Goal: Task Accomplishment & Management: Manage account settings

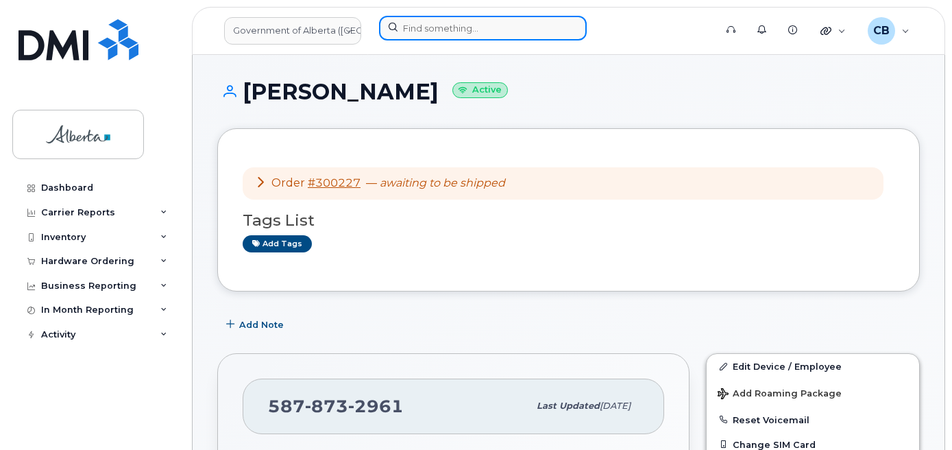
click at [437, 31] on input at bounding box center [483, 28] width 208 height 25
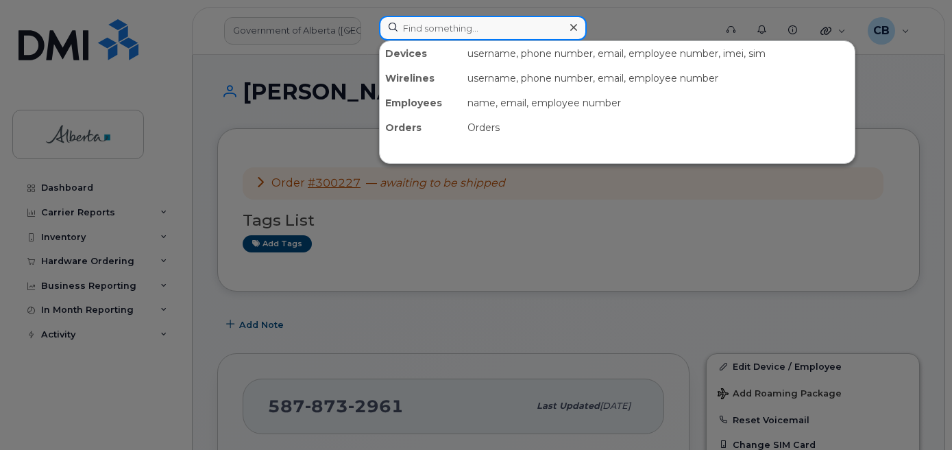
paste input "7805818238"
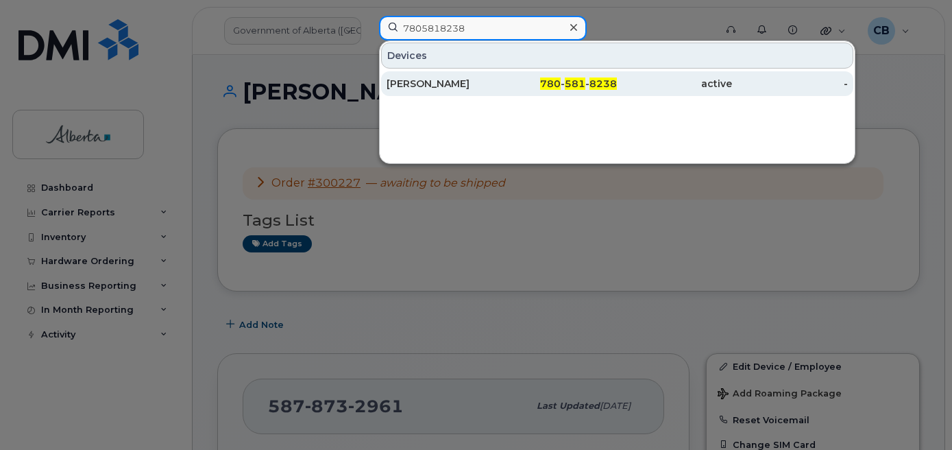
type input "7805818238"
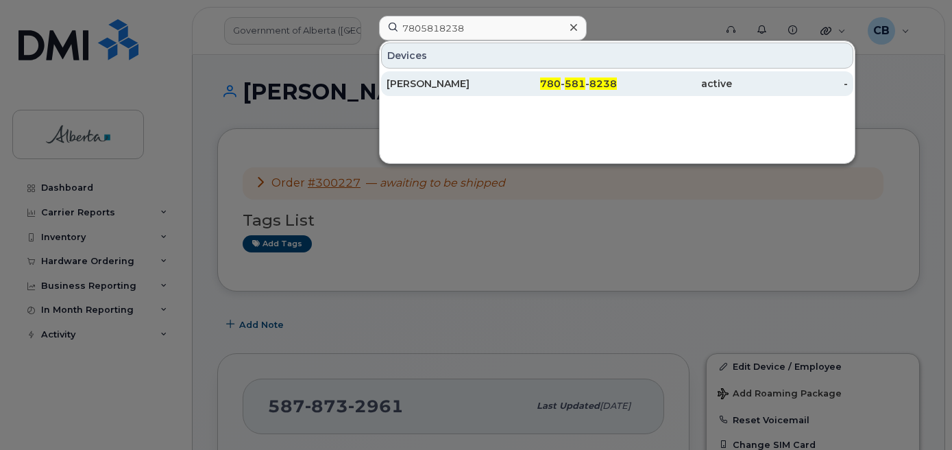
click at [437, 84] on div "Ashlynn Rutledge" at bounding box center [444, 84] width 115 height 14
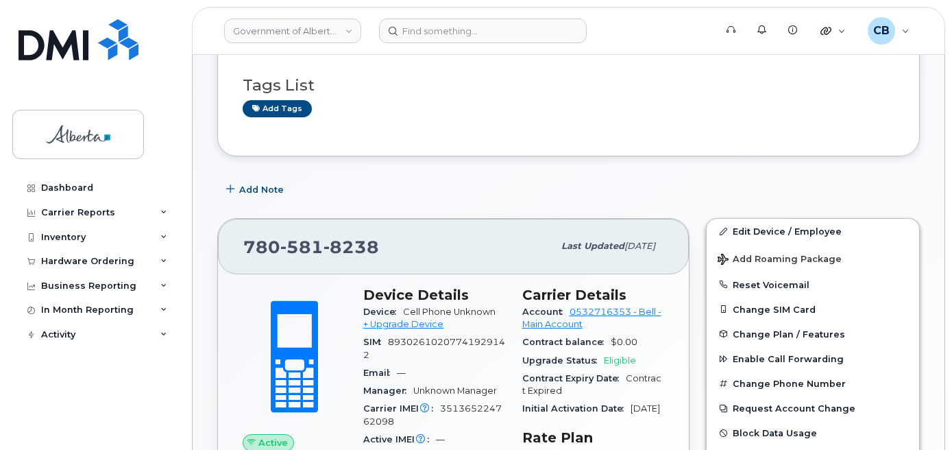
scroll to position [69, 0]
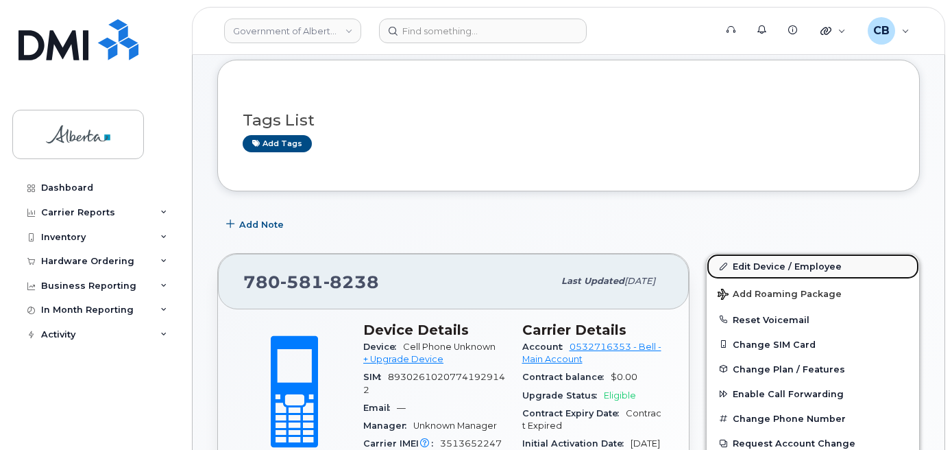
click at [778, 269] on link "Edit Device / Employee" at bounding box center [813, 266] width 213 height 25
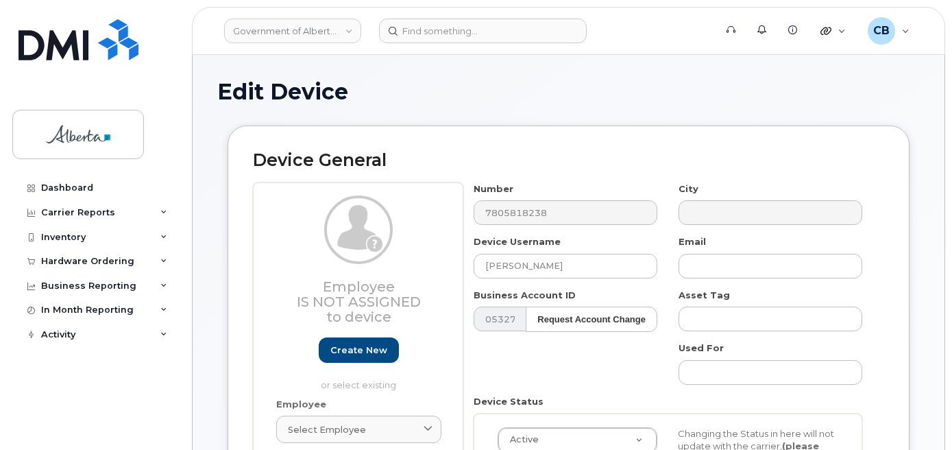
select select "4100854"
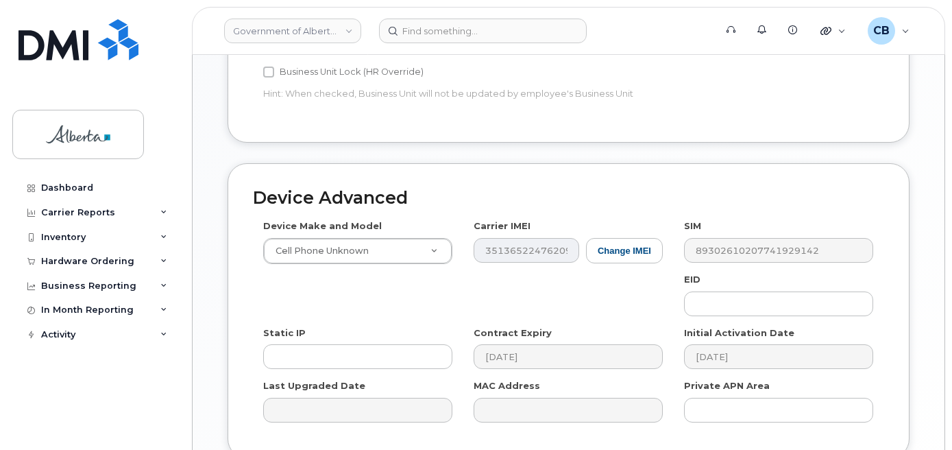
scroll to position [686, 0]
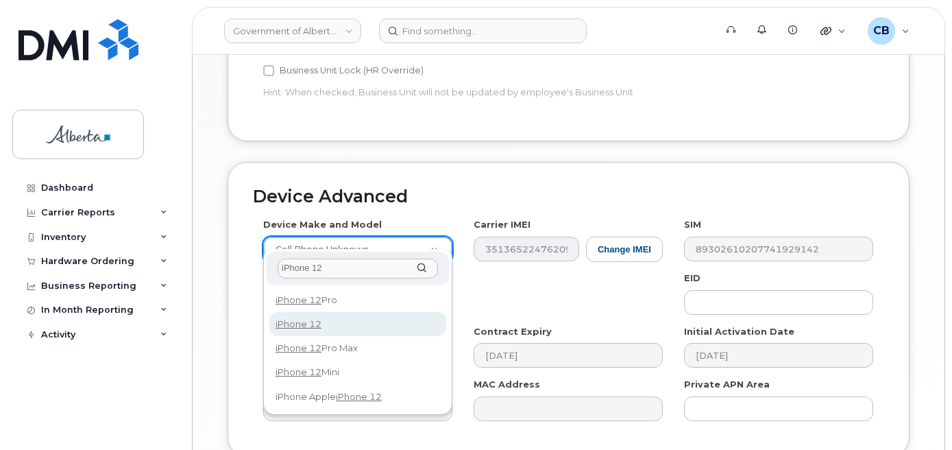
type input "iPhone 12"
select select "2435"
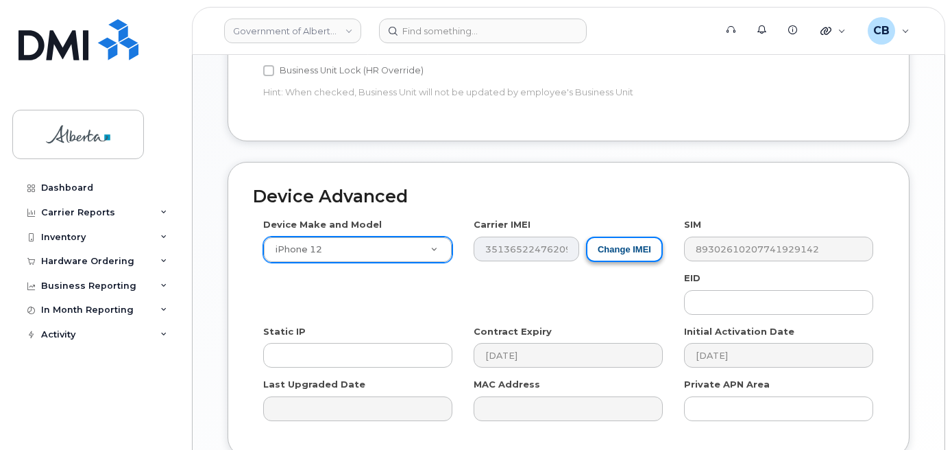
click at [611, 236] on button "Change IMEI" at bounding box center [624, 248] width 77 height 25
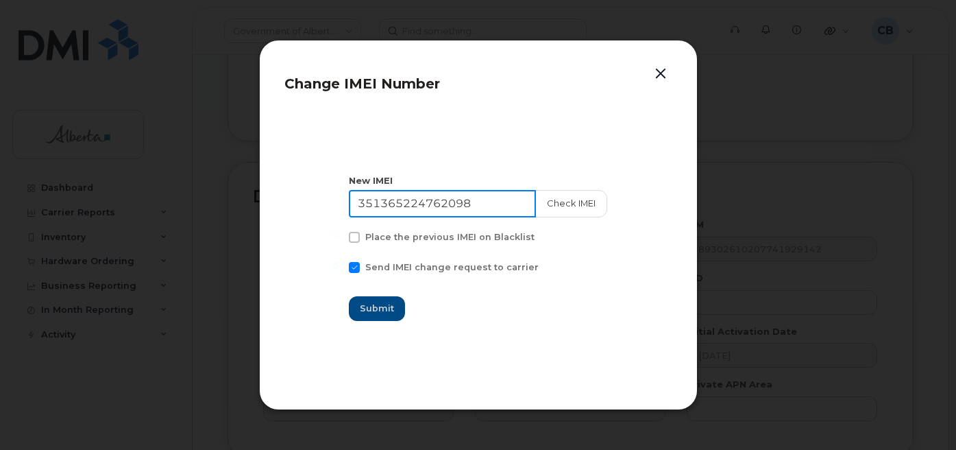
click at [420, 207] on input "351365224762098" at bounding box center [442, 203] width 187 height 27
paste input "831794"
type input "351365224831794"
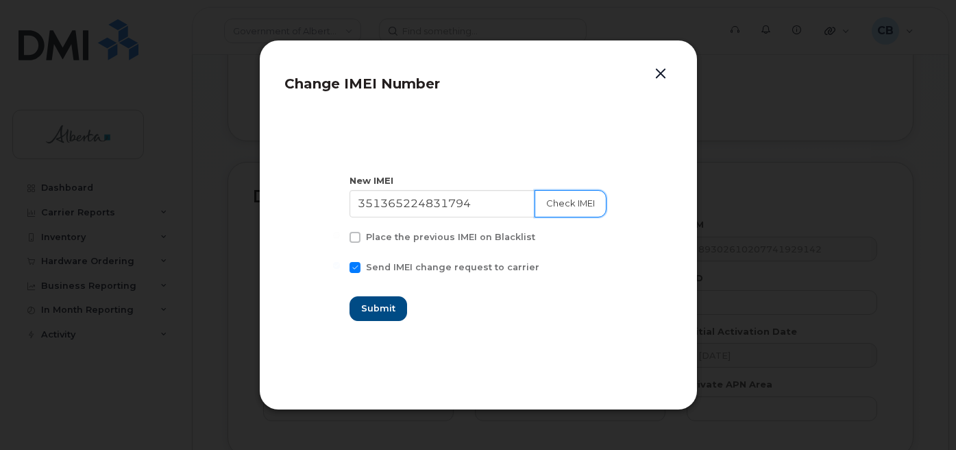
click at [575, 207] on button "Check IMEI" at bounding box center [571, 203] width 72 height 27
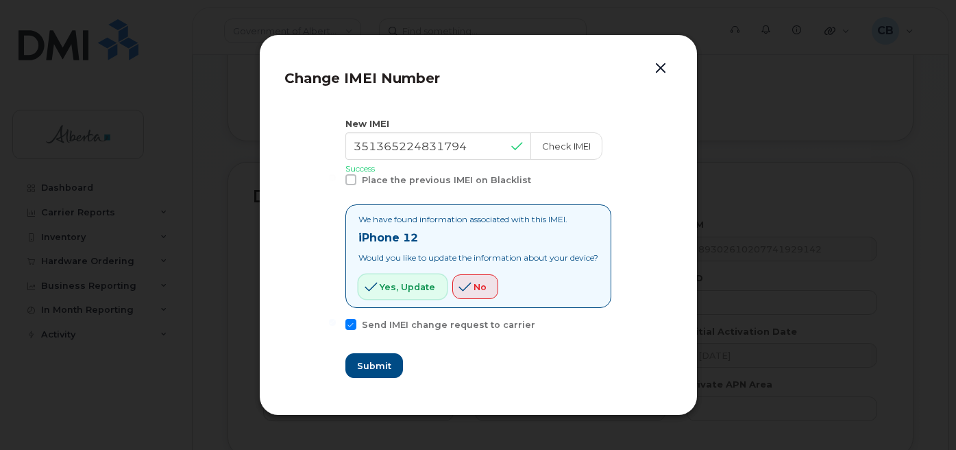
click at [387, 287] on span "Yes, update" at bounding box center [408, 286] width 56 height 13
click at [376, 365] on span "Submit" at bounding box center [373, 365] width 34 height 13
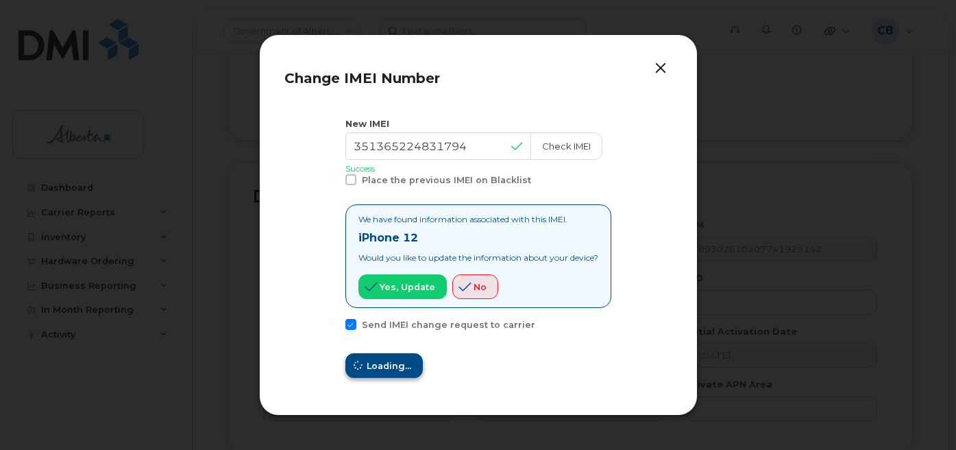
type input "351365224831794"
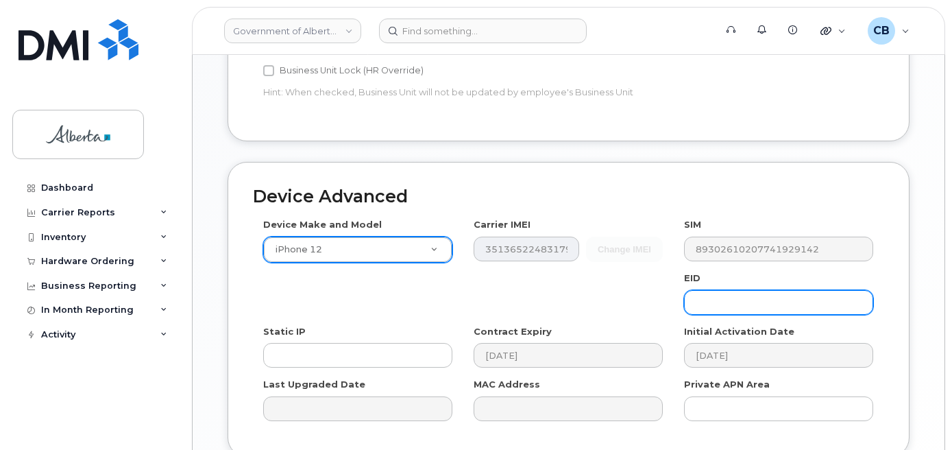
click at [704, 290] on input "text" at bounding box center [778, 302] width 189 height 25
paste input "89049032006008882600068233651456"
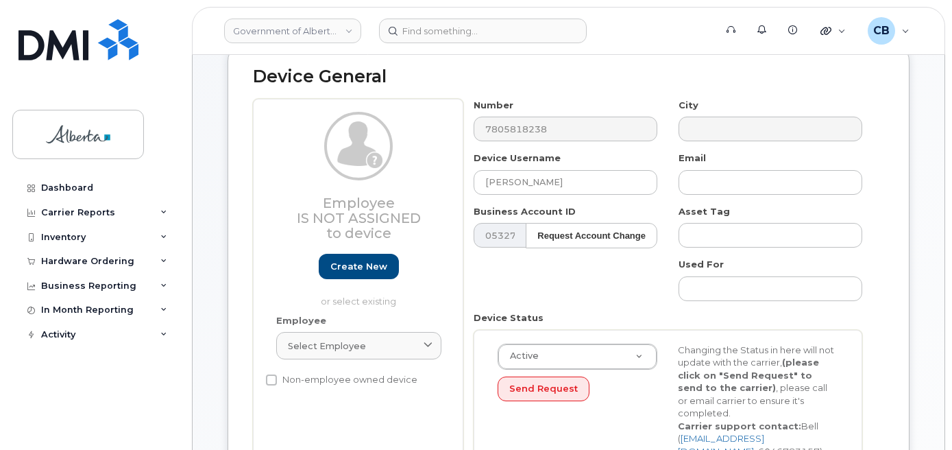
scroll to position [55, 0]
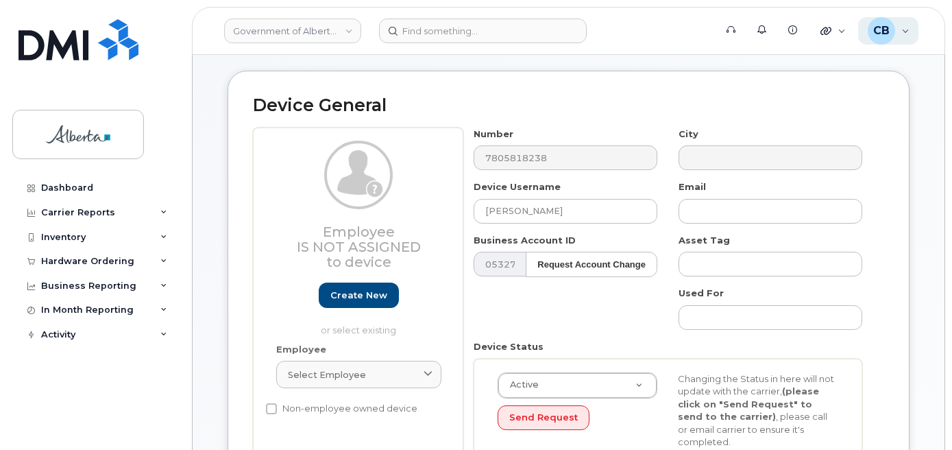
type input "89049032006008882600068233651456"
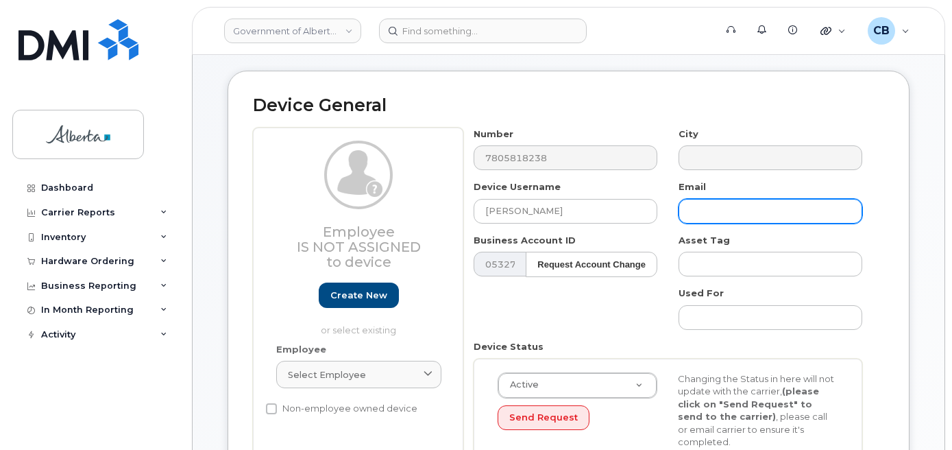
click at [744, 216] on input "text" at bounding box center [771, 211] width 184 height 25
paste input "Ashlynn.Rutledge@gov.ab.ca"
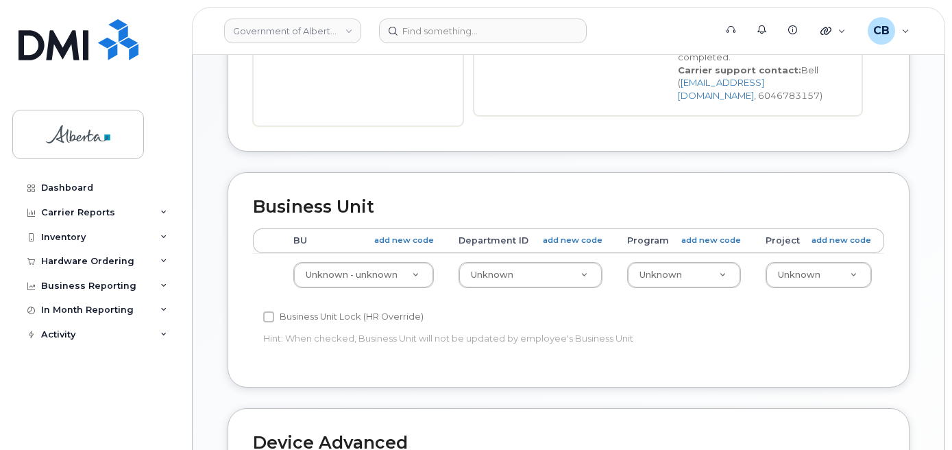
scroll to position [441, 0]
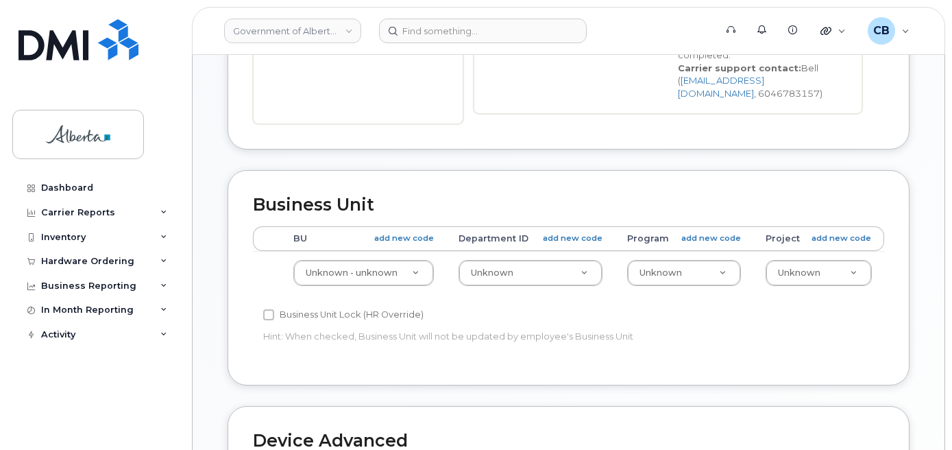
type input "Ashlynn.Rutledge@gov.ab.ca"
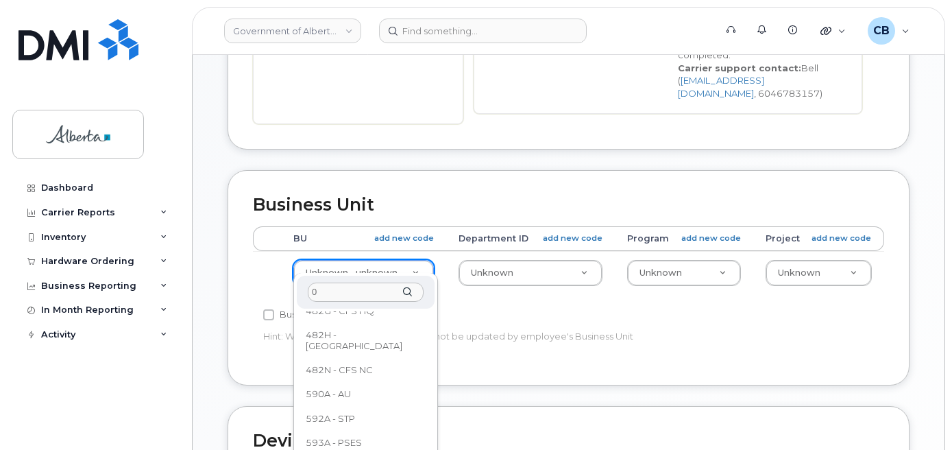
scroll to position [0, 0]
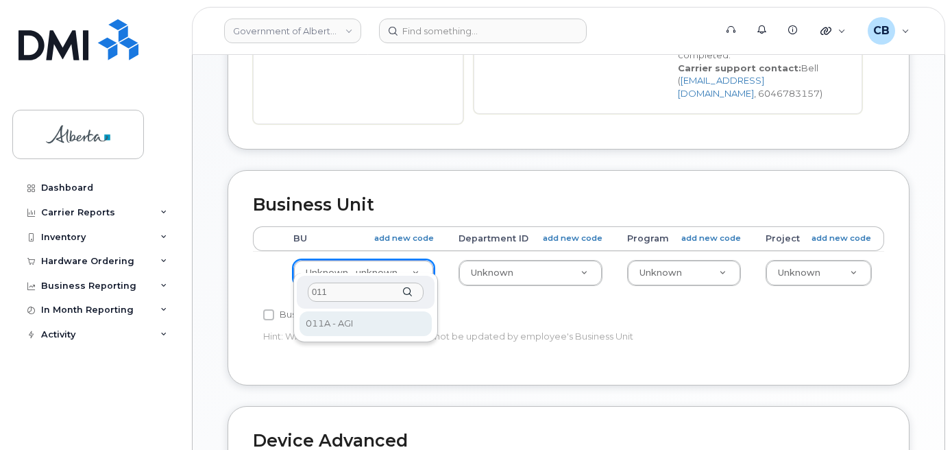
type input "011"
select select "4120336"
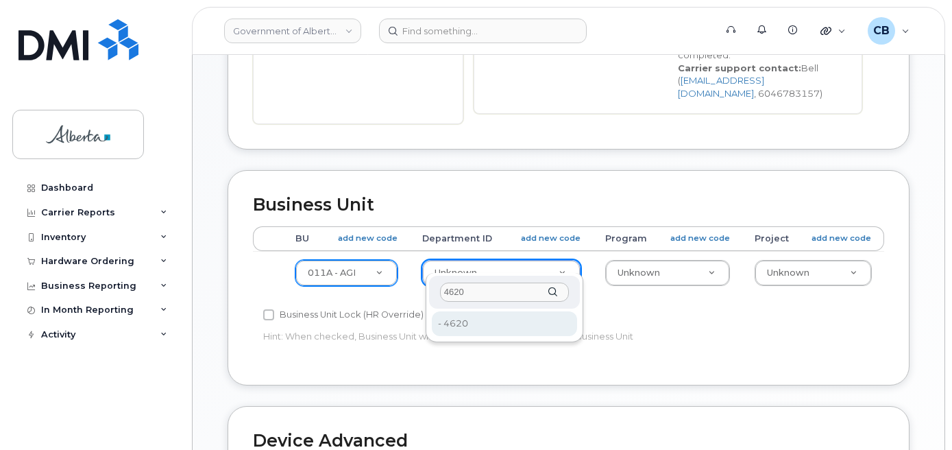
type input "4620"
type input "4751973"
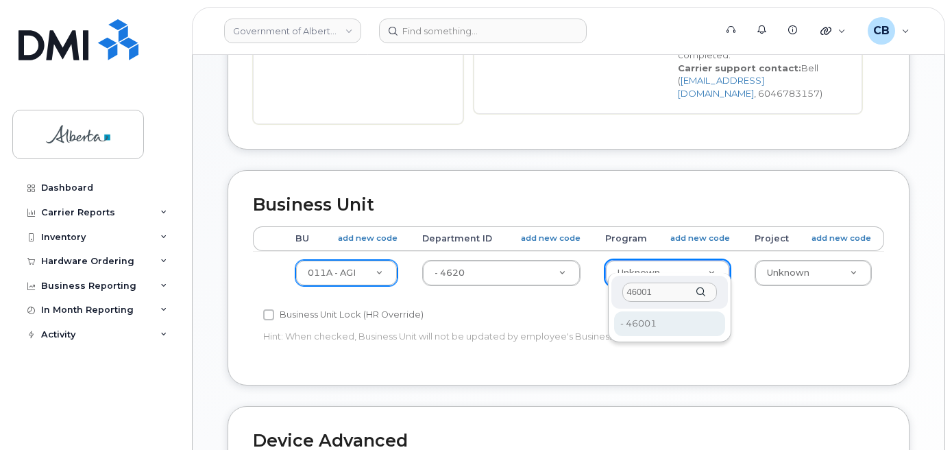
type input "46001"
type input "4753192"
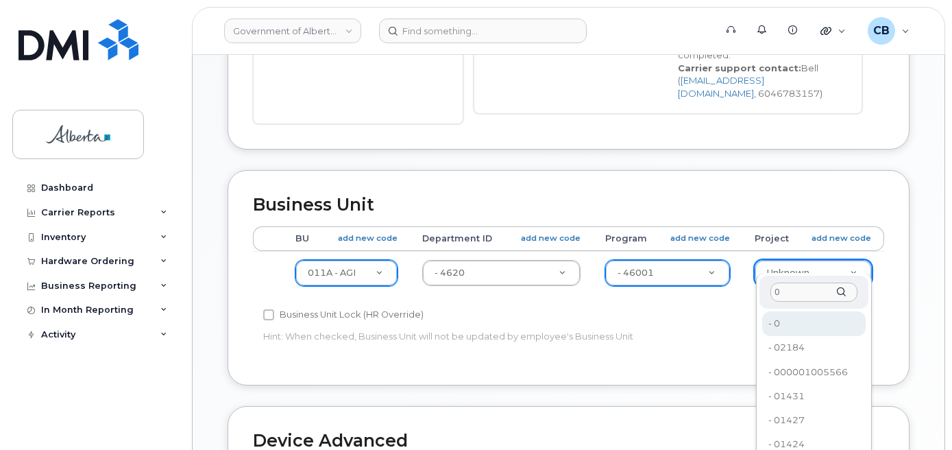
type input "0"
type input "4753728"
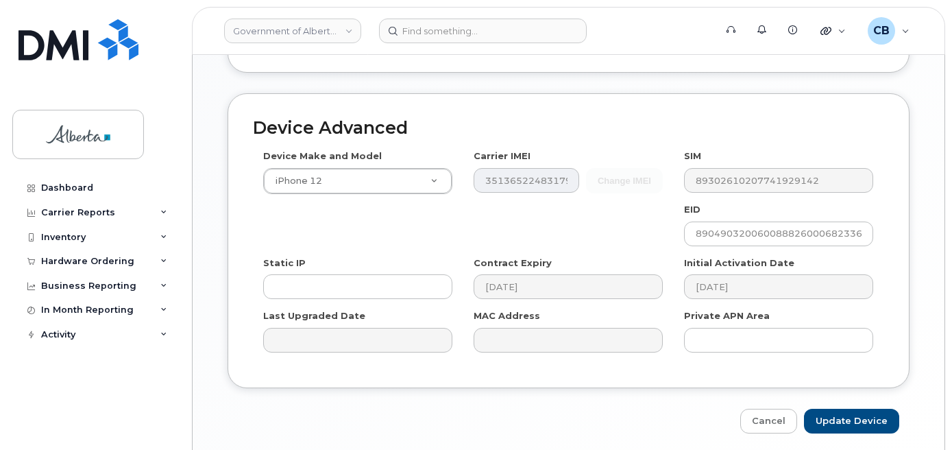
scroll to position [794, 0]
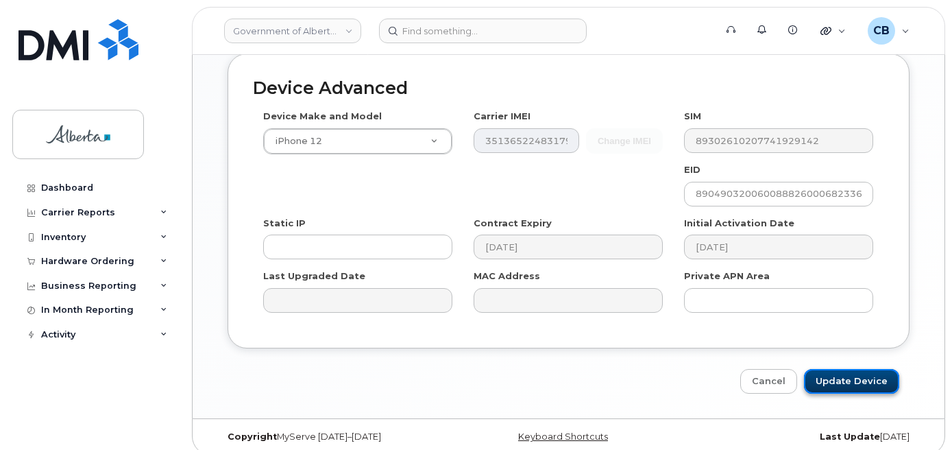
click at [846, 369] on input "Update Device" at bounding box center [851, 381] width 95 height 25
type input "Saving..."
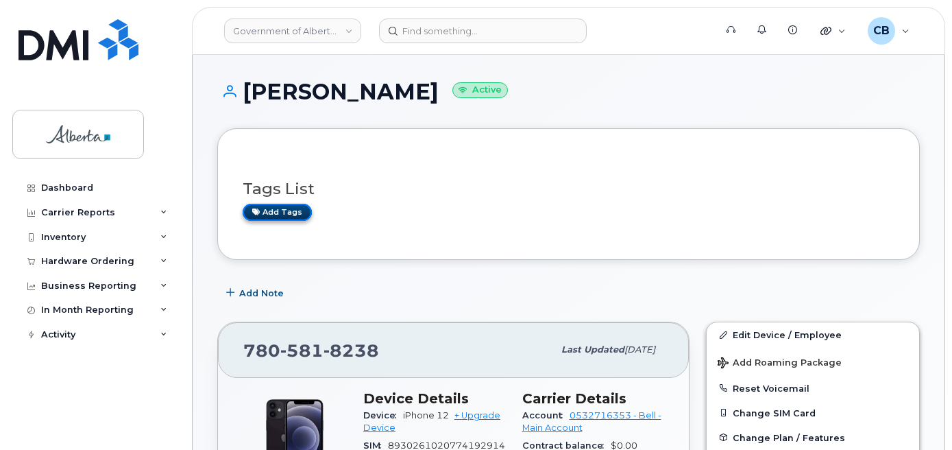
click at [278, 212] on link "Add tags" at bounding box center [277, 212] width 69 height 17
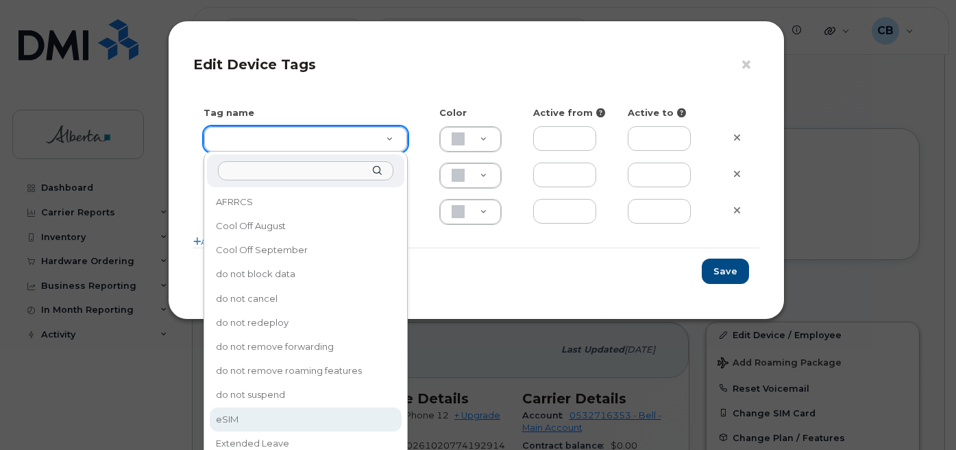
drag, startPoint x: 233, startPoint y: 413, endPoint x: 242, endPoint y: 401, distance: 14.7
type input "eSIM"
type input "D6CDC1"
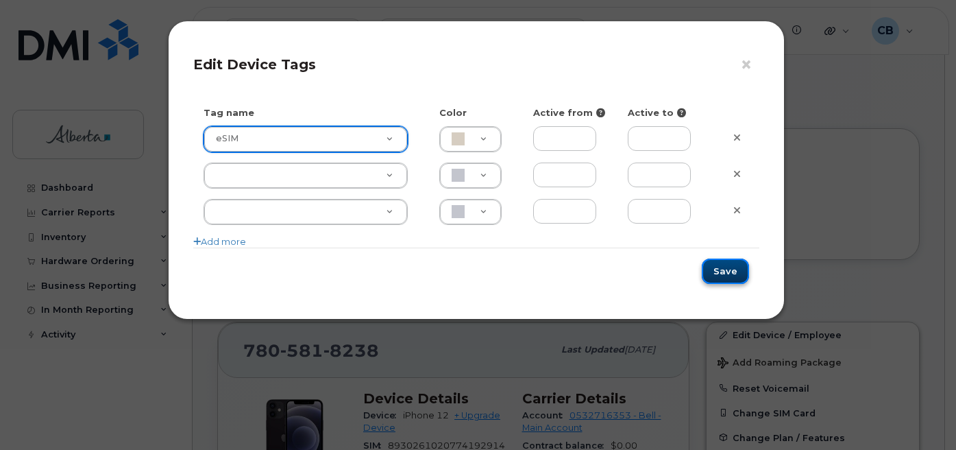
click at [725, 269] on button "Save" at bounding box center [725, 270] width 47 height 25
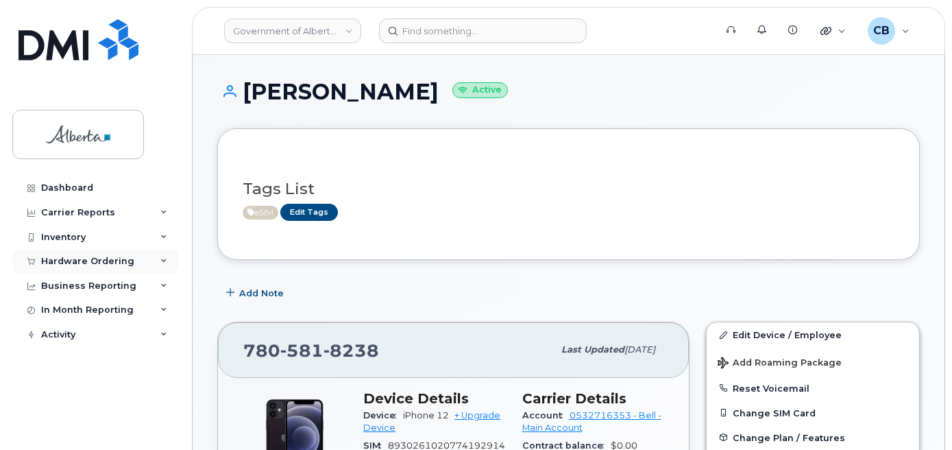
click at [60, 255] on div "Hardware Ordering" at bounding box center [95, 261] width 166 height 25
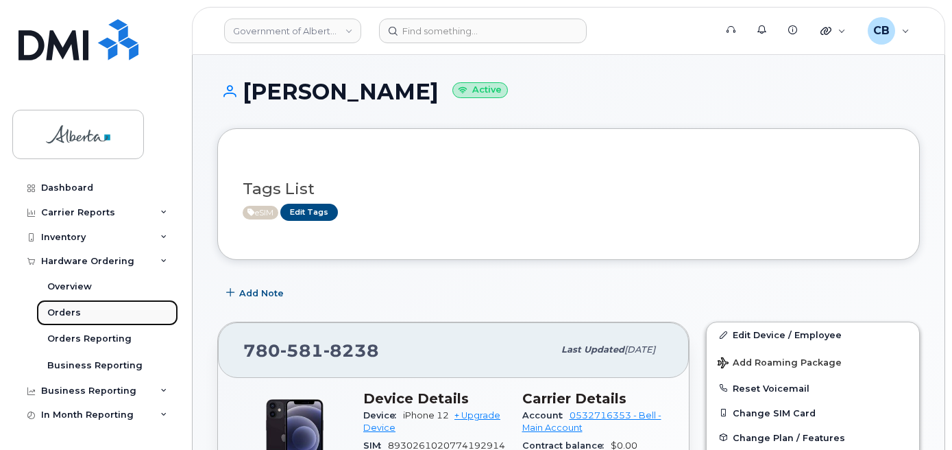
click at [60, 315] on div "Orders" at bounding box center [64, 312] width 34 height 12
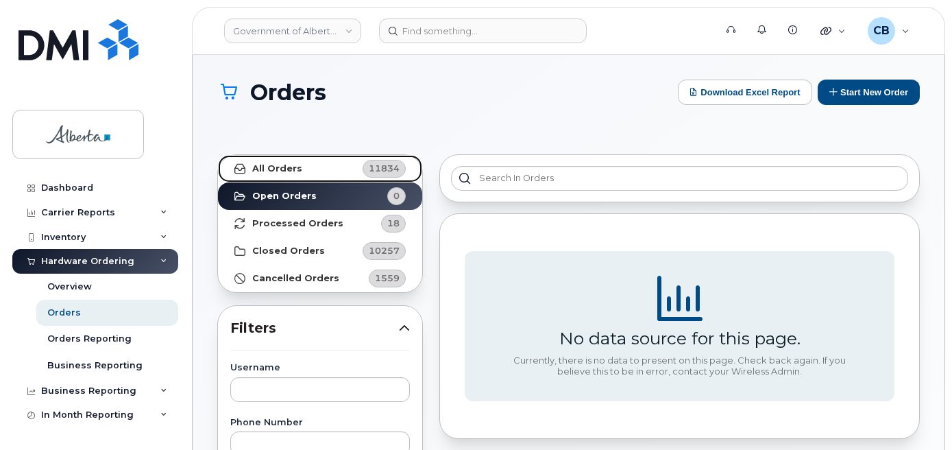
click at [265, 171] on strong "All Orders" at bounding box center [277, 168] width 50 height 11
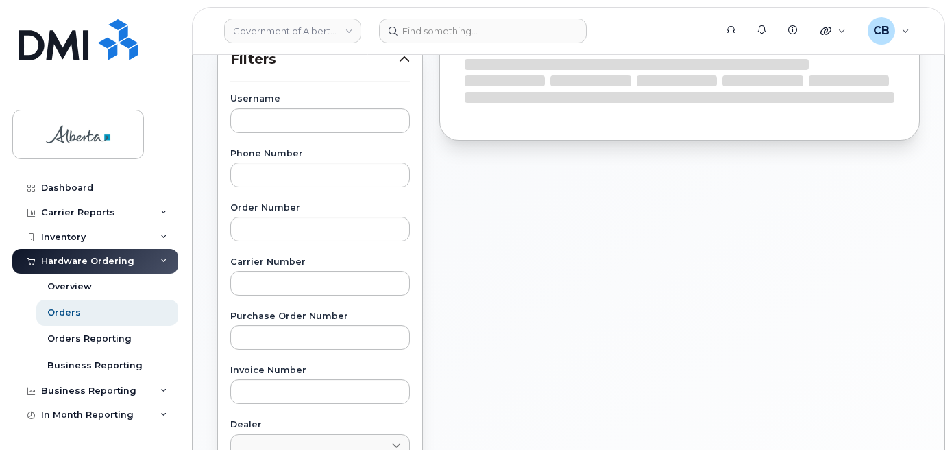
scroll to position [274, 0]
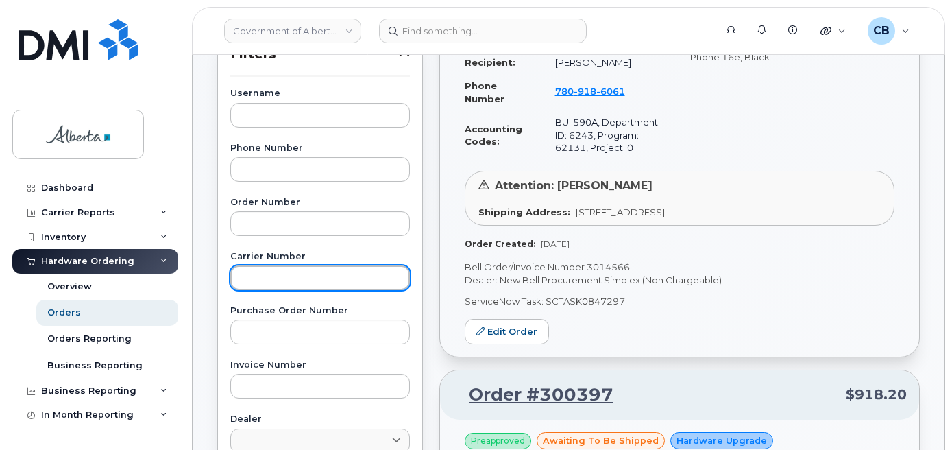
click at [295, 274] on input "text" at bounding box center [320, 277] width 180 height 25
paste input "3013822"
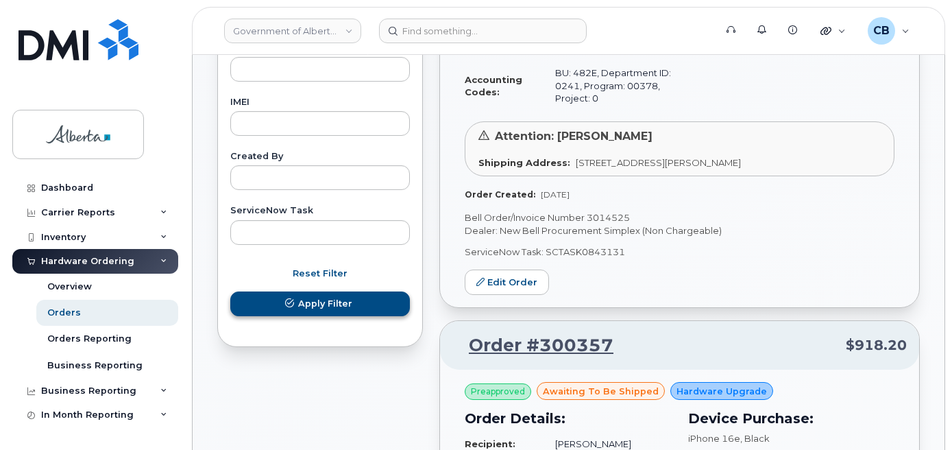
type input "3013822"
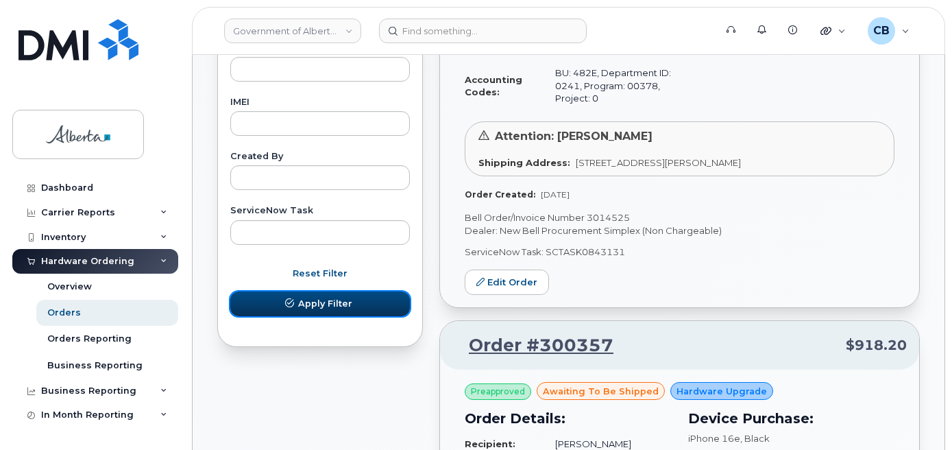
click at [329, 307] on span "Apply Filter" at bounding box center [325, 303] width 54 height 13
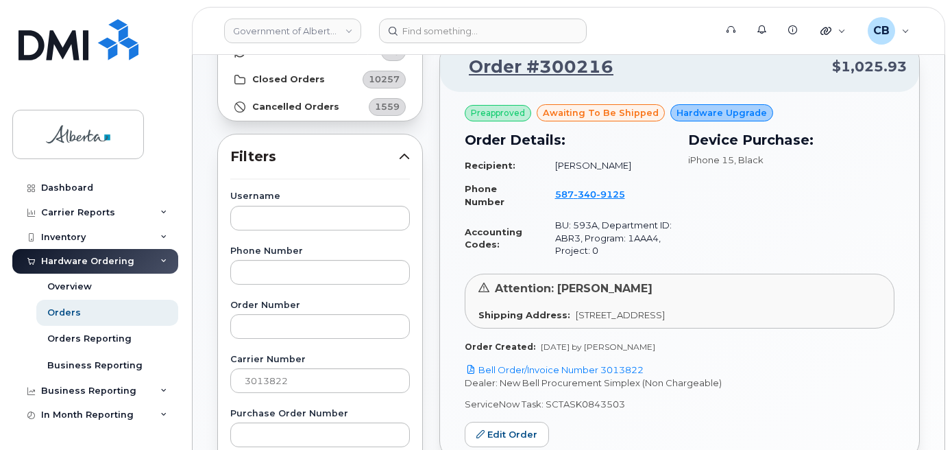
scroll to position [240, 0]
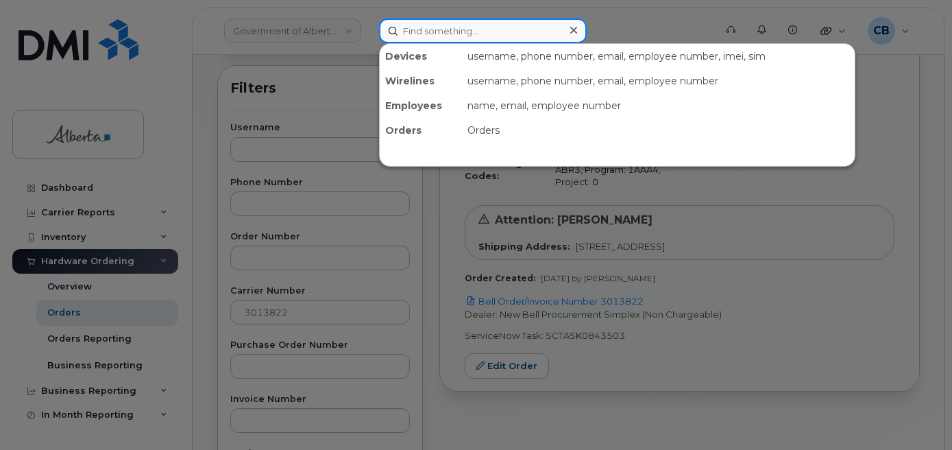
click at [452, 29] on input at bounding box center [483, 31] width 208 height 25
paste input "5873409125"
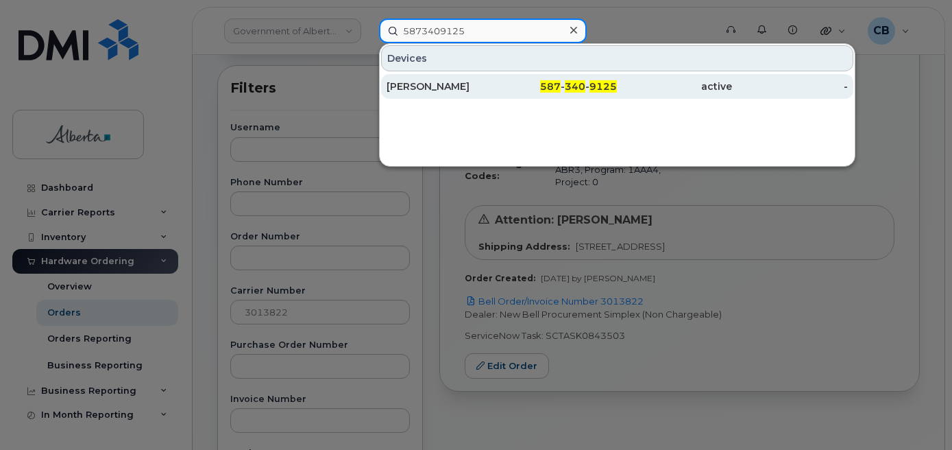
type input "5873409125"
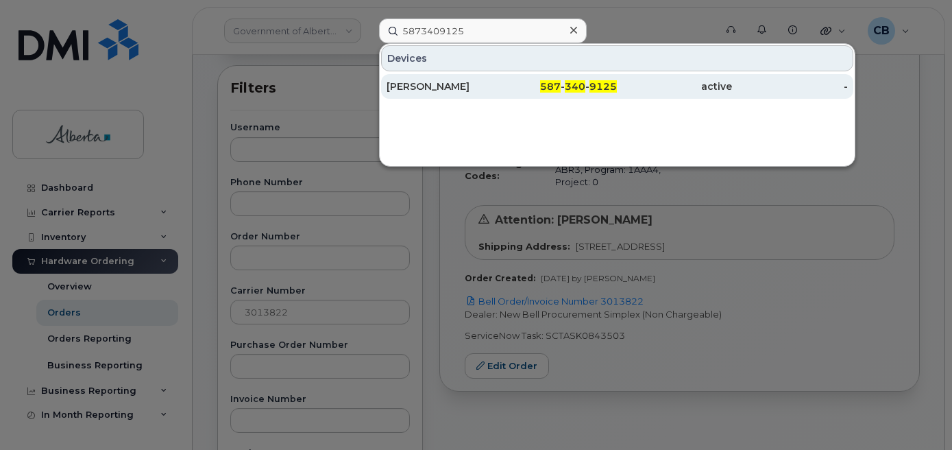
click at [439, 82] on div "Shayla McAskile" at bounding box center [444, 87] width 115 height 14
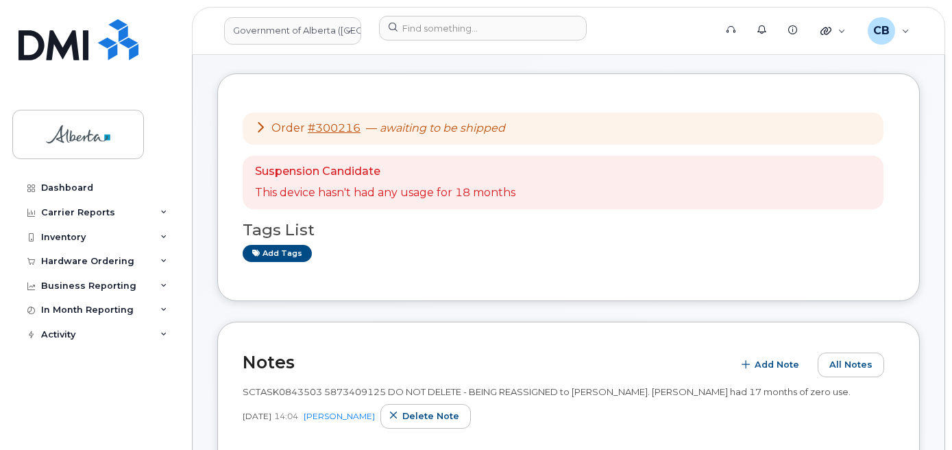
scroll to position [137, 0]
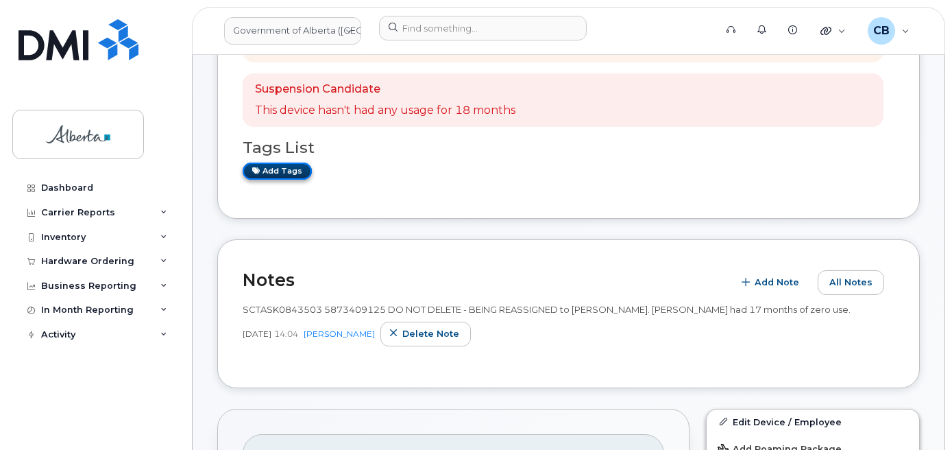
click at [266, 166] on link "Add tags" at bounding box center [277, 170] width 69 height 17
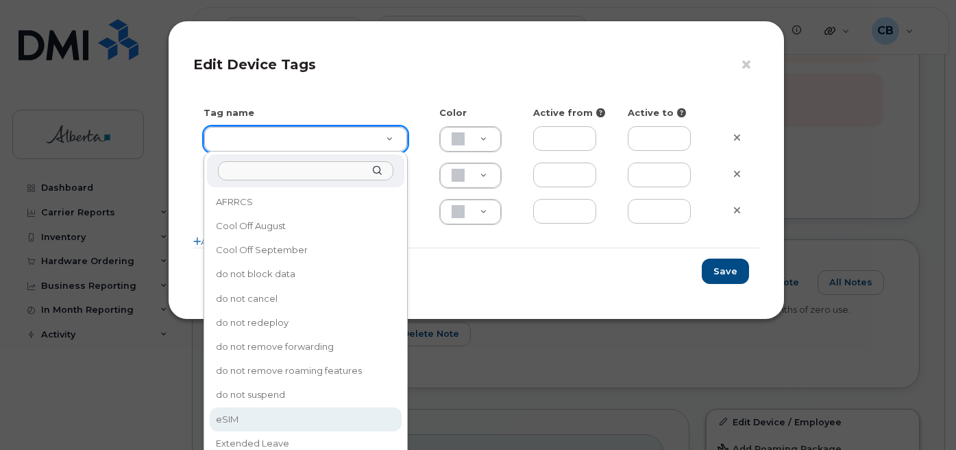
type input "eSIM"
type input "D6CDC1"
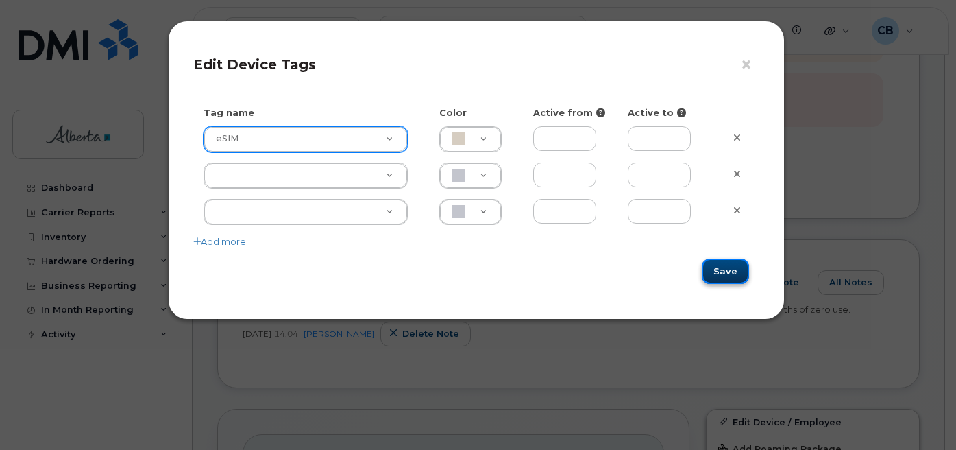
click at [721, 270] on button "Save" at bounding box center [725, 270] width 47 height 25
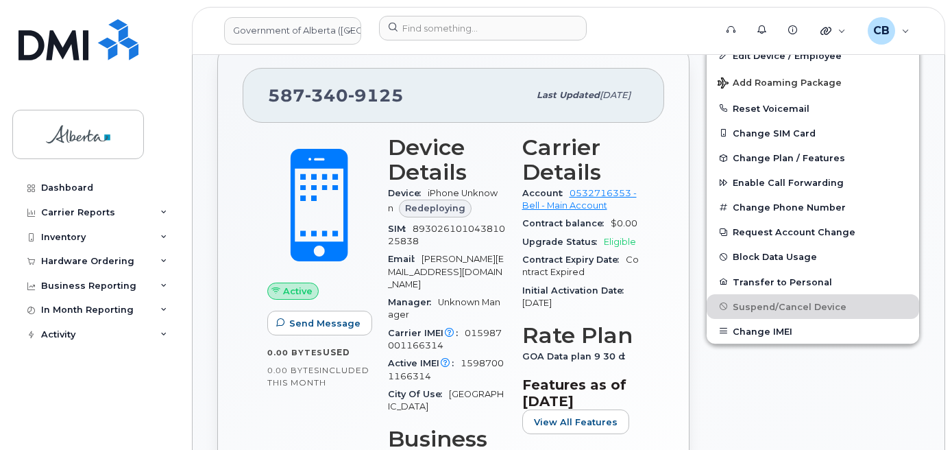
scroll to position [424, 0]
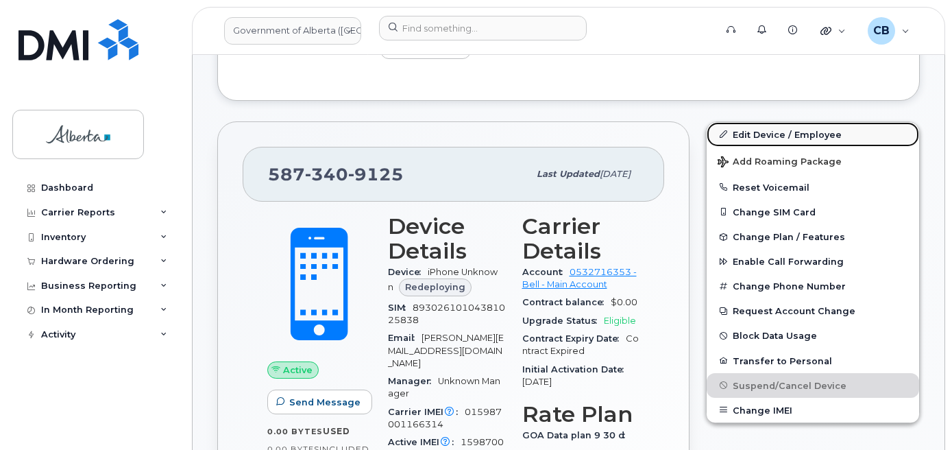
click at [776, 134] on link "Edit Device / Employee" at bounding box center [813, 134] width 213 height 25
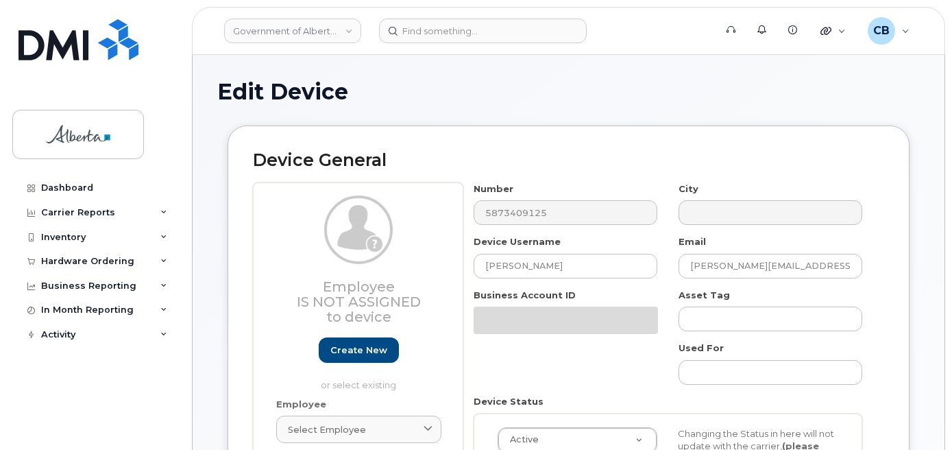
select select "4797682"
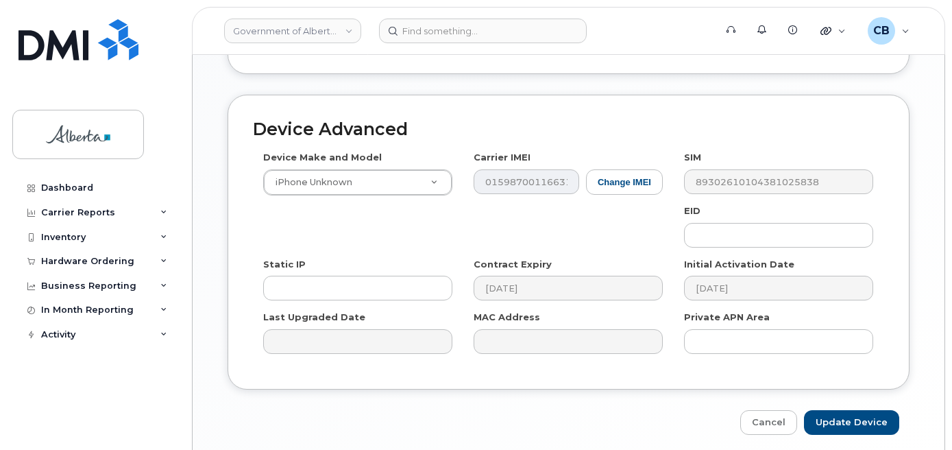
scroll to position [754, 0]
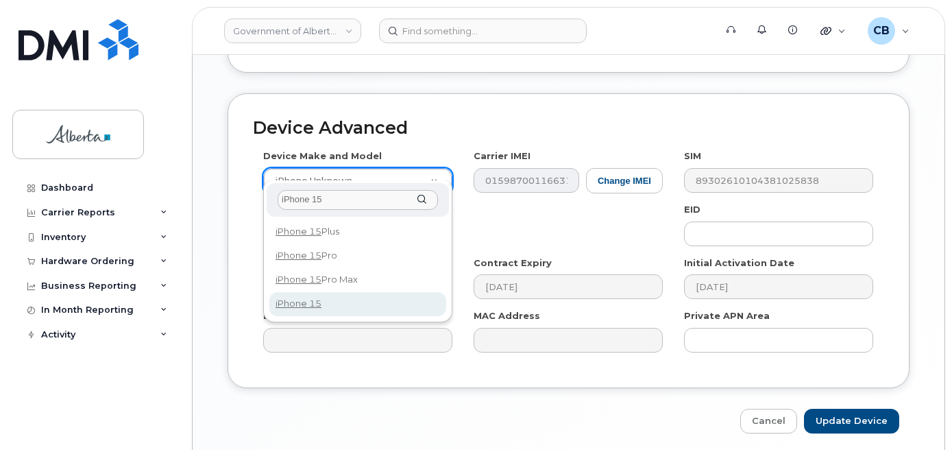
type input "iPhone 15"
select select "3031"
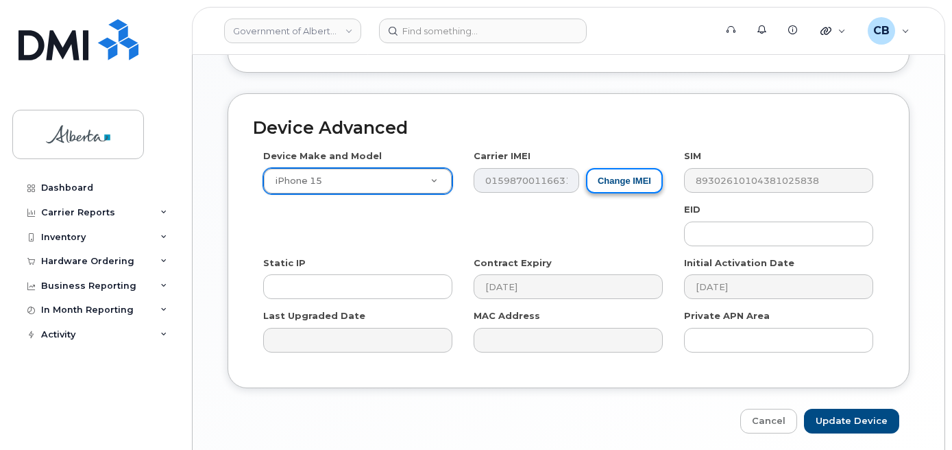
click at [614, 168] on button "Change IMEI" at bounding box center [624, 180] width 77 height 25
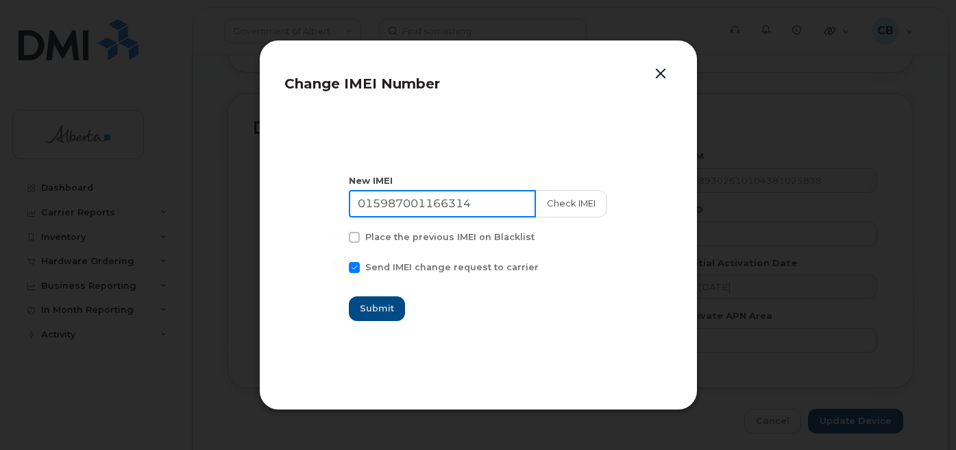
click at [407, 197] on input "015987001166314" at bounding box center [442, 203] width 187 height 27
click at [413, 198] on input "015987001166314" at bounding box center [442, 203] width 187 height 27
click at [384, 196] on input "015987001166314" at bounding box center [442, 203] width 187 height 27
click at [380, 197] on input "015987001166314" at bounding box center [442, 203] width 187 height 27
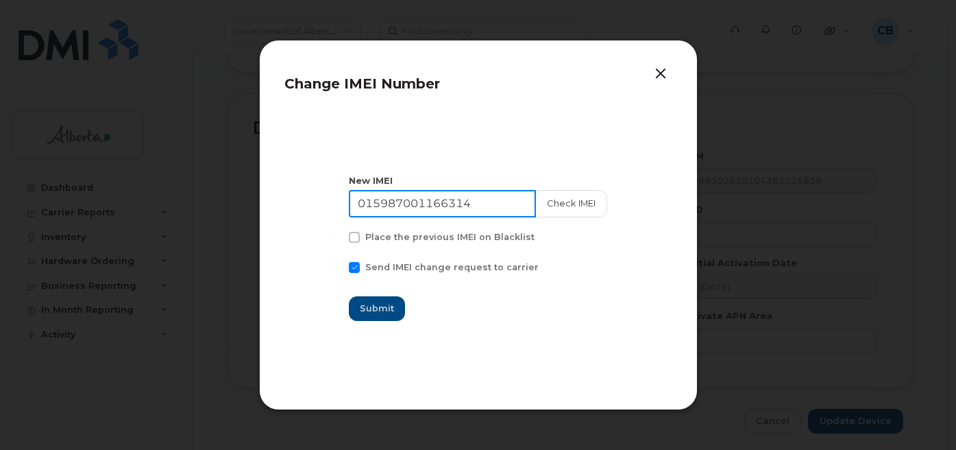
click at [380, 197] on input "015987001166314" at bounding box center [442, 203] width 187 height 27
paste input "356052195834891"
type input "356052195834891"
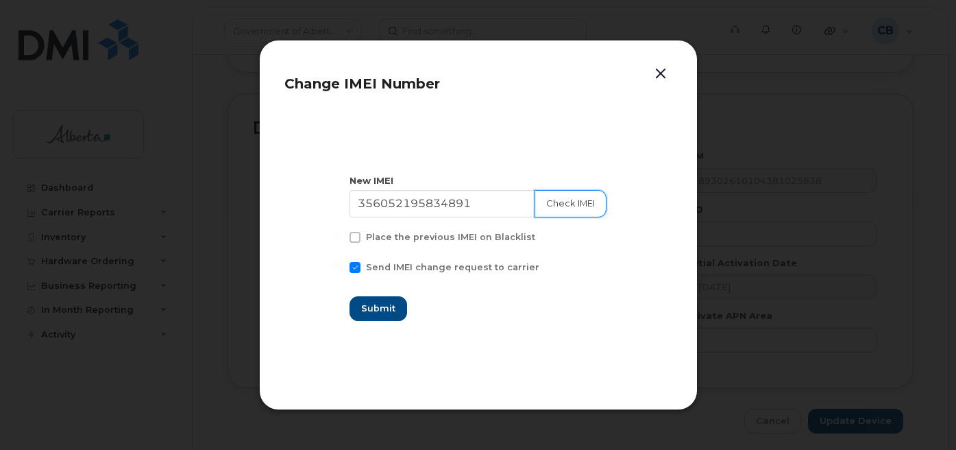
click at [566, 210] on button "Check IMEI" at bounding box center [571, 203] width 72 height 27
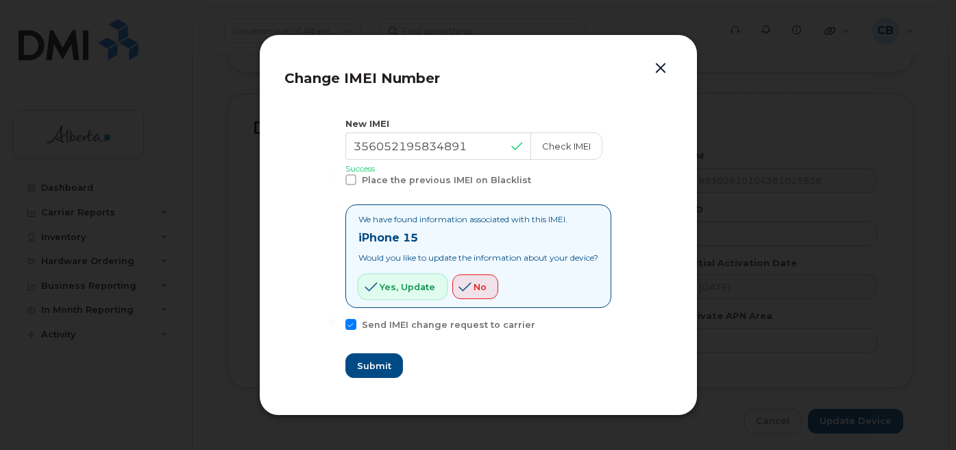
click at [390, 284] on span "Yes, update" at bounding box center [408, 286] width 56 height 13
click at [363, 363] on span "Submit" at bounding box center [373, 365] width 34 height 13
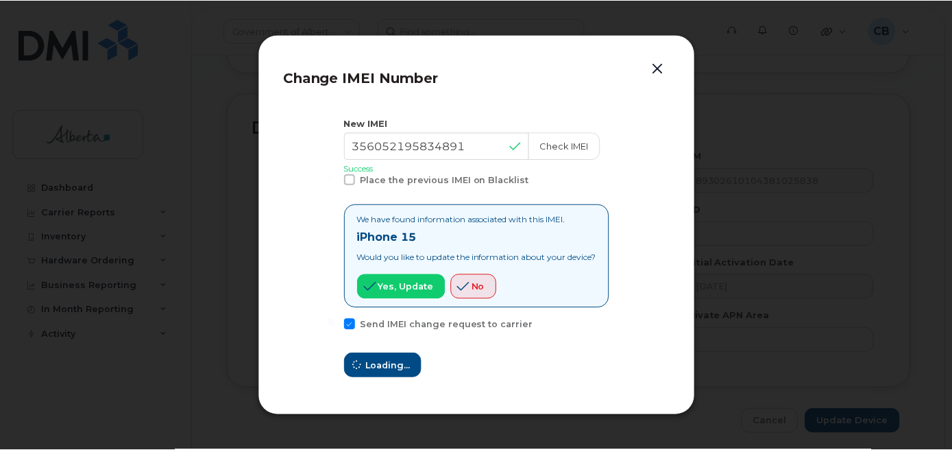
type input "356052195834891"
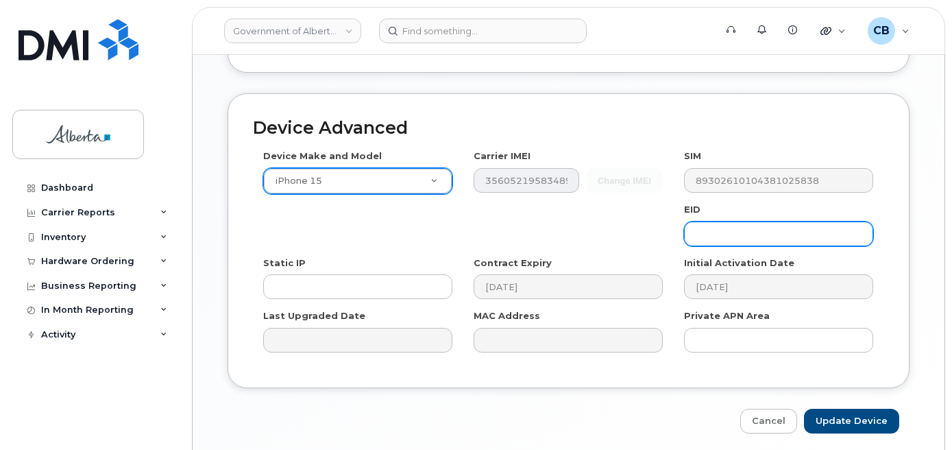
click at [727, 228] on input "text" at bounding box center [778, 233] width 189 height 25
paste input "89049032007208882600188369524973"
type input "89049032007208882600188369524973"
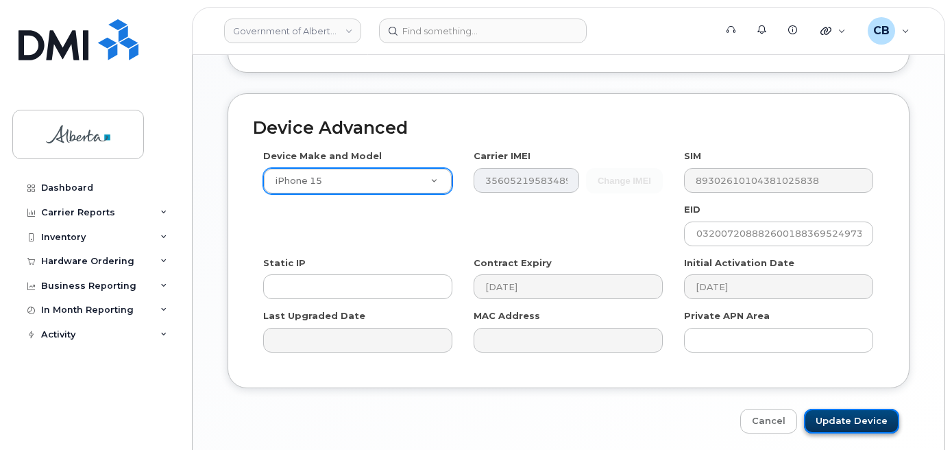
click at [847, 409] on input "Update Device" at bounding box center [851, 421] width 95 height 25
type input "Saving..."
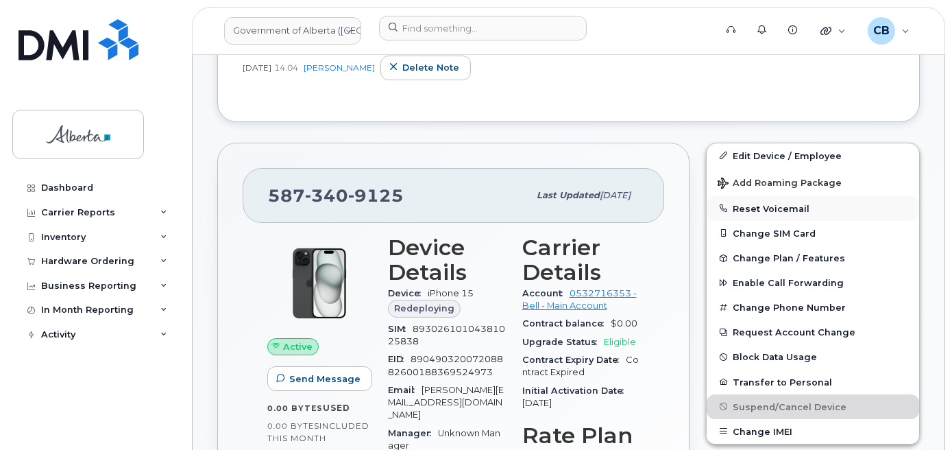
scroll to position [411, 0]
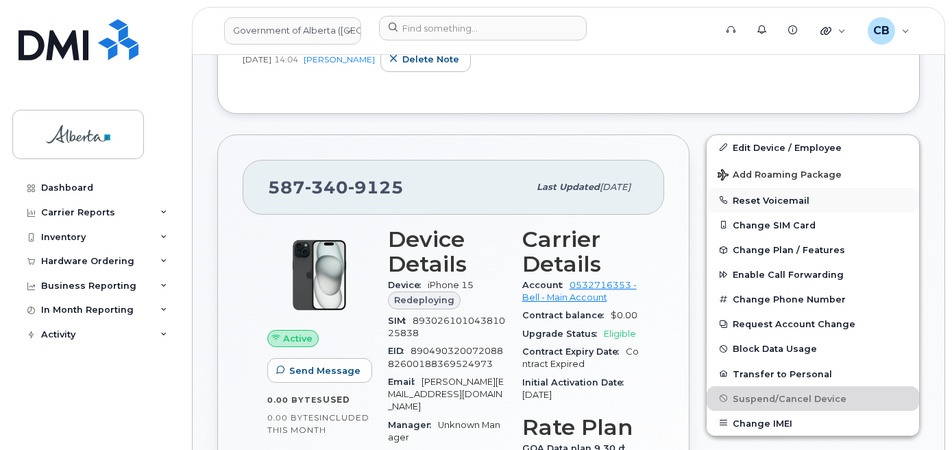
click at [754, 202] on button "Reset Voicemail" at bounding box center [813, 200] width 213 height 25
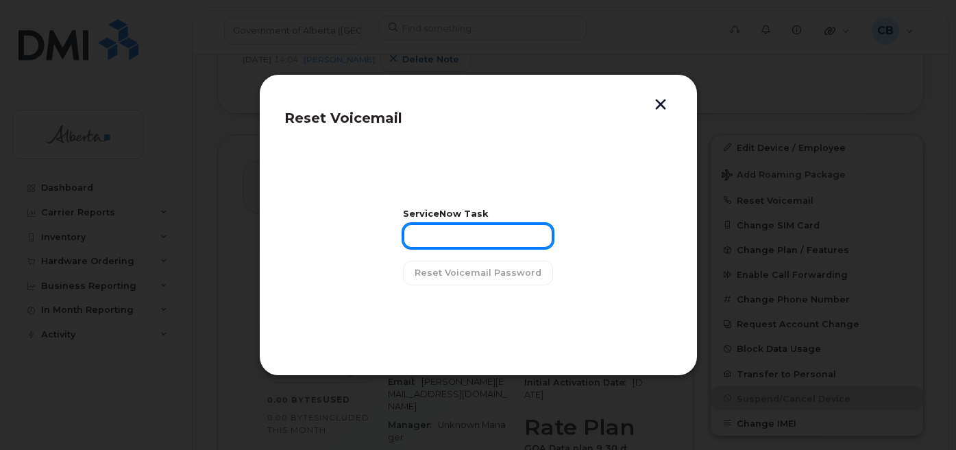
click at [450, 241] on input "text" at bounding box center [478, 235] width 150 height 25
paste input "SCTASK0843503"
type input "SCTASK0843503"
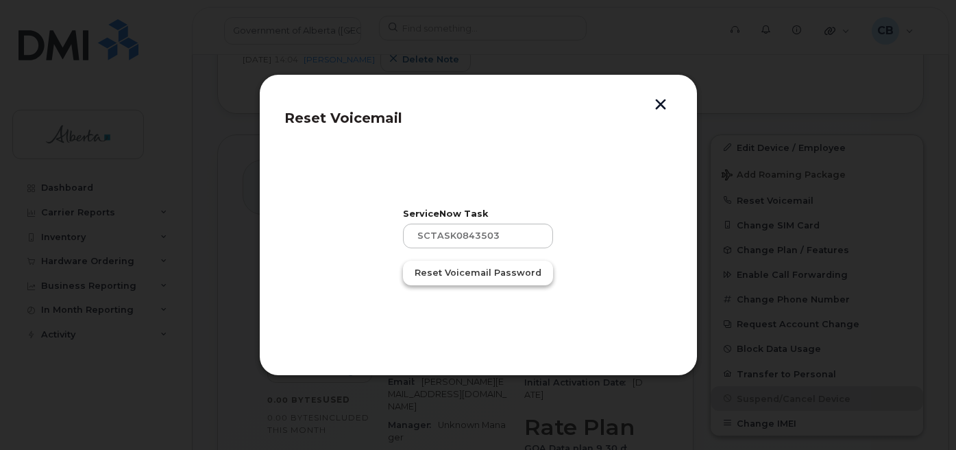
click at [448, 267] on span "Reset Voicemail Password" at bounding box center [478, 272] width 127 height 13
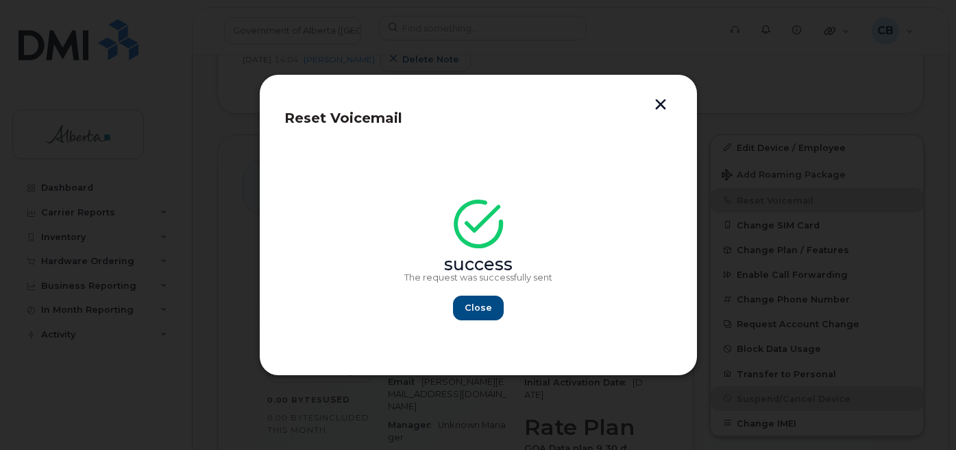
click at [658, 107] on button "button" at bounding box center [661, 106] width 21 height 14
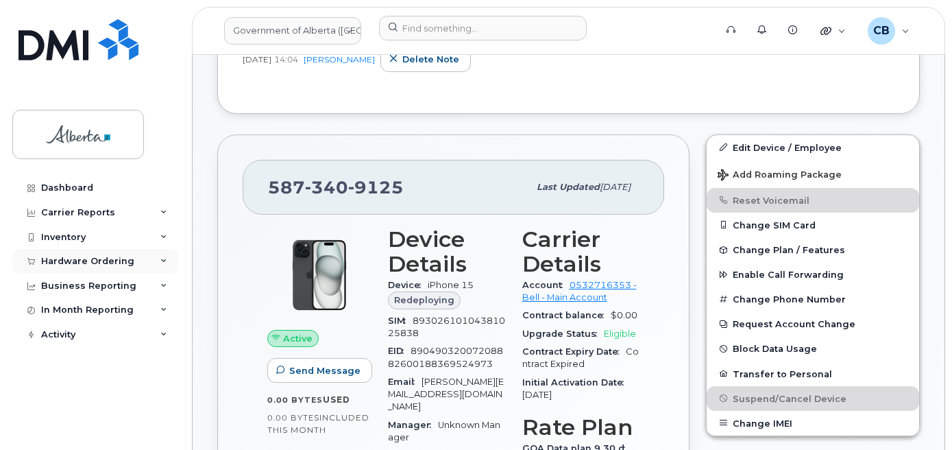
click at [83, 265] on div "Hardware Ordering" at bounding box center [87, 261] width 93 height 11
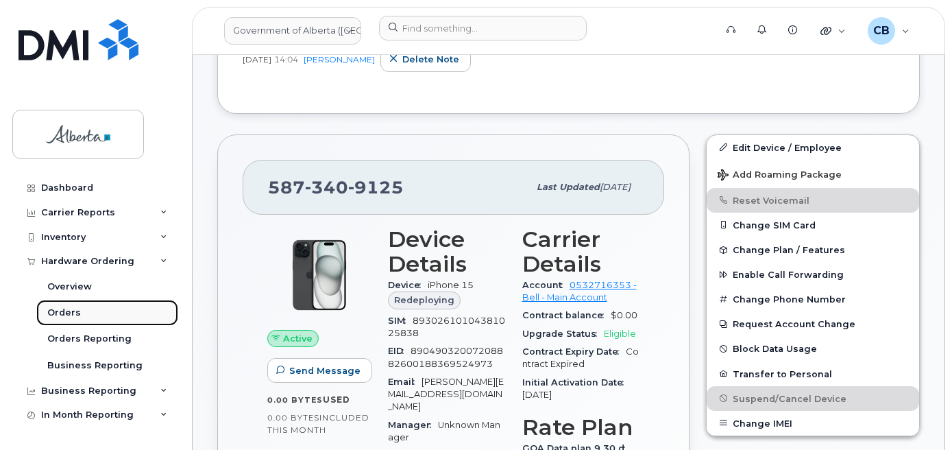
click at [66, 312] on div "Orders" at bounding box center [64, 312] width 34 height 12
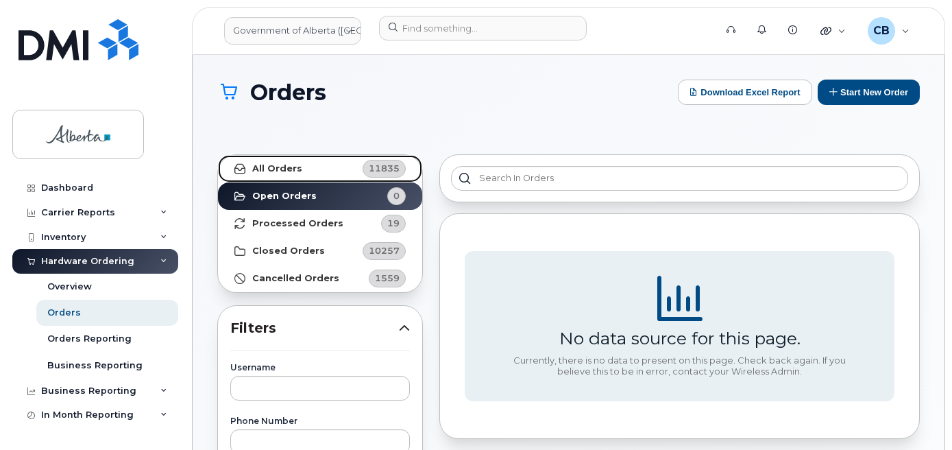
click at [254, 169] on strong "All Orders" at bounding box center [277, 168] width 50 height 11
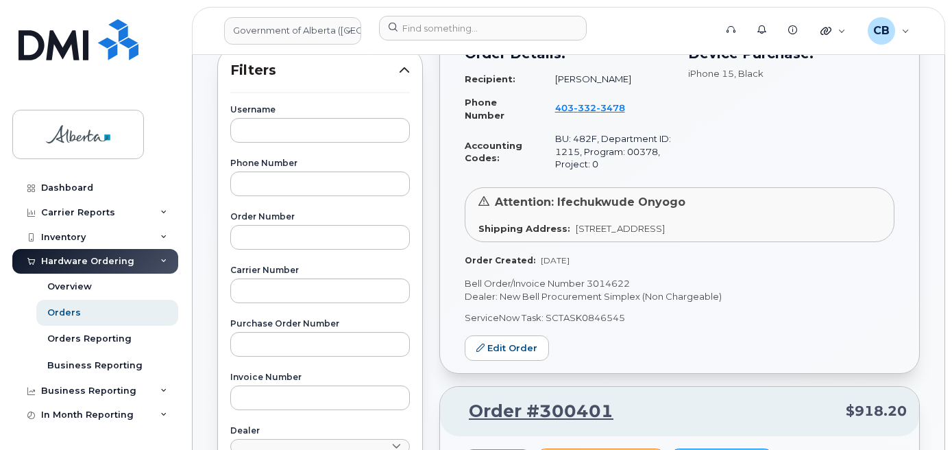
scroll to position [274, 0]
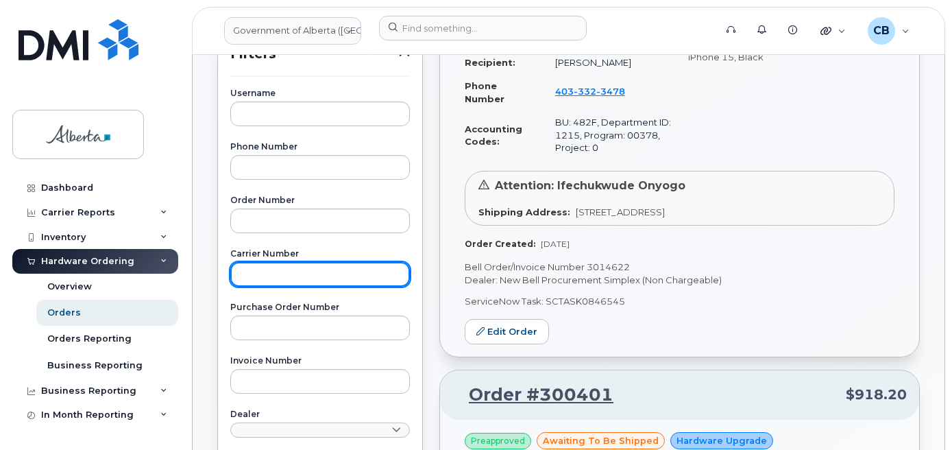
click at [280, 269] on input "text" at bounding box center [320, 274] width 180 height 25
paste input "3013699"
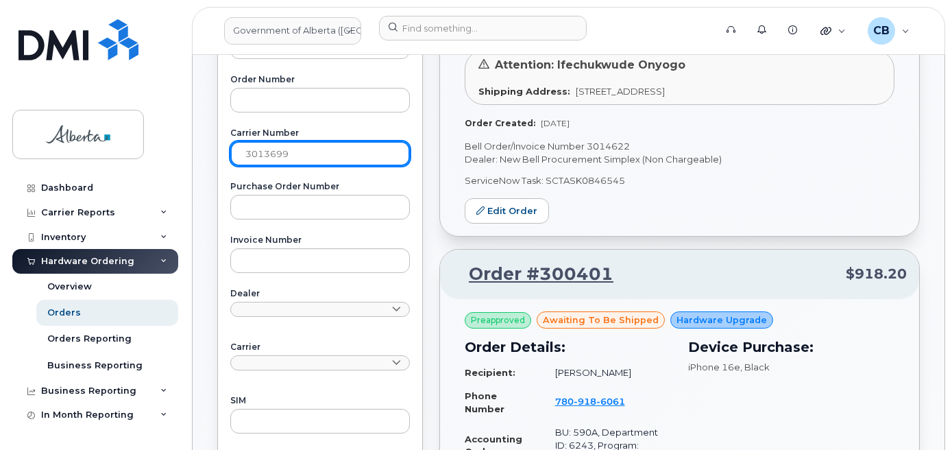
scroll to position [617, 0]
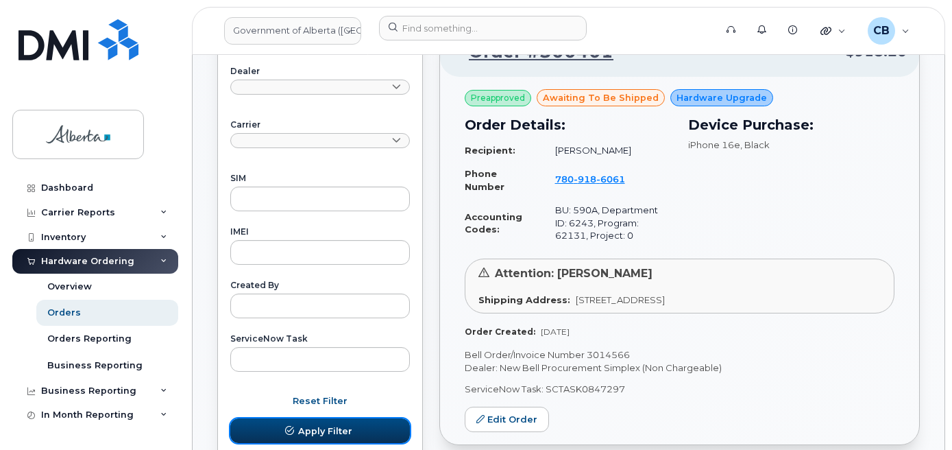
click at [326, 421] on button "Apply Filter" at bounding box center [320, 430] width 180 height 25
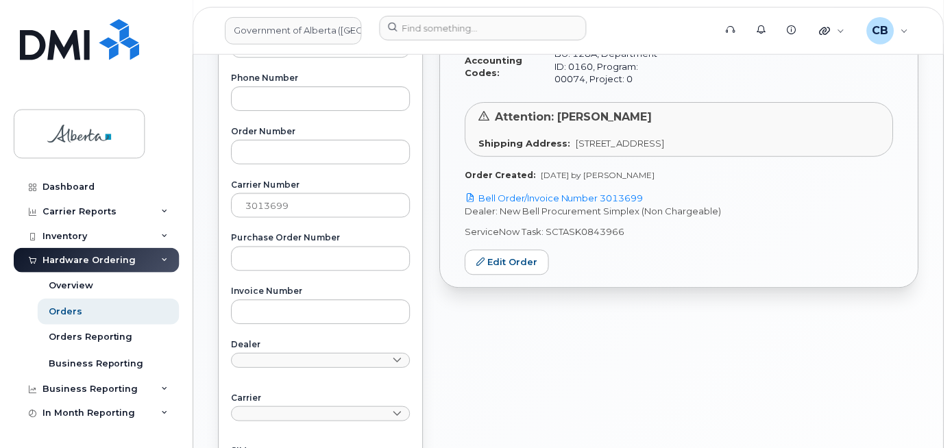
scroll to position [274, 0]
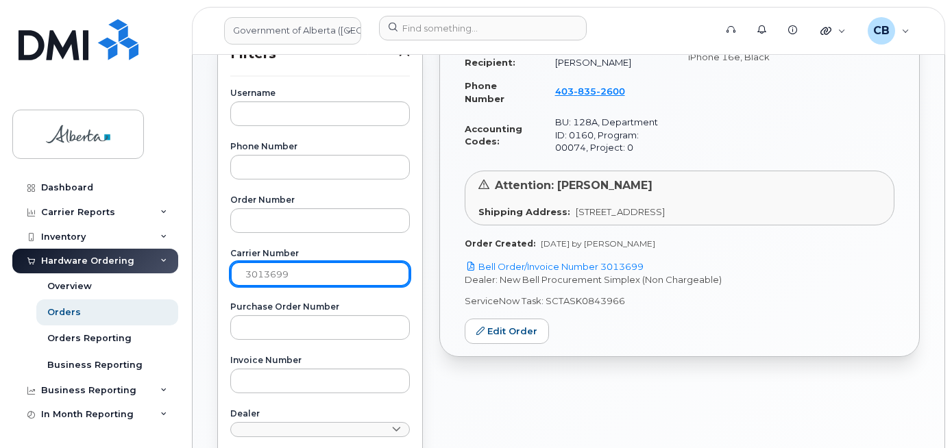
click at [265, 271] on input "3013699" at bounding box center [320, 274] width 180 height 25
paste input "5"
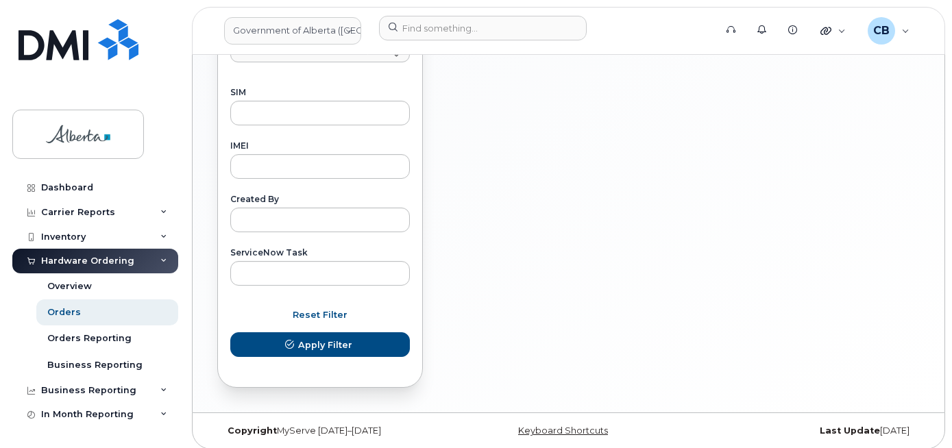
scroll to position [711, 0]
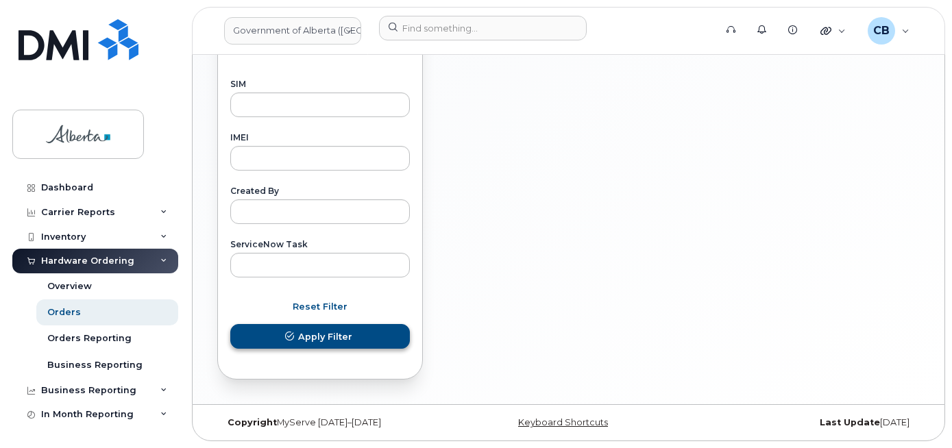
type input "3013599"
click at [349, 334] on span "Apply Filter" at bounding box center [325, 336] width 54 height 13
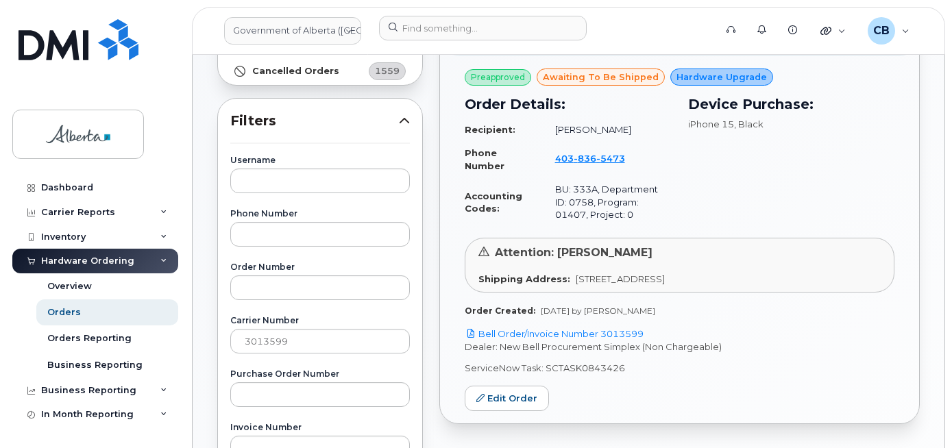
scroll to position [231, 0]
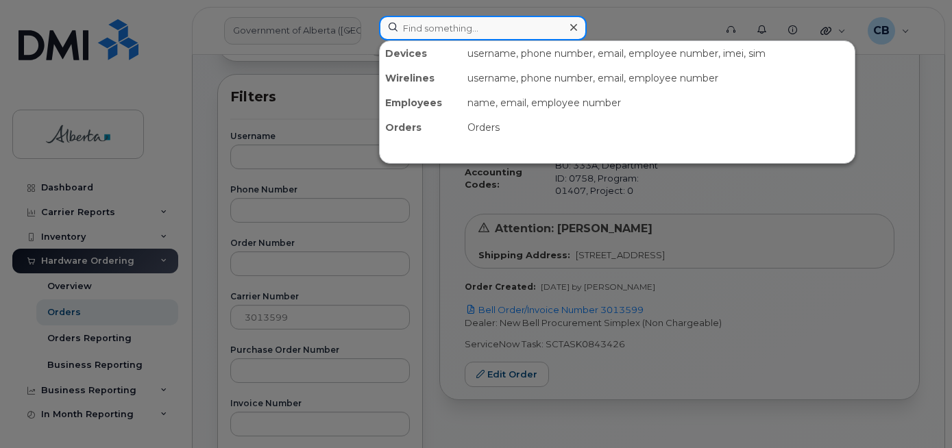
click at [470, 31] on input at bounding box center [483, 28] width 208 height 25
paste input "4038365473"
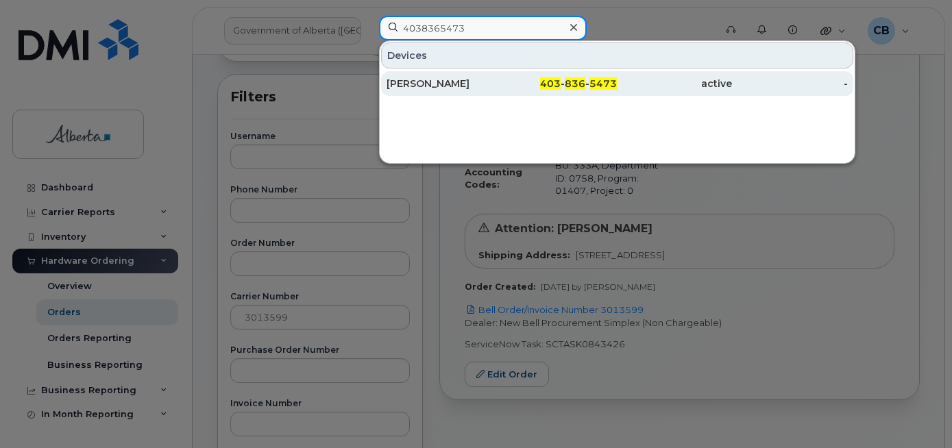
type input "4038365473"
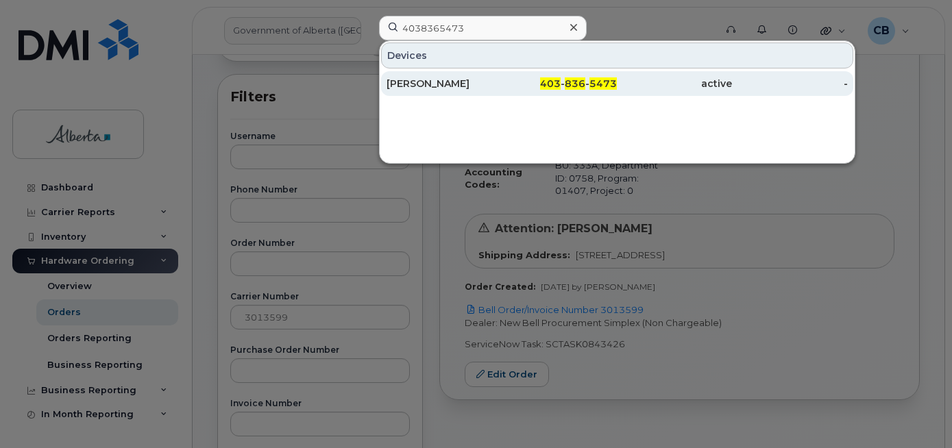
click at [436, 87] on div "[PERSON_NAME]" at bounding box center [444, 84] width 115 height 14
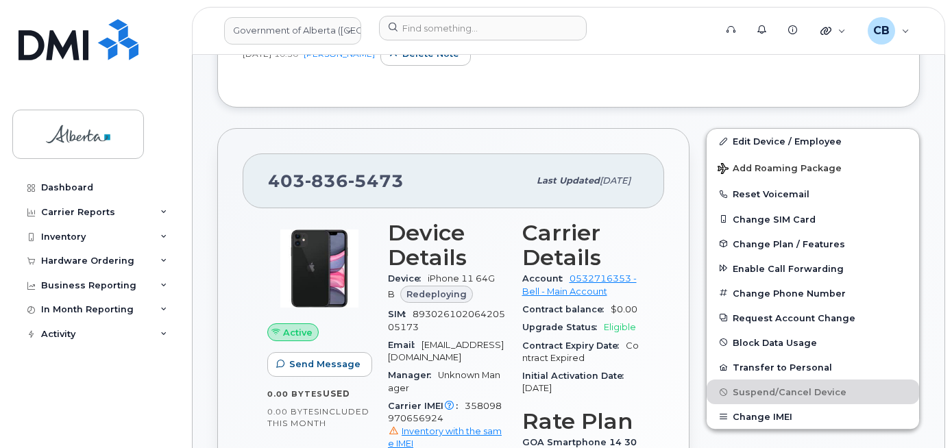
scroll to position [459, 0]
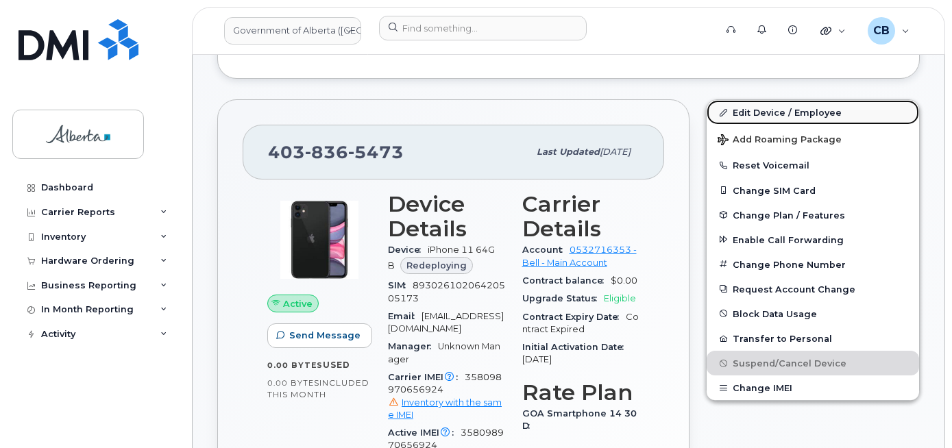
click at [763, 104] on link "Edit Device / Employee" at bounding box center [813, 112] width 213 height 25
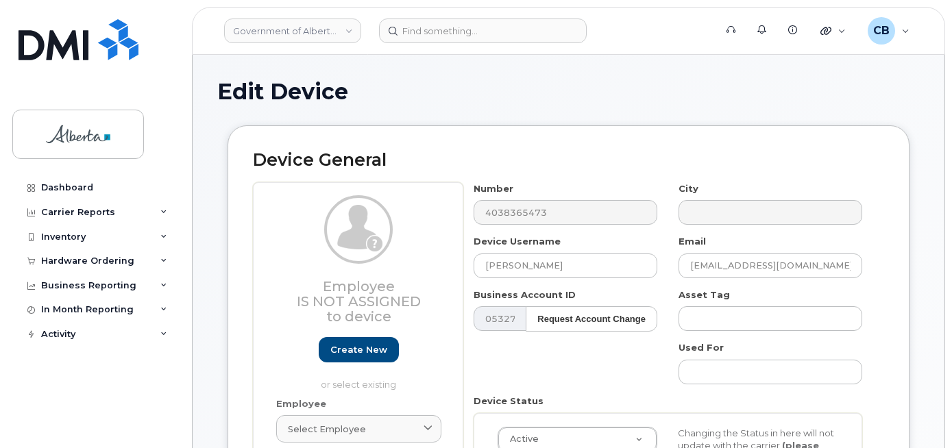
select select "4206363"
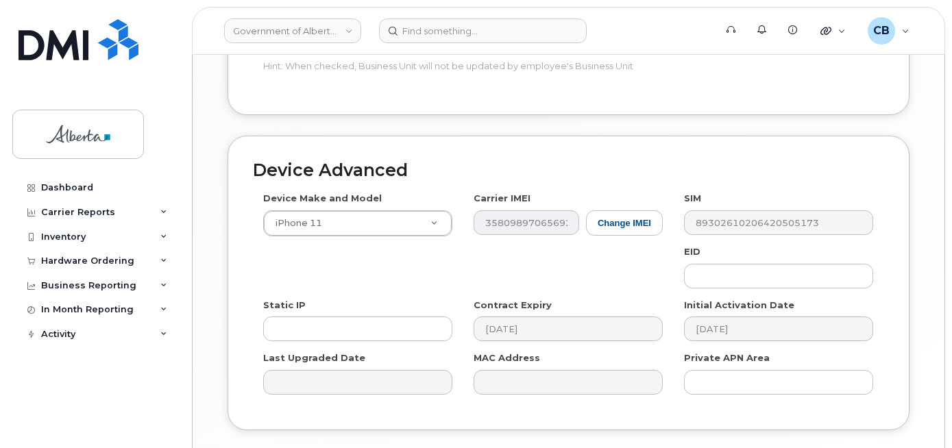
scroll to position [736, 0]
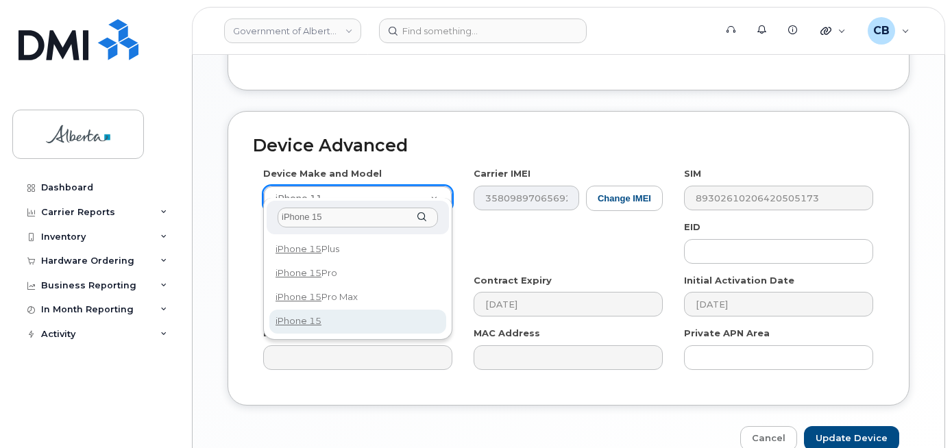
type input "iPhone 15"
select select "3031"
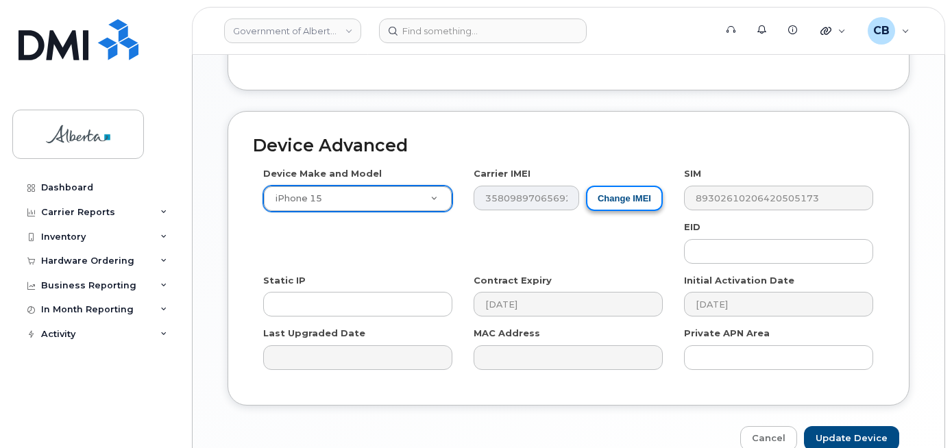
click at [605, 189] on button "Change IMEI" at bounding box center [624, 198] width 77 height 25
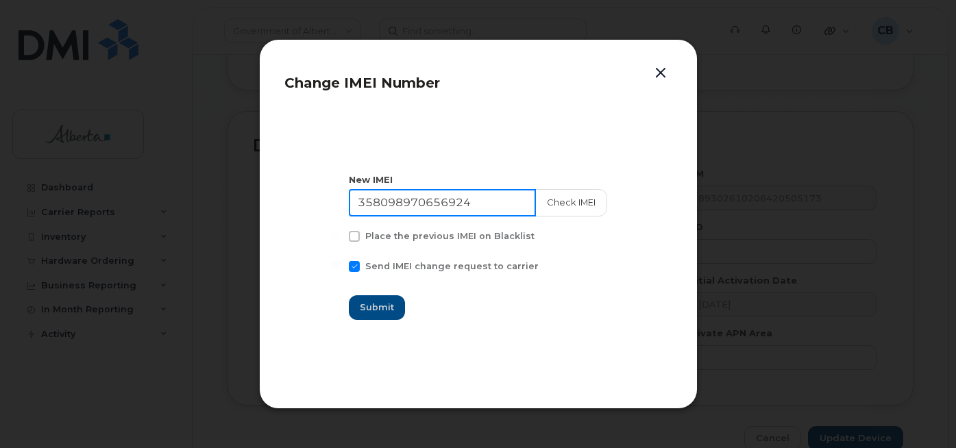
click at [390, 201] on input "358098970656924" at bounding box center [442, 202] width 187 height 27
paste input "4743525989023"
type input "354743525989023"
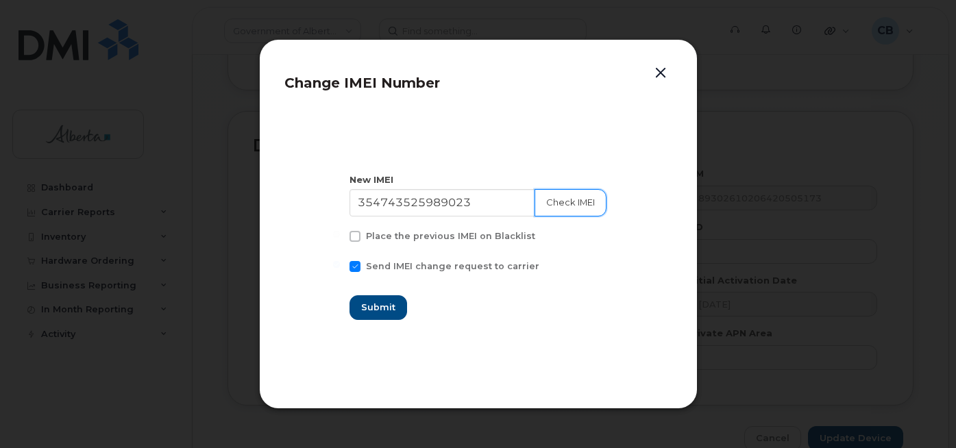
click at [557, 202] on button "Check IMEI" at bounding box center [571, 202] width 72 height 27
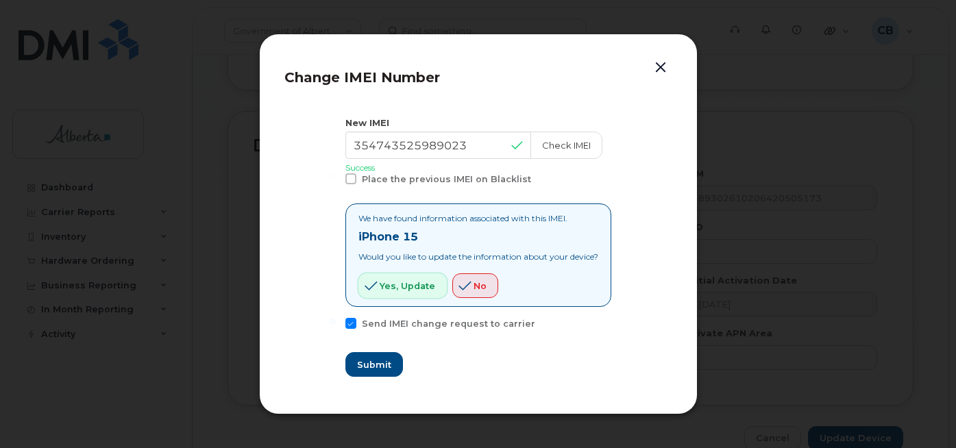
click at [391, 284] on span "Yes, update" at bounding box center [408, 286] width 56 height 13
click at [372, 359] on span "Submit" at bounding box center [373, 365] width 34 height 13
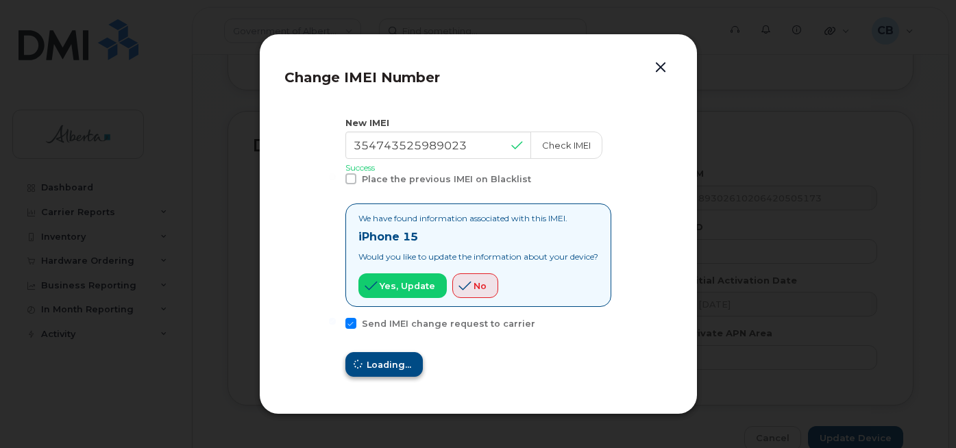
type input "354743525989023"
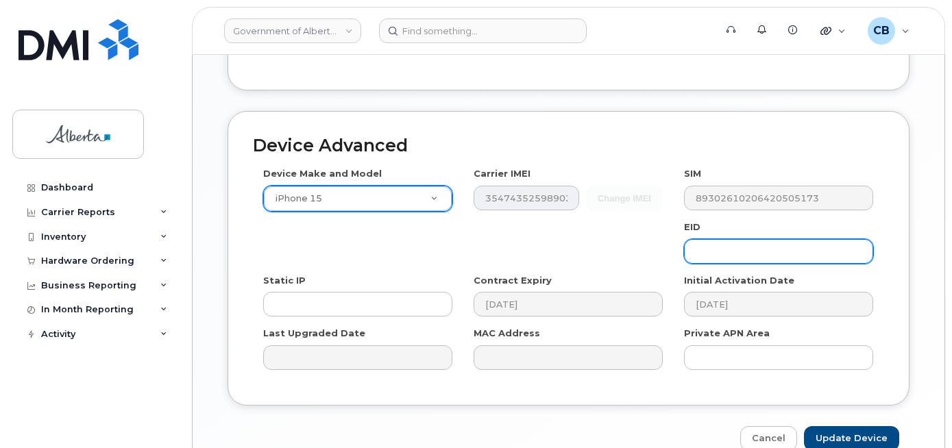
click at [727, 240] on input "text" at bounding box center [778, 251] width 189 height 25
paste input "89049032007208882600188455335926"
type input "89049032007208882600188455335926"
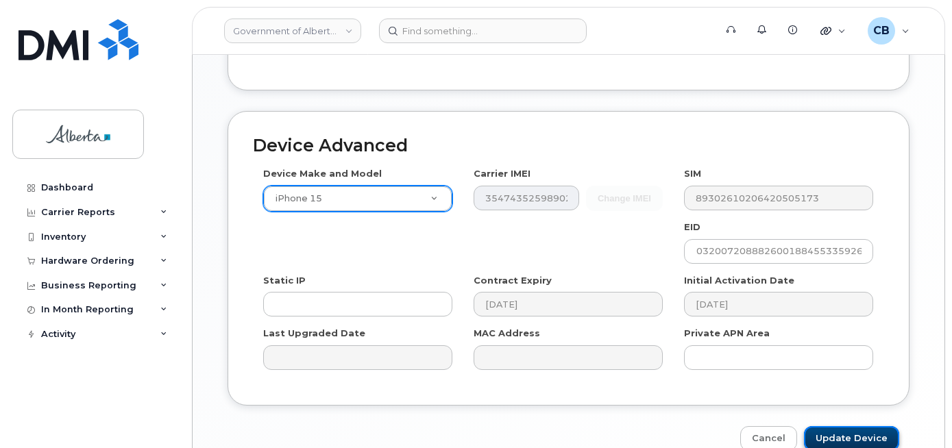
click at [852, 426] on input "Update Device" at bounding box center [851, 438] width 95 height 25
type input "Saving..."
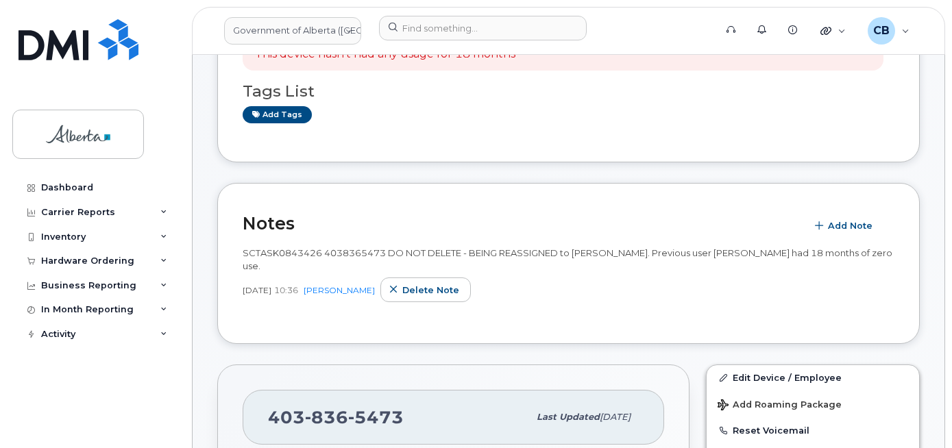
scroll to position [69, 0]
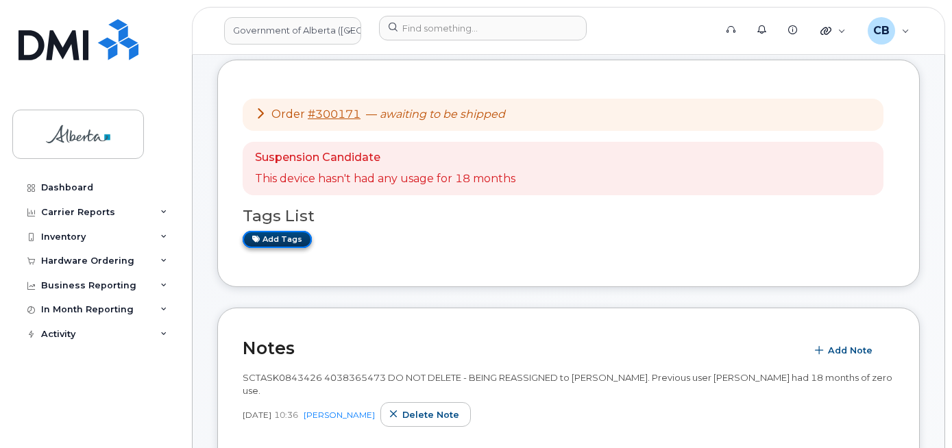
click at [265, 242] on link "Add tags" at bounding box center [277, 239] width 69 height 17
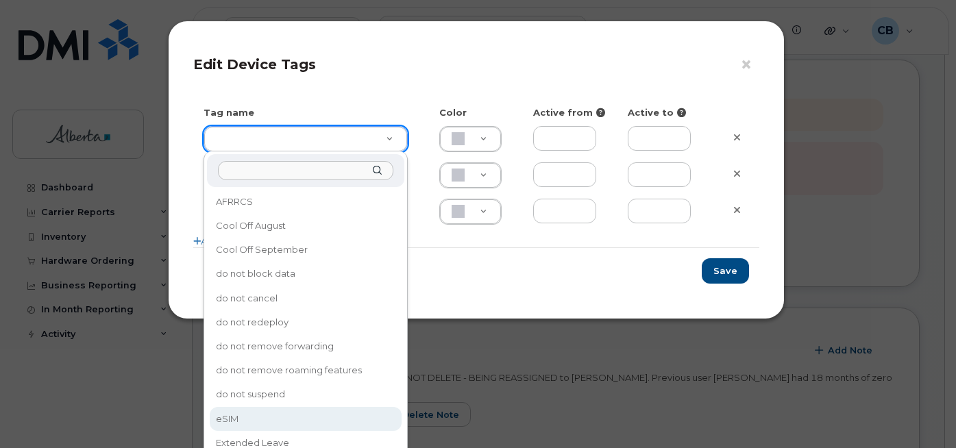
type input "eSIM"
type input "D6CDC1"
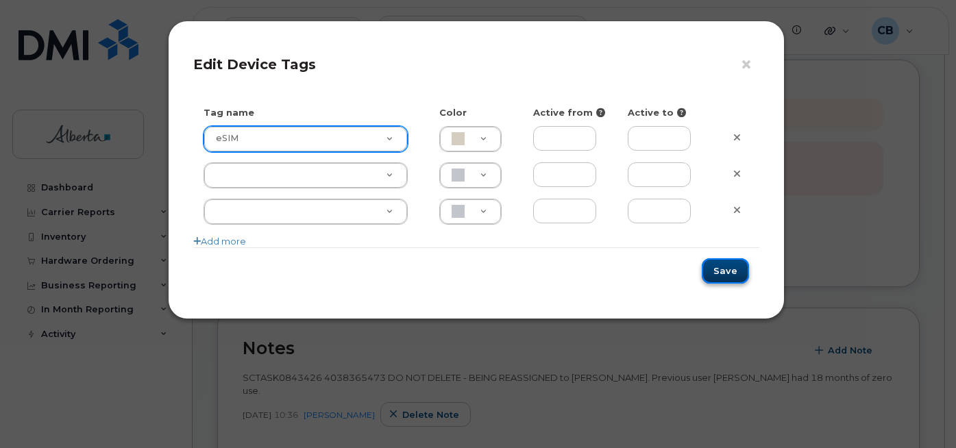
click at [726, 267] on button "Save" at bounding box center [725, 270] width 47 height 25
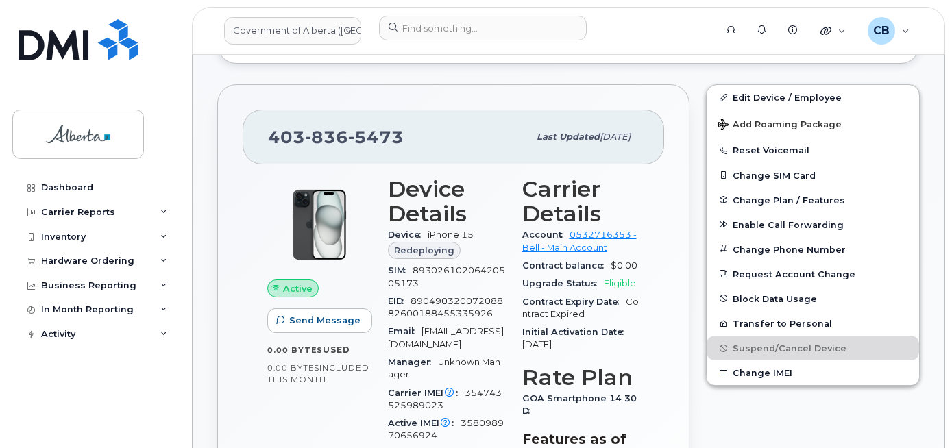
scroll to position [480, 0]
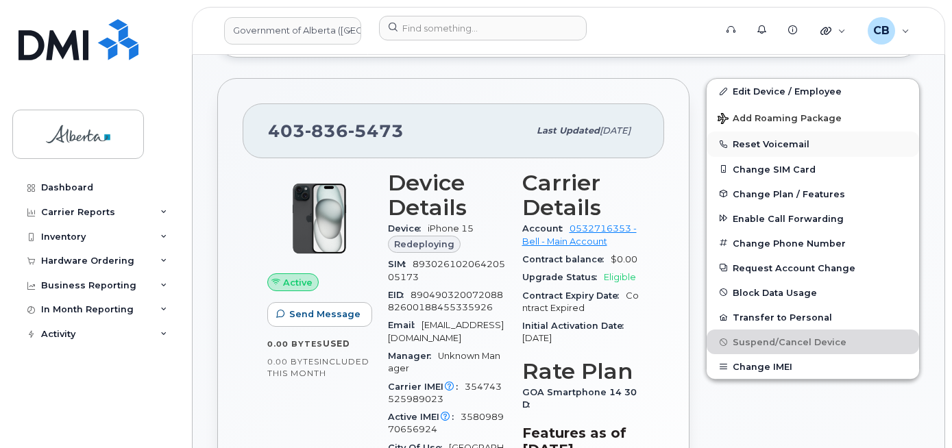
click at [752, 132] on button "Reset Voicemail" at bounding box center [813, 144] width 213 height 25
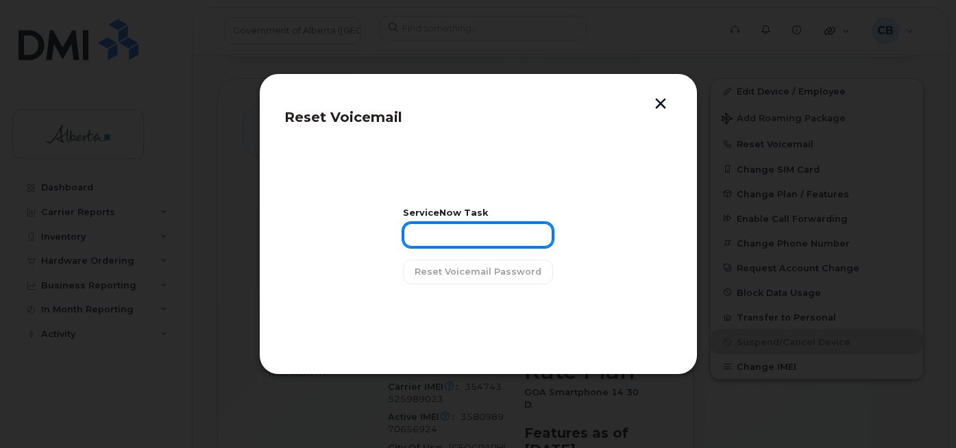
click at [437, 239] on input "text" at bounding box center [478, 235] width 150 height 25
paste input "SCTASK0843426"
type input "SCTASK0843426"
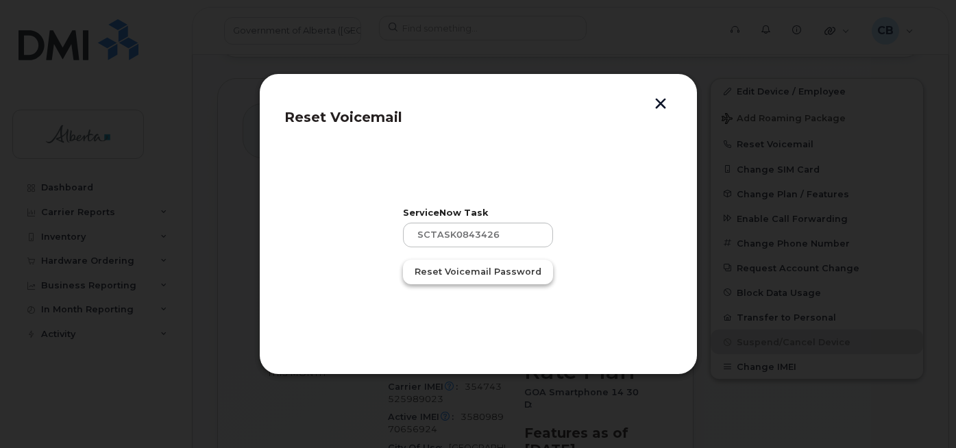
click at [433, 270] on span "Reset Voicemail Password" at bounding box center [478, 271] width 127 height 13
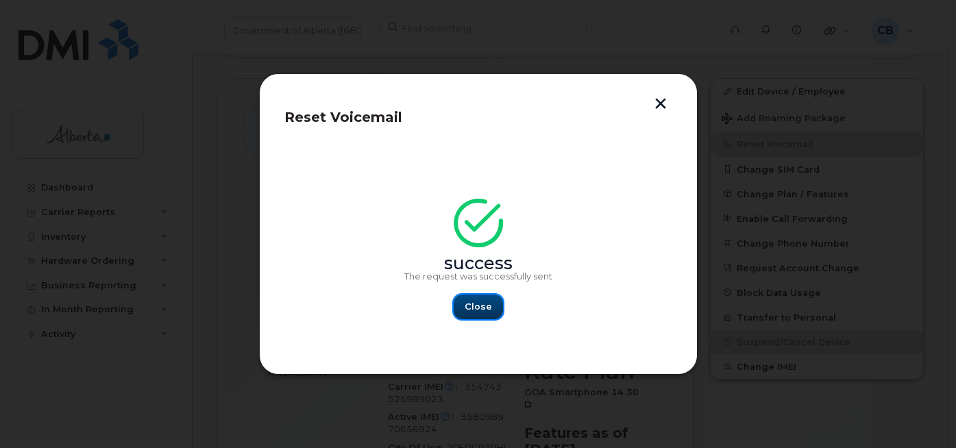
click at [473, 308] on span "Close" at bounding box center [478, 306] width 27 height 13
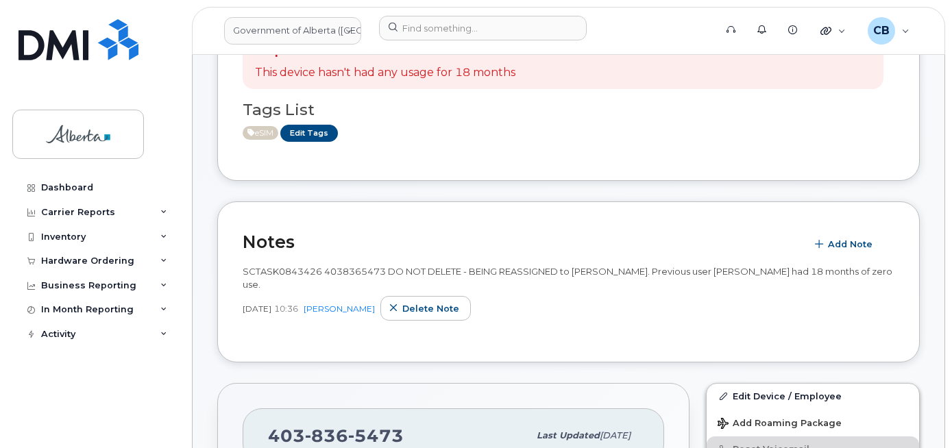
scroll to position [0, 0]
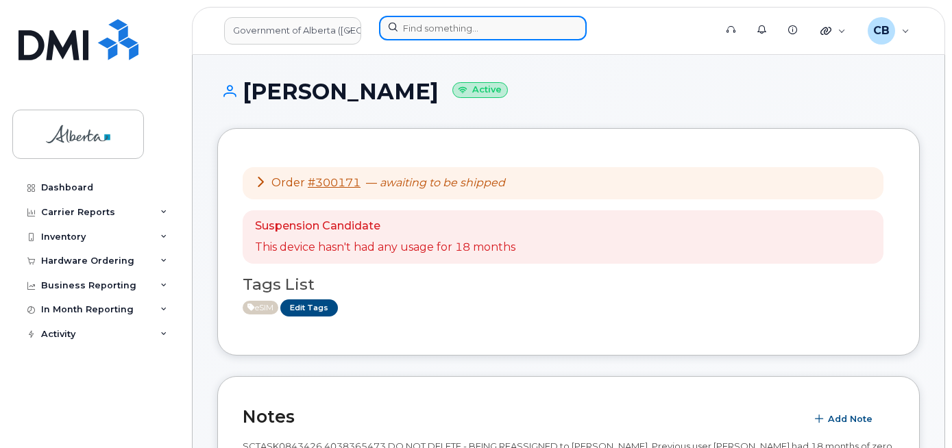
click at [438, 25] on input at bounding box center [483, 28] width 208 height 25
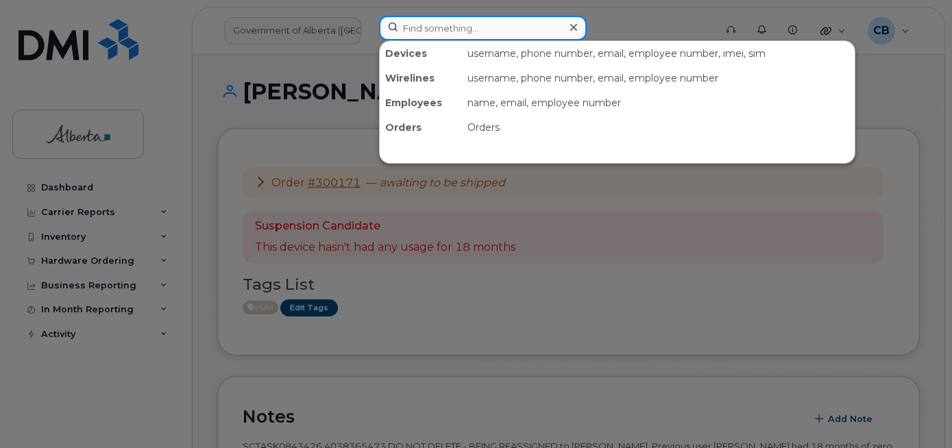
paste input "Allison Peters"
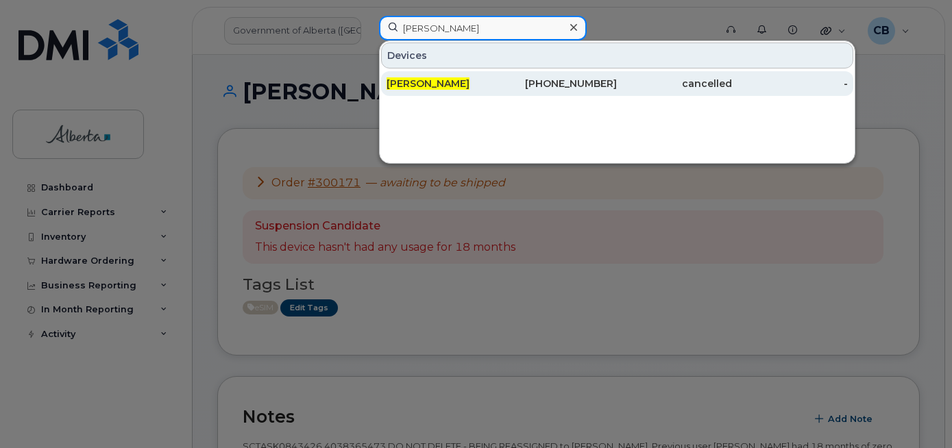
type input "Allison Peters"
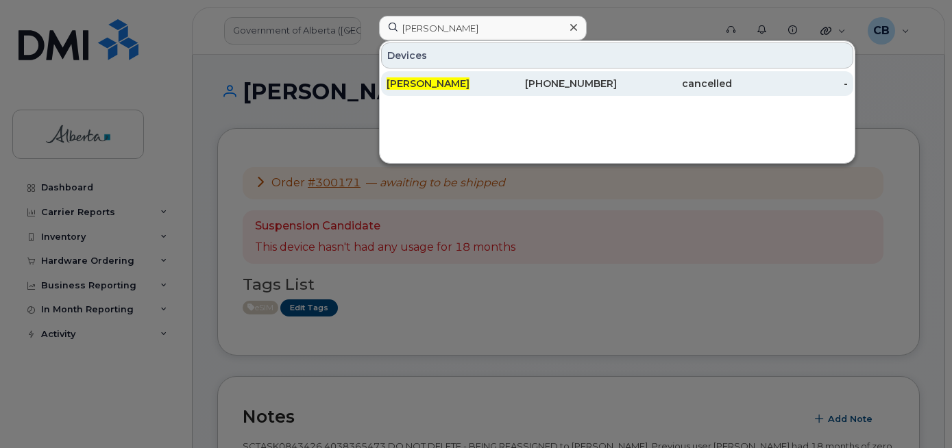
click at [426, 77] on div "Allison Peters" at bounding box center [444, 84] width 115 height 14
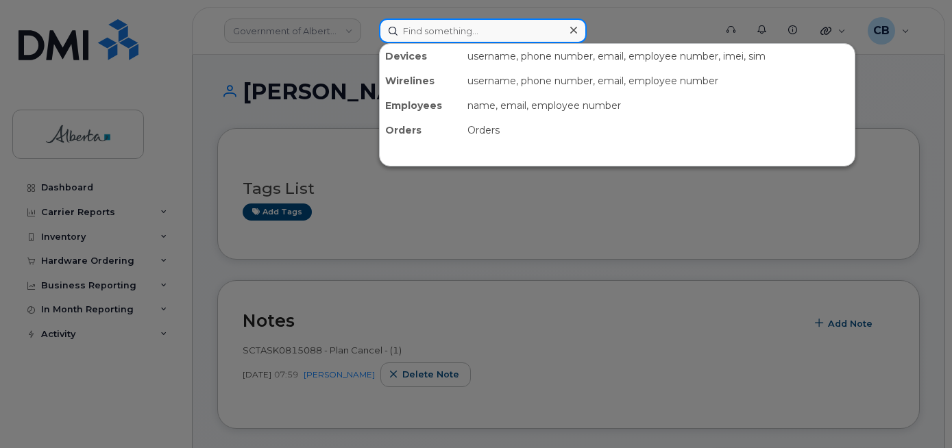
click at [407, 31] on input at bounding box center [483, 31] width 208 height 25
paste input "4038606274"
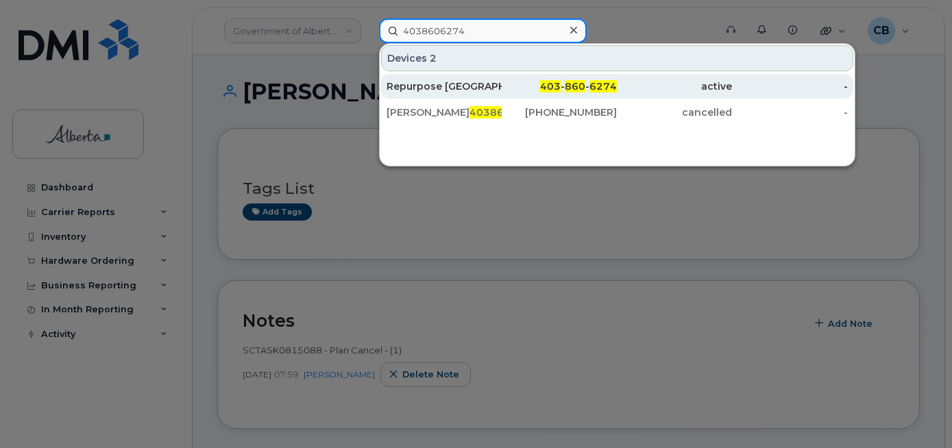
type input "4038606274"
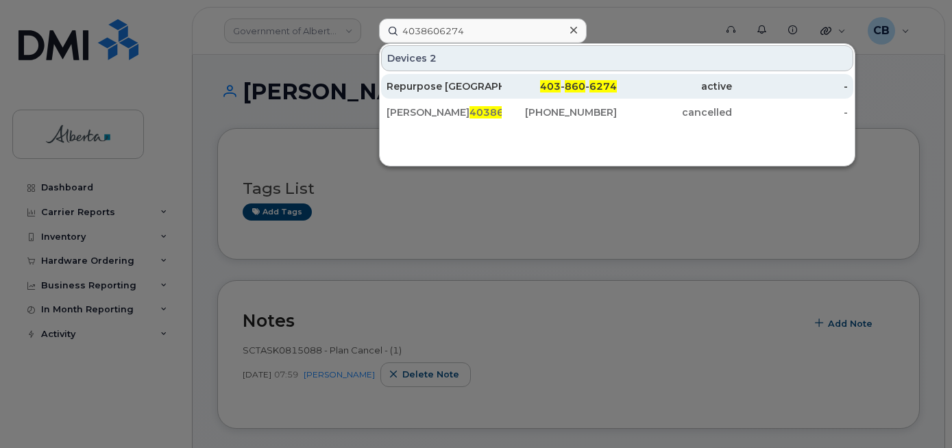
click at [409, 83] on div "Repurpose [GEOGRAPHIC_DATA]" at bounding box center [444, 87] width 115 height 14
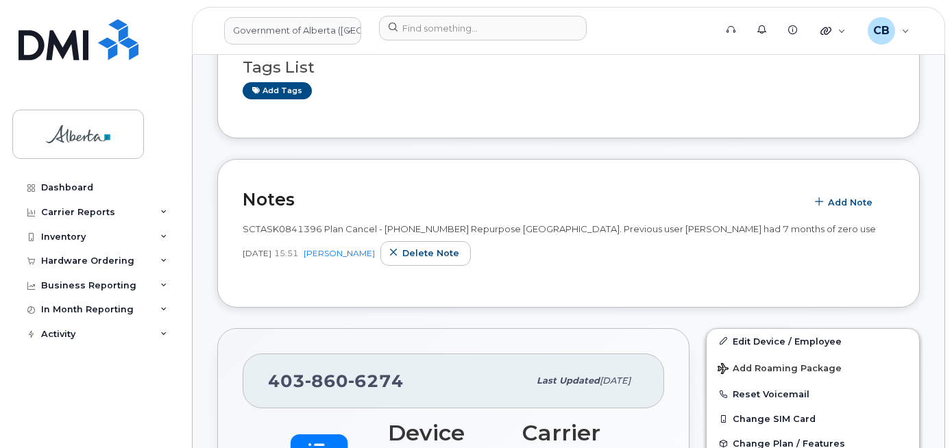
scroll to position [206, 0]
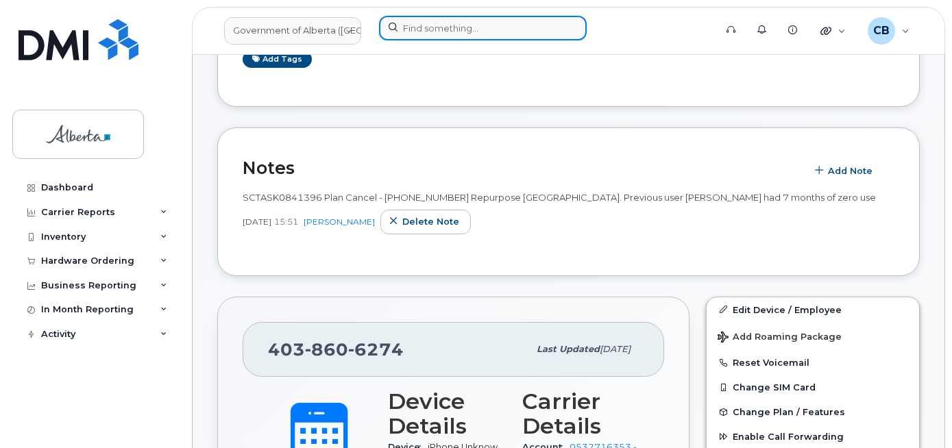
click at [413, 34] on input at bounding box center [483, 28] width 208 height 25
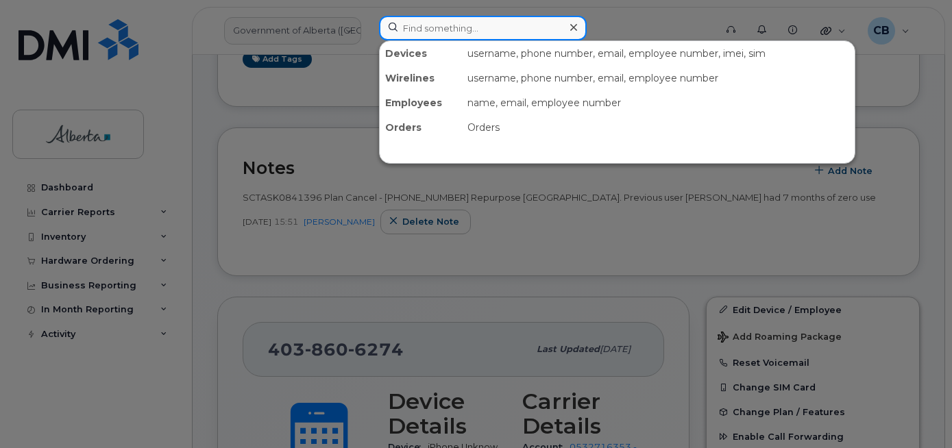
paste input "7808877056"
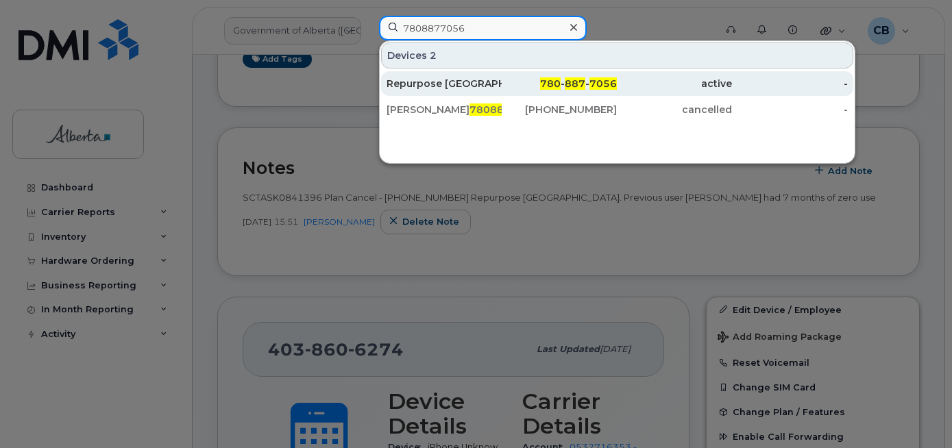
type input "7808877056"
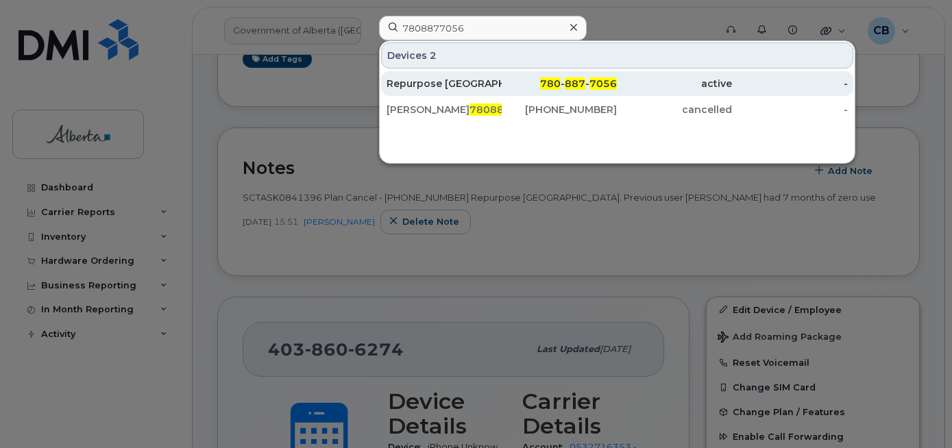
click at [422, 80] on div "Repurpose Edmonton" at bounding box center [444, 84] width 115 height 14
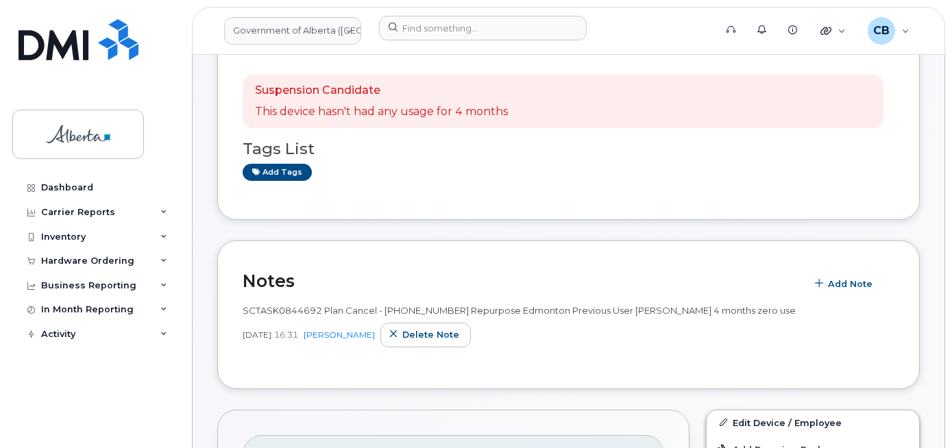
scroll to position [69, 0]
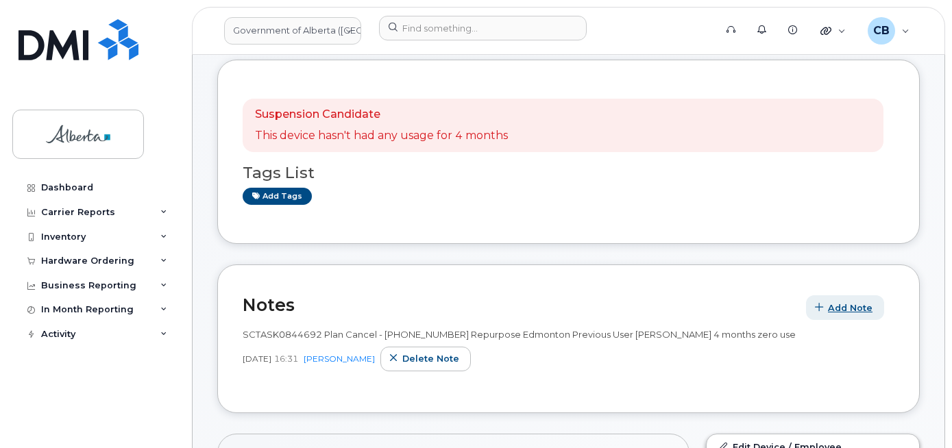
click at [853, 306] on span "Add Note" at bounding box center [850, 308] width 45 height 13
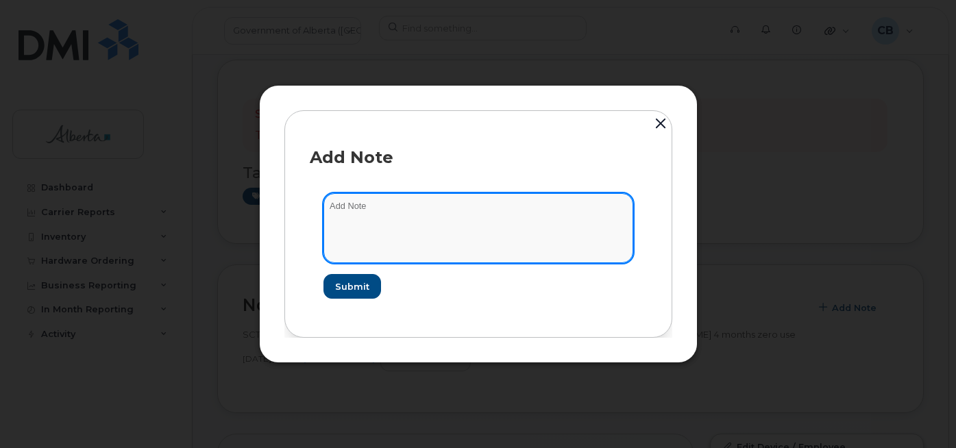
click at [363, 207] on textarea at bounding box center [479, 228] width 310 height 70
paste textarea "SCTASK0841837 7808877056 DO NOT DELETE - BEING REASSIGNED to Allison Peters. Re…"
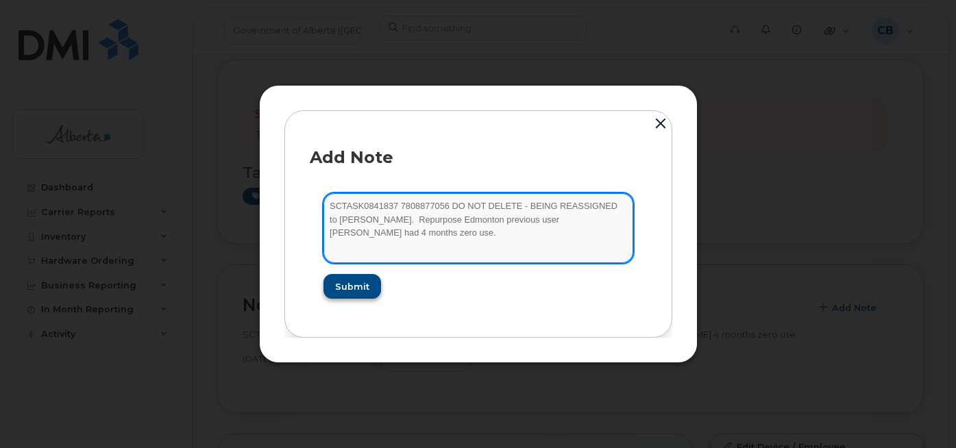
type textarea "SCTASK0841837 7808877056 DO NOT DELETE - BEING REASSIGNED to Allison Peters. Re…"
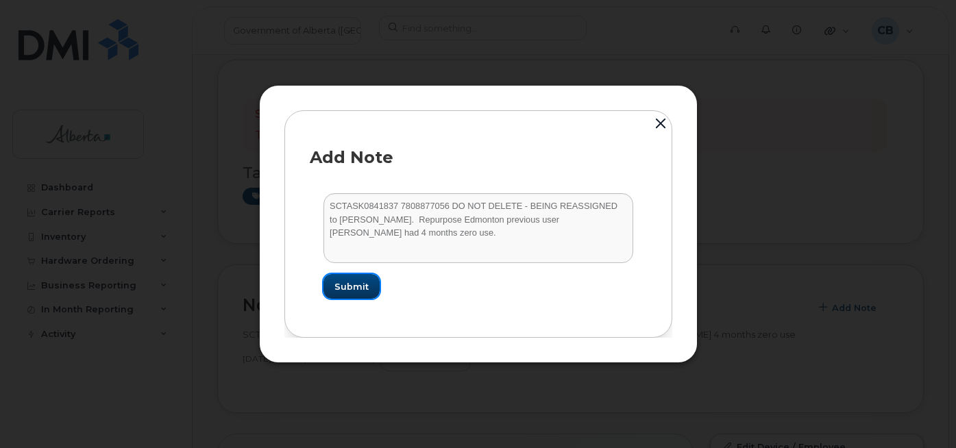
click at [363, 281] on span "Submit" at bounding box center [352, 286] width 34 height 13
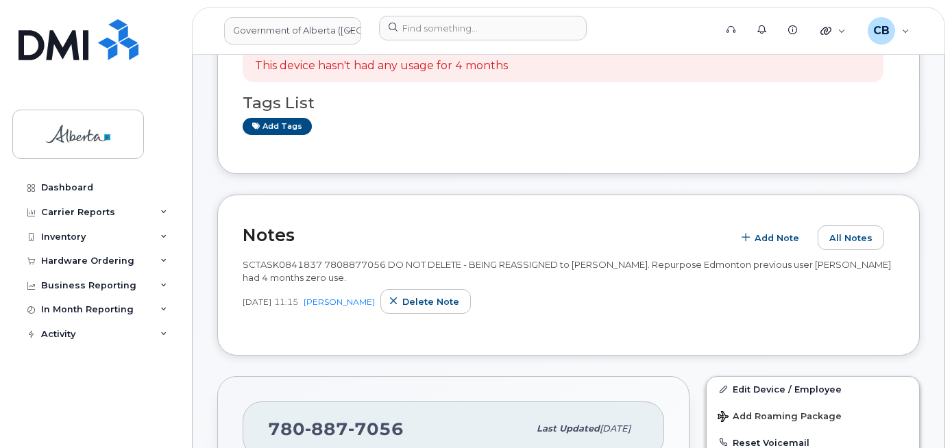
scroll to position [137, 0]
click at [587, 265] on span "SCTASK0841837 7808877056 DO NOT DELETE - BEING REASSIGNED to Allison Peters. Re…" at bounding box center [567, 272] width 648 height 24
click at [632, 263] on span "SCTASK0841837 7808877056 DO NOT DELETE - BEING REASSIGNED to Allison Peters. Re…" at bounding box center [567, 272] width 648 height 24
copy span "Allison Peters"
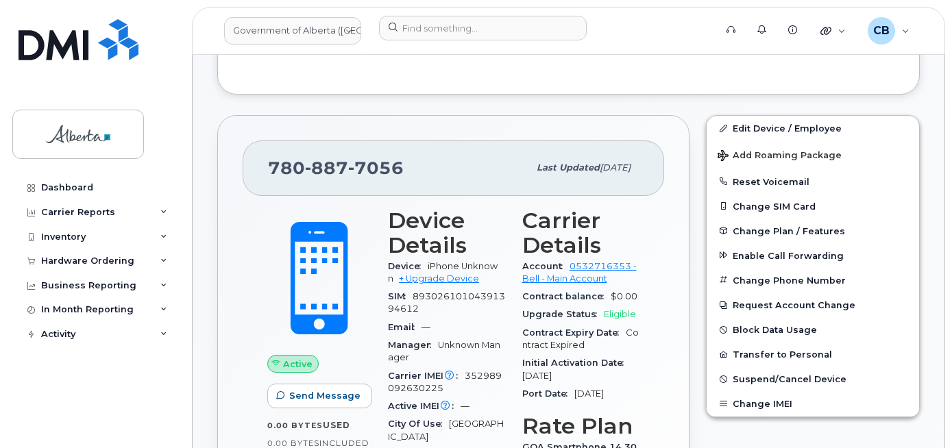
scroll to position [350, 0]
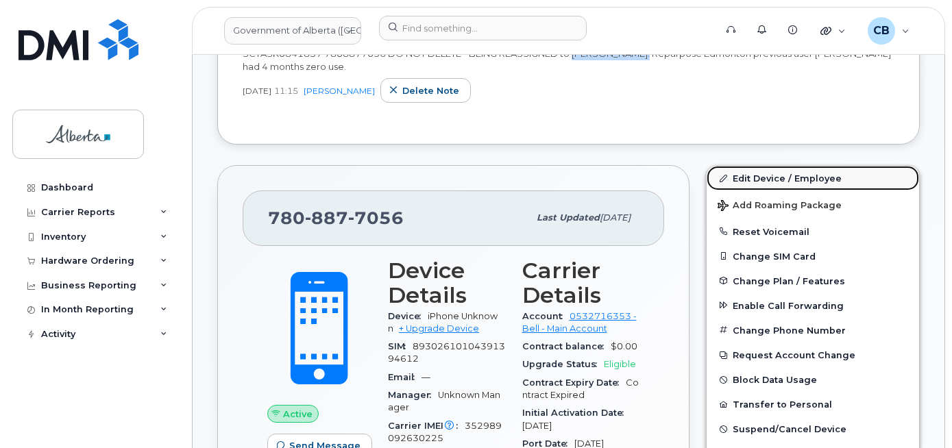
click at [764, 178] on link "Edit Device / Employee" at bounding box center [813, 178] width 213 height 25
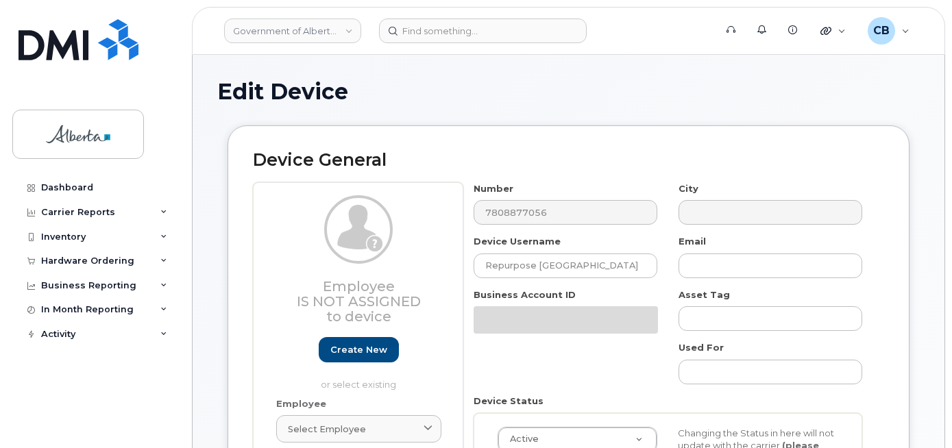
select select "4797729"
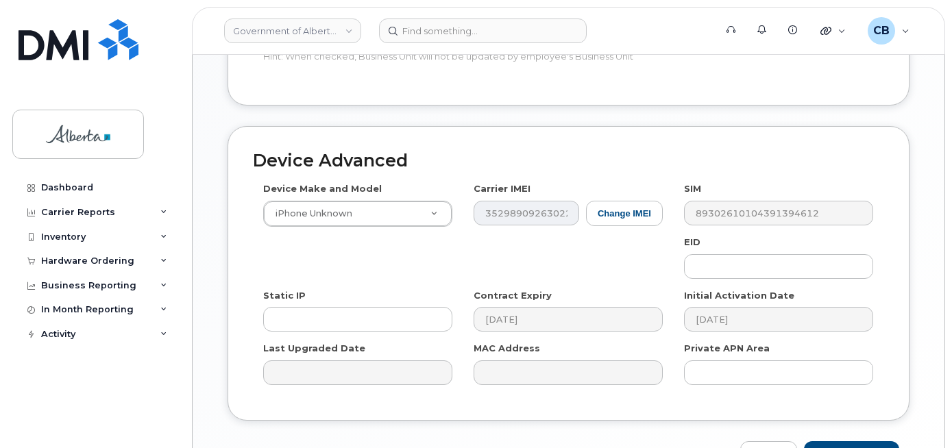
scroll to position [795, 0]
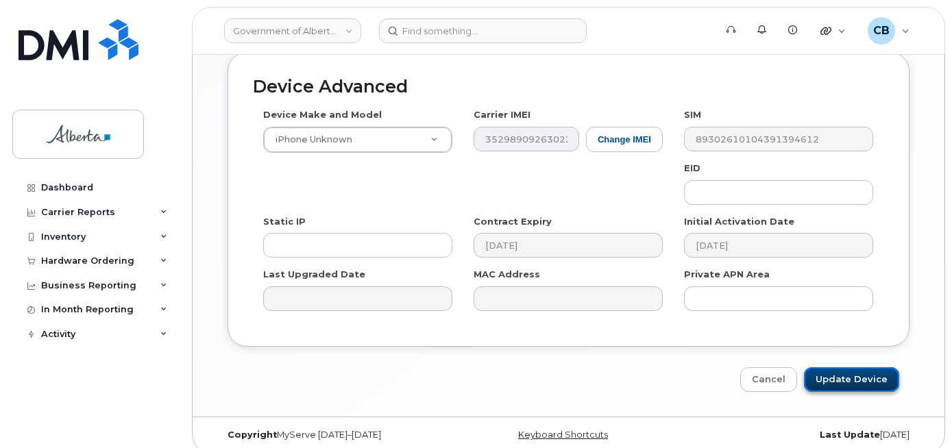
click at [843, 367] on input "Update Device" at bounding box center [851, 379] width 95 height 25
type input "Saving..."
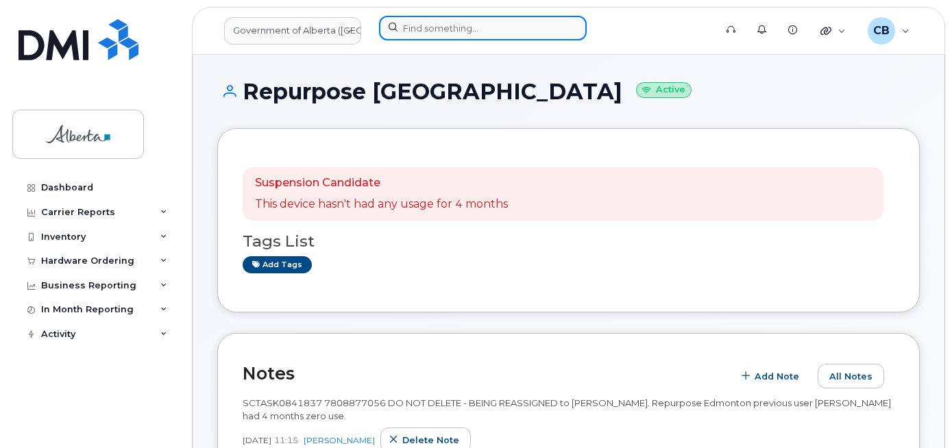
click at [415, 27] on input at bounding box center [483, 28] width 208 height 25
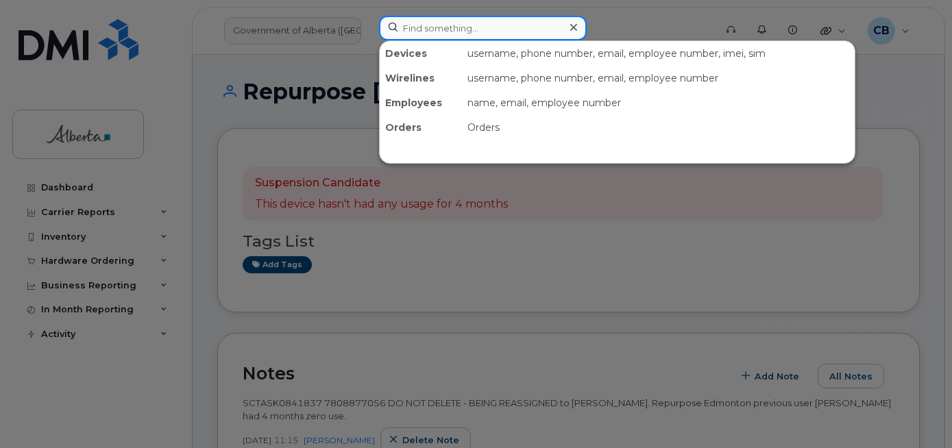
paste input "7802893368"
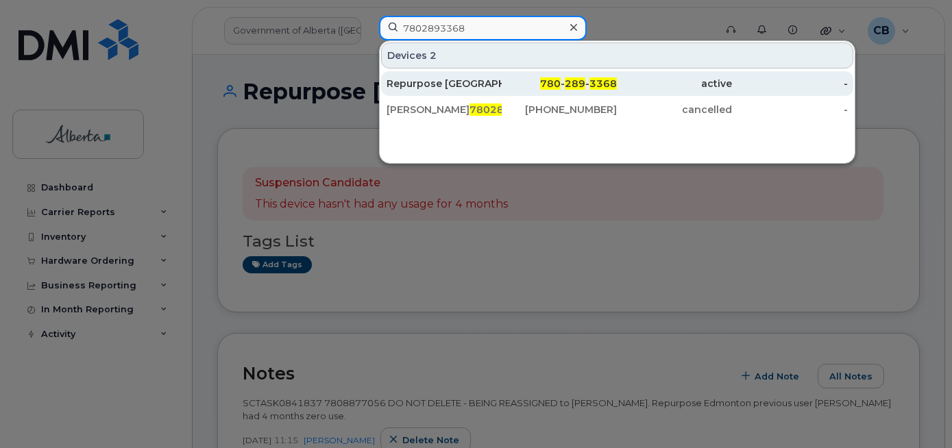
type input "7802893368"
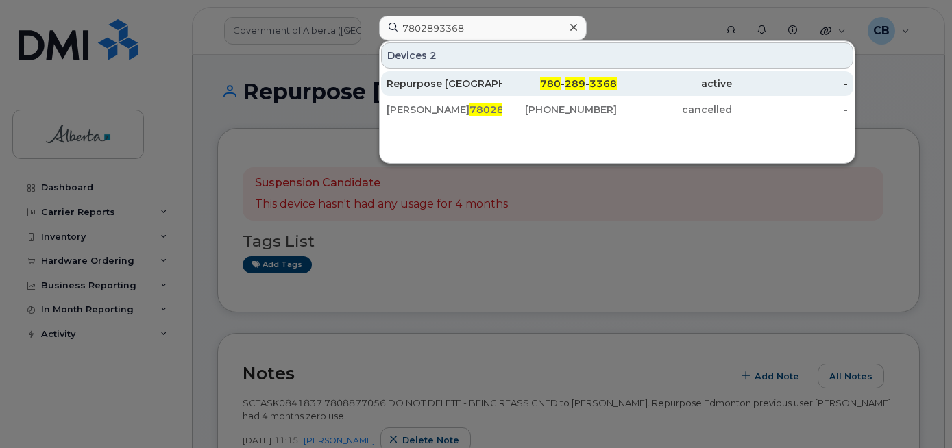
click at [433, 88] on div "Repurpose [GEOGRAPHIC_DATA]" at bounding box center [444, 84] width 115 height 14
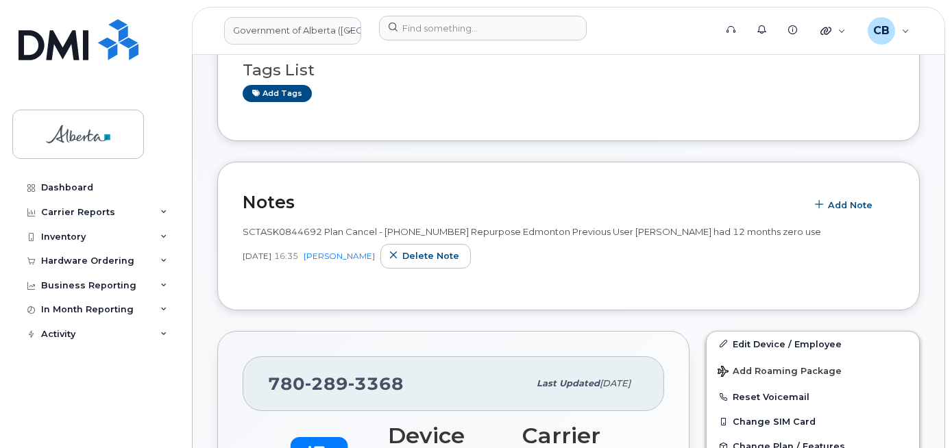
scroll to position [274, 0]
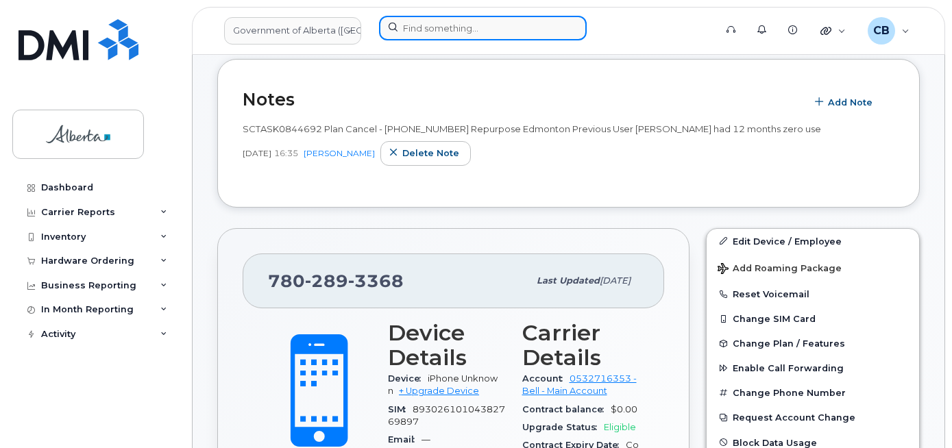
click at [446, 29] on input at bounding box center [483, 28] width 208 height 25
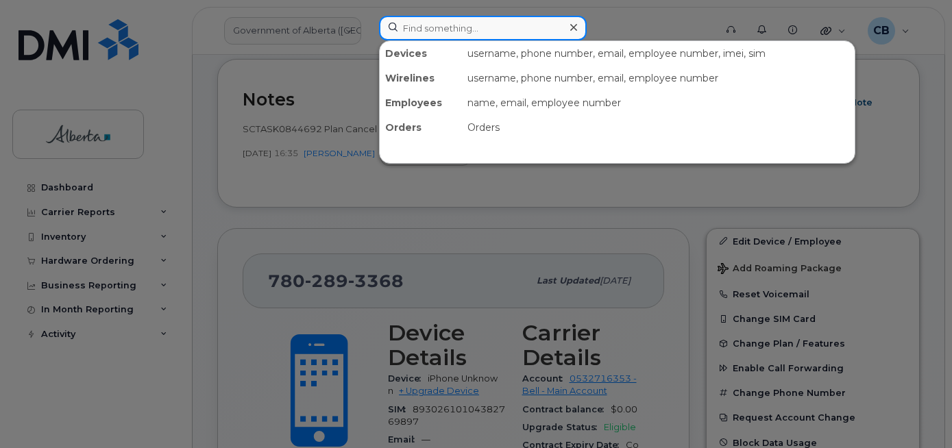
paste input "5879857477"
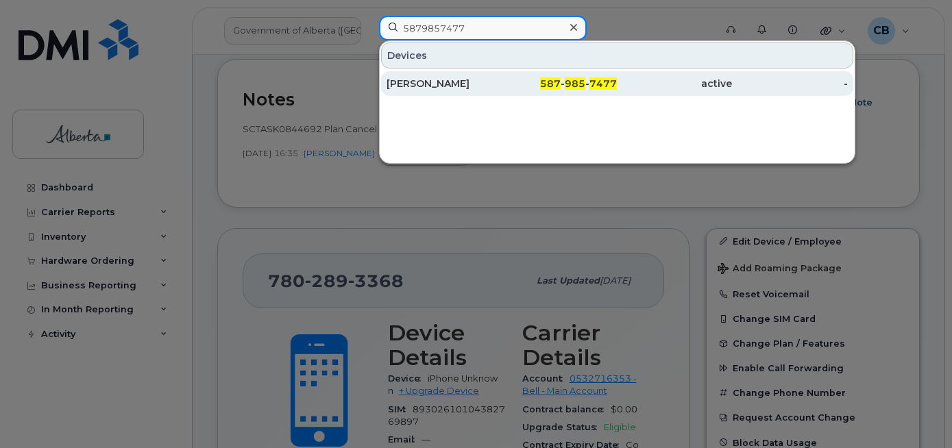
type input "5879857477"
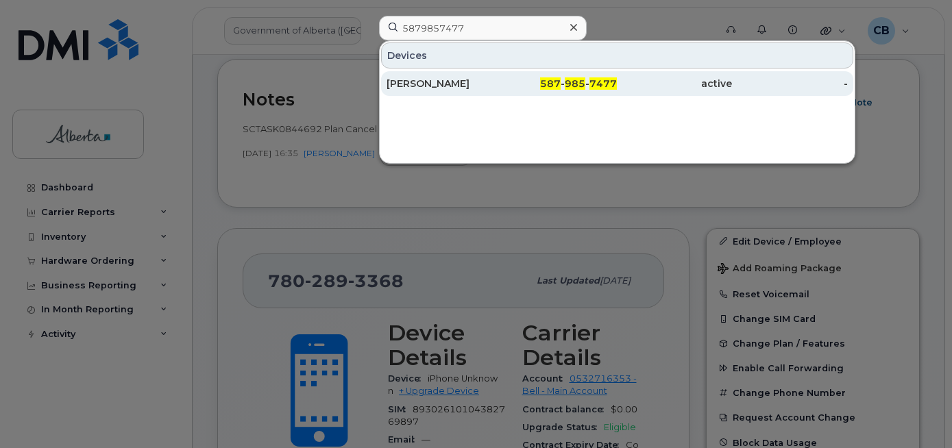
click at [434, 82] on div "Meghan Ward" at bounding box center [444, 84] width 115 height 14
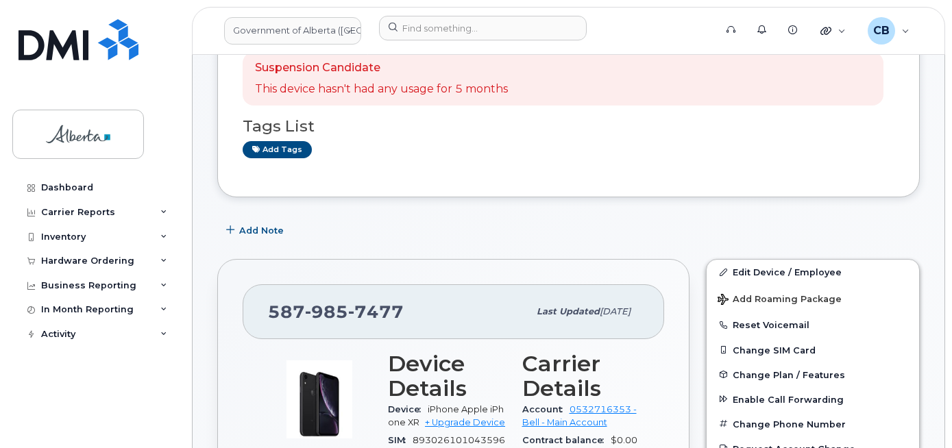
scroll to position [206, 0]
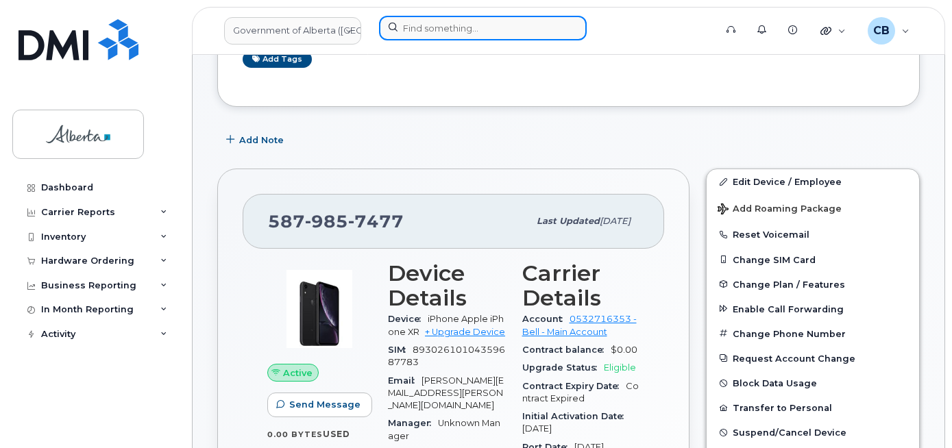
click at [472, 25] on input at bounding box center [483, 28] width 208 height 25
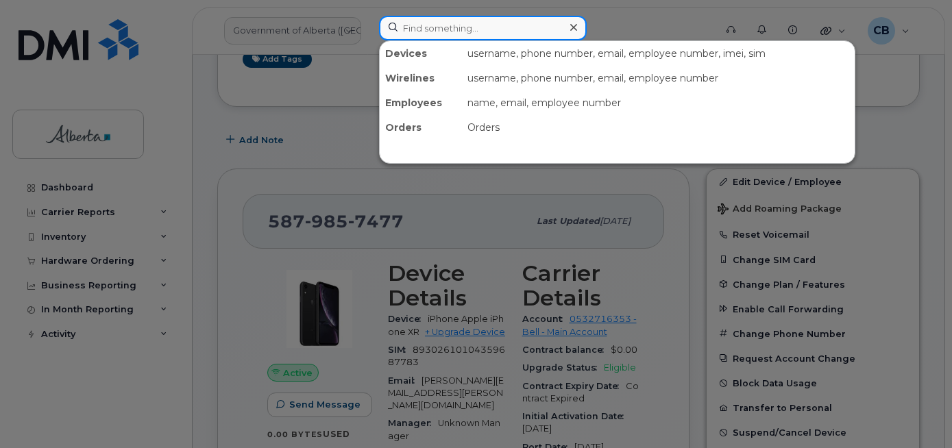
paste input "5879855998"
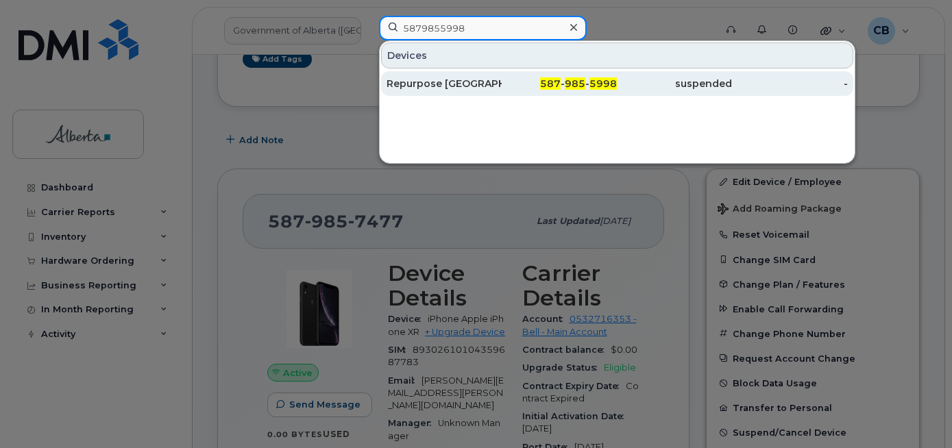
type input "5879855998"
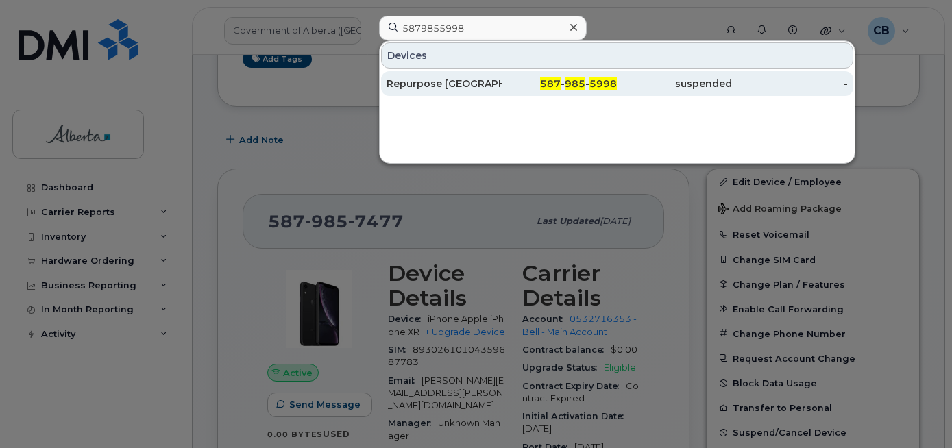
click at [459, 80] on div "Repurpose Edmonton" at bounding box center [444, 84] width 115 height 14
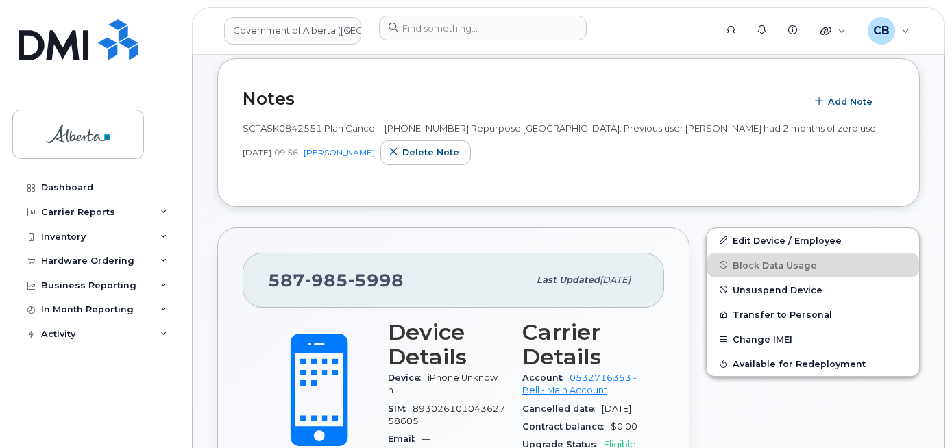
scroll to position [274, 0]
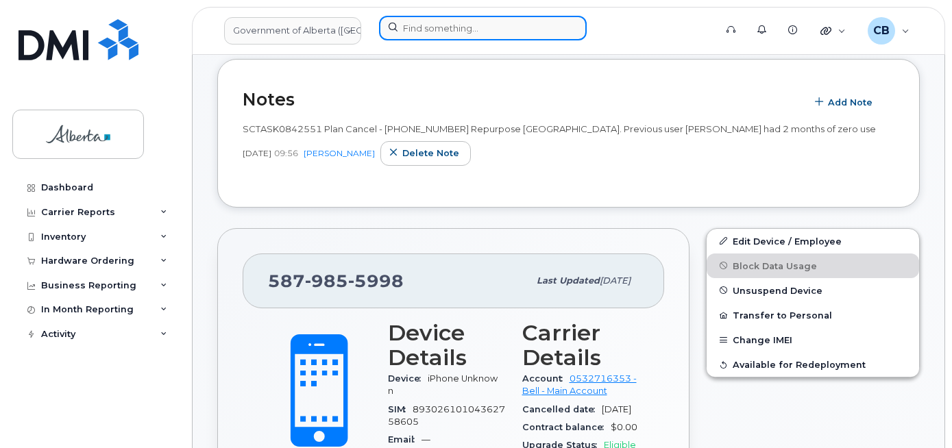
click at [411, 25] on input at bounding box center [483, 28] width 208 height 25
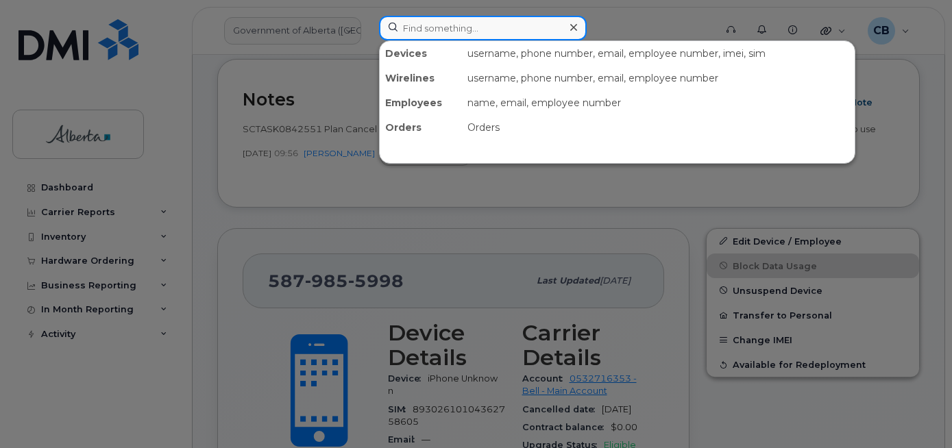
paste input "4038606274"
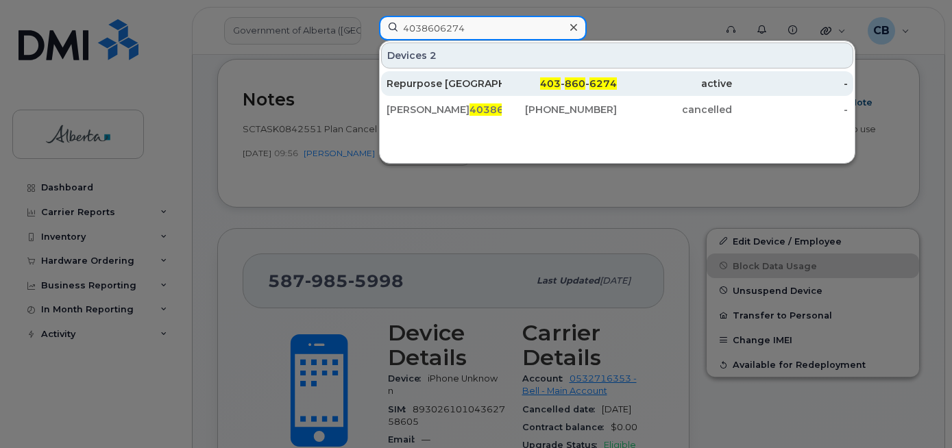
type input "4038606274"
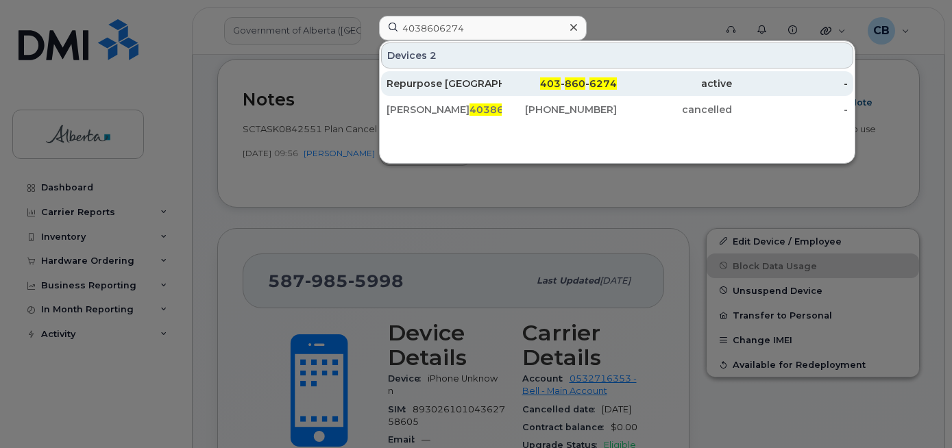
click at [413, 81] on div "Repurpose [GEOGRAPHIC_DATA]" at bounding box center [444, 84] width 115 height 14
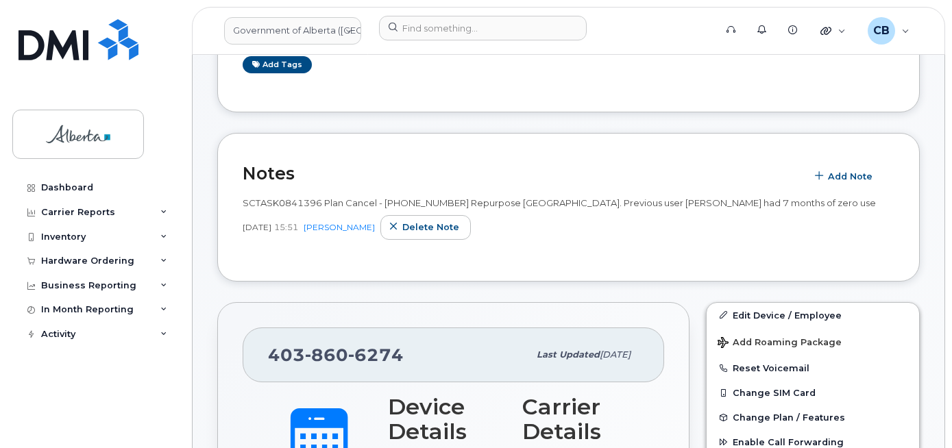
scroll to position [206, 0]
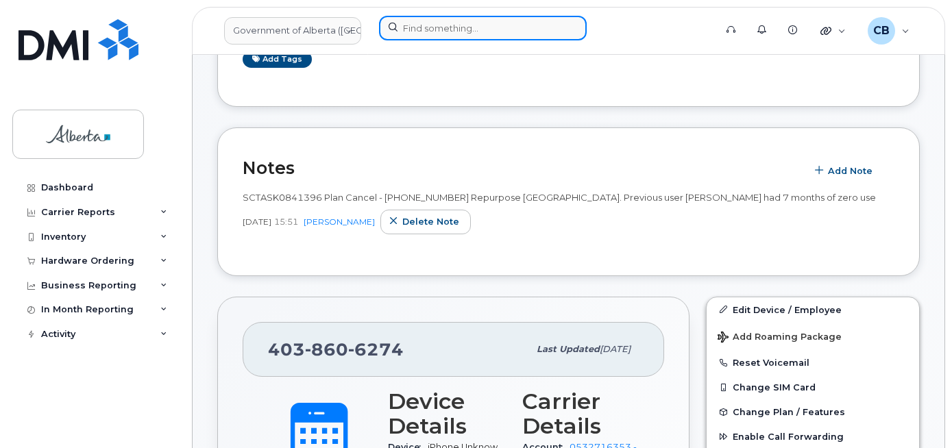
click at [428, 30] on input at bounding box center [483, 28] width 208 height 25
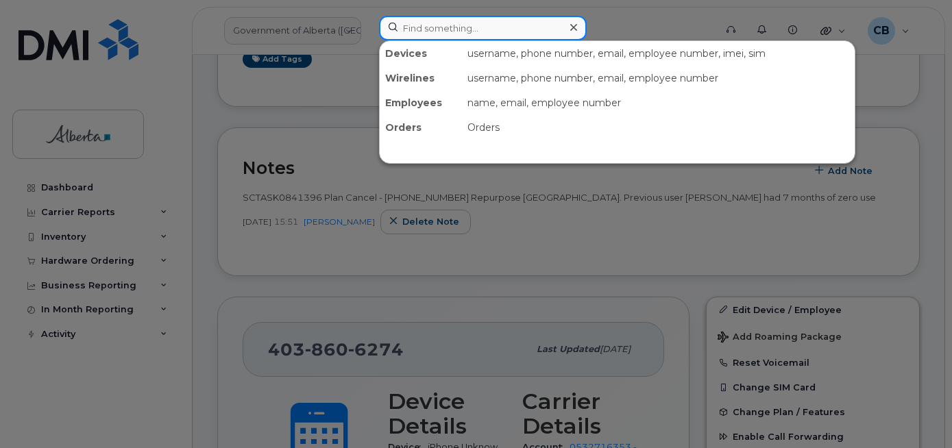
paste input "5878322657"
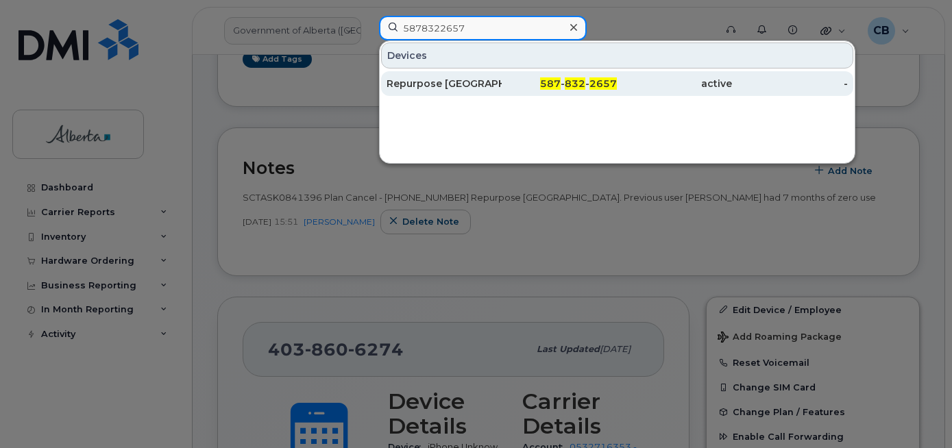
type input "5878322657"
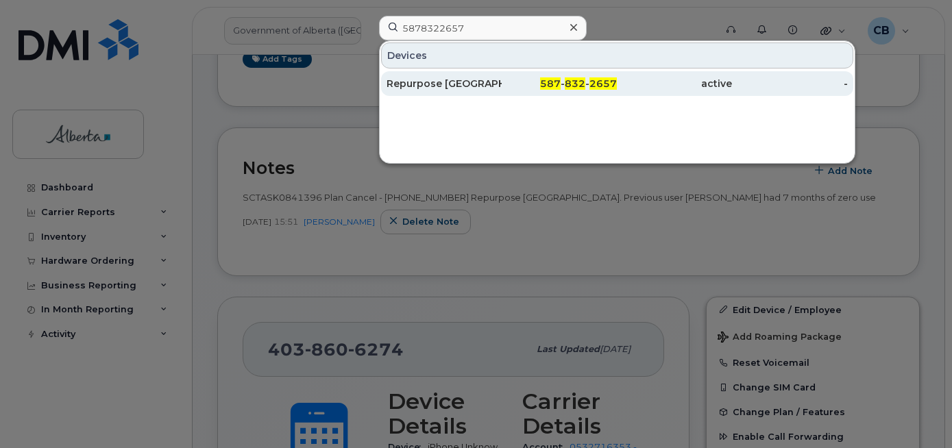
click at [431, 85] on div "Repurpose Calgary" at bounding box center [444, 84] width 115 height 14
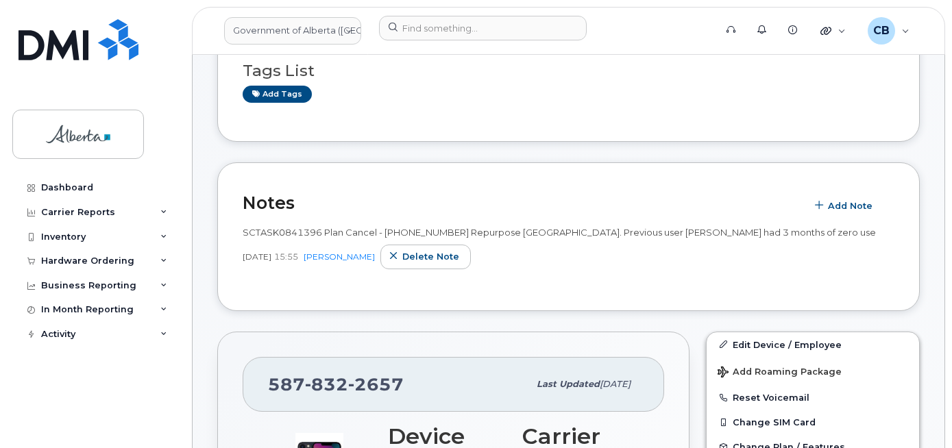
scroll to position [137, 0]
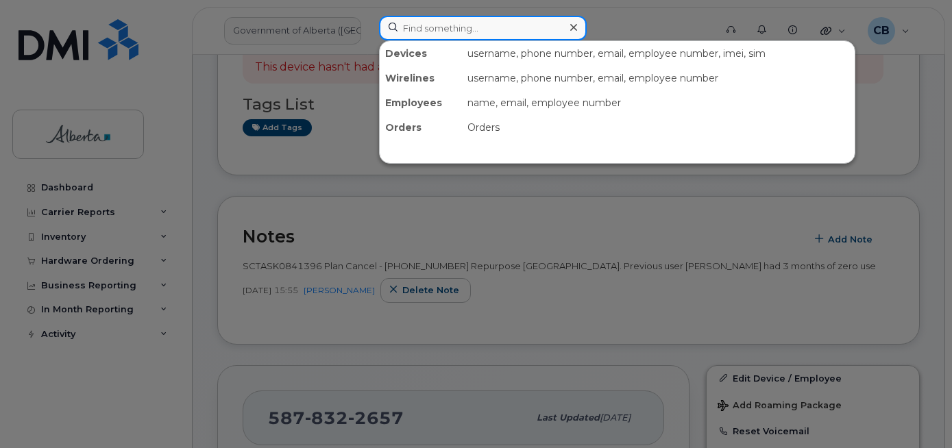
click at [407, 23] on input at bounding box center [483, 28] width 208 height 25
paste input "[PERSON_NAME]"
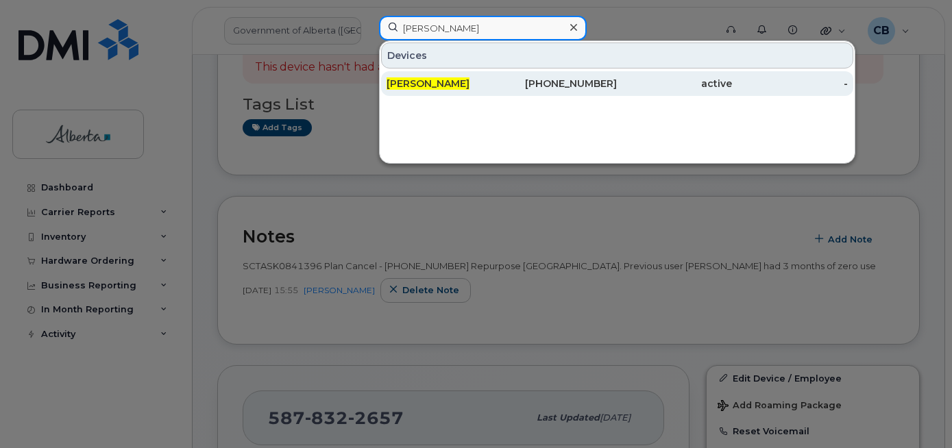
type input "[PERSON_NAME]"
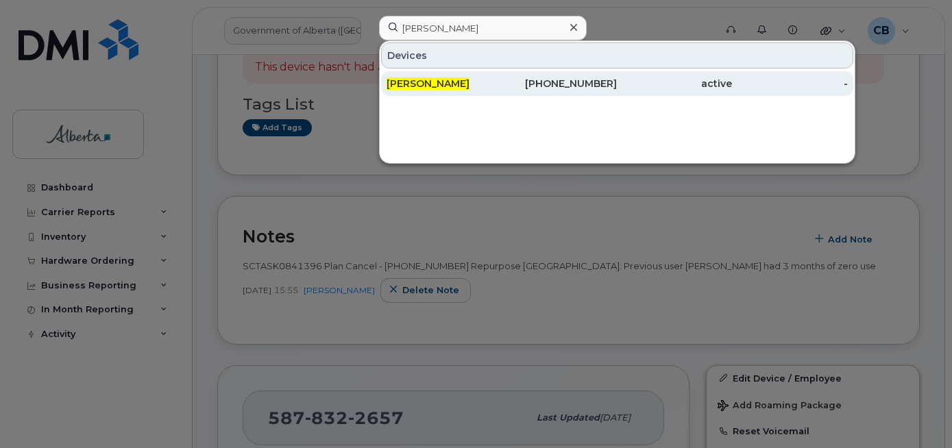
click at [411, 84] on span "[PERSON_NAME]" at bounding box center [428, 83] width 83 height 12
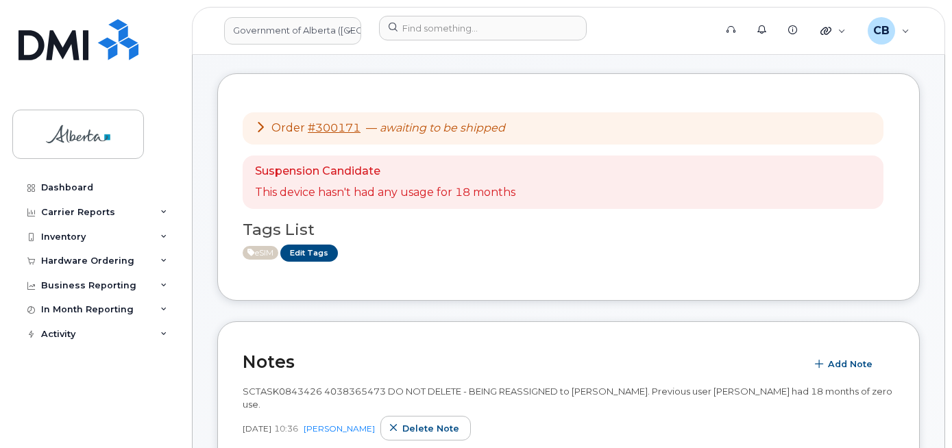
scroll to position [206, 0]
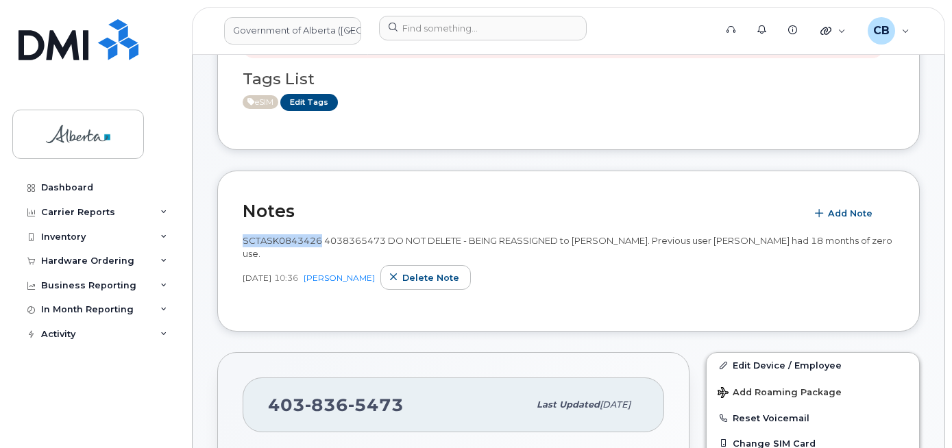
drag, startPoint x: 322, startPoint y: 239, endPoint x: 245, endPoint y: 239, distance: 76.8
click at [245, 239] on span "SCTASK0843426 4038365473 DO NOT DELETE - BEING REASSIGNED to [PERSON_NAME]. Pre…" at bounding box center [568, 247] width 650 height 24
copy span "SCTASK0843426"
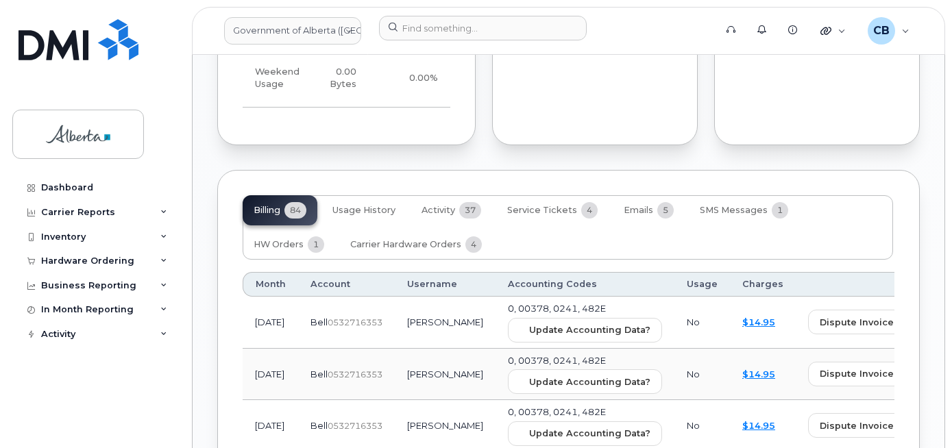
scroll to position [1387, 0]
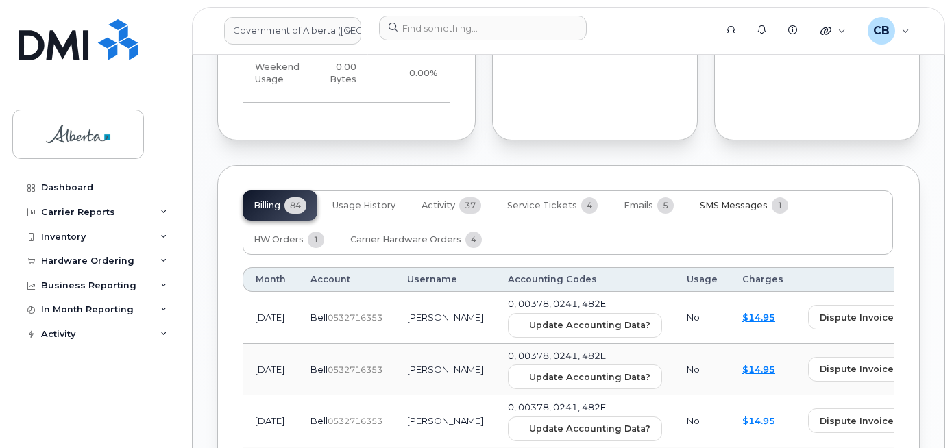
click at [729, 200] on span "SMS Messages" at bounding box center [734, 205] width 68 height 11
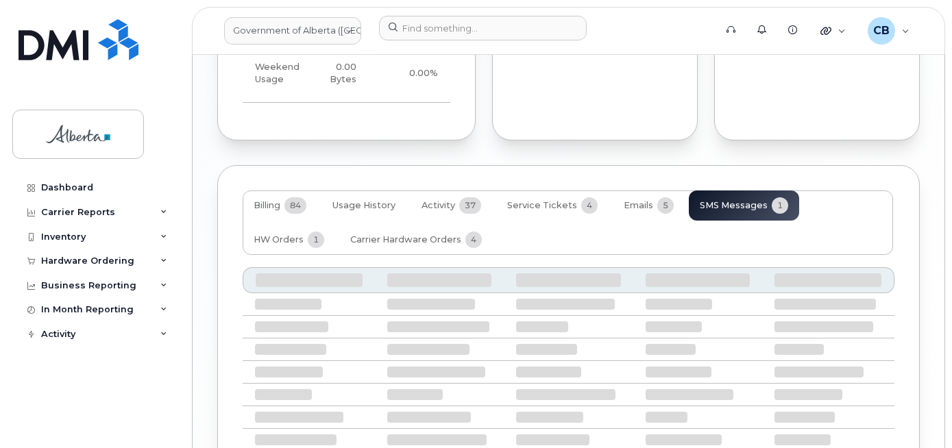
scroll to position [1349, 0]
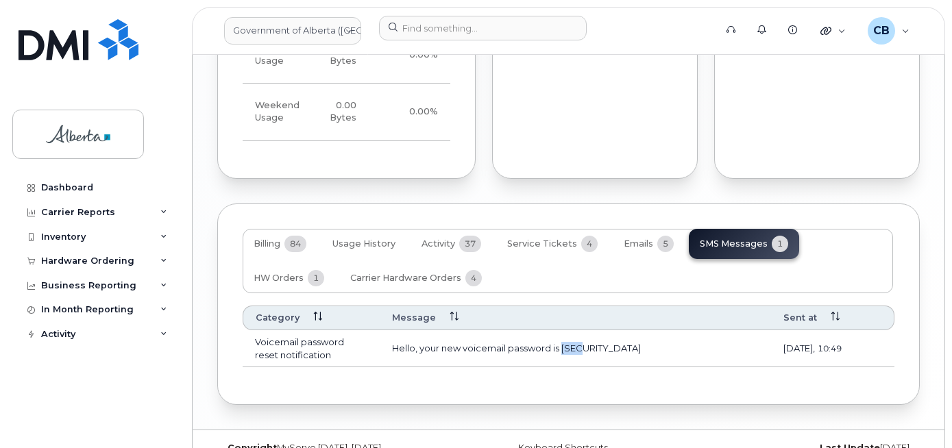
drag, startPoint x: 591, startPoint y: 322, endPoint x: 562, endPoint y: 330, distance: 29.9
click at [562, 330] on td "Hello, your new voicemail password is [SECURITY_DATA]" at bounding box center [575, 348] width 391 height 37
copy td "9184"
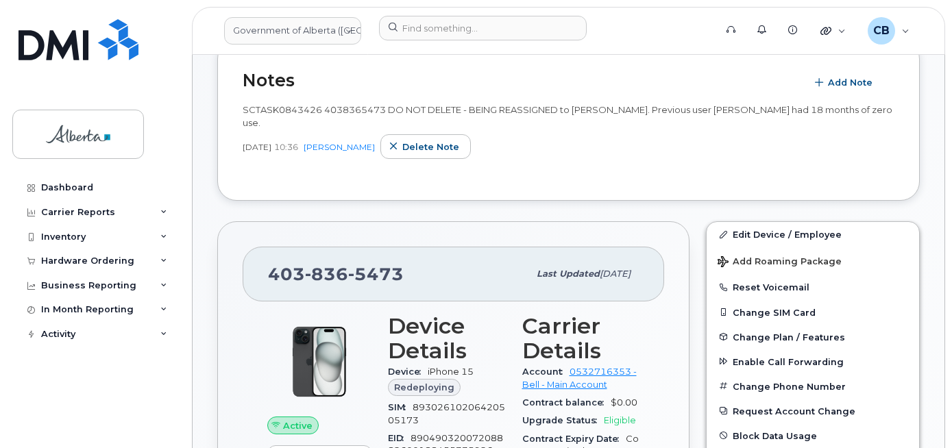
scroll to position [274, 0]
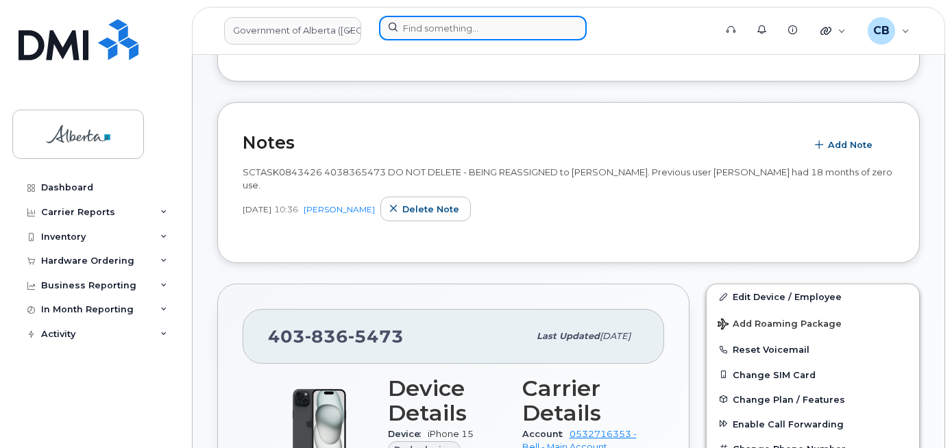
click at [428, 21] on input at bounding box center [483, 28] width 208 height 25
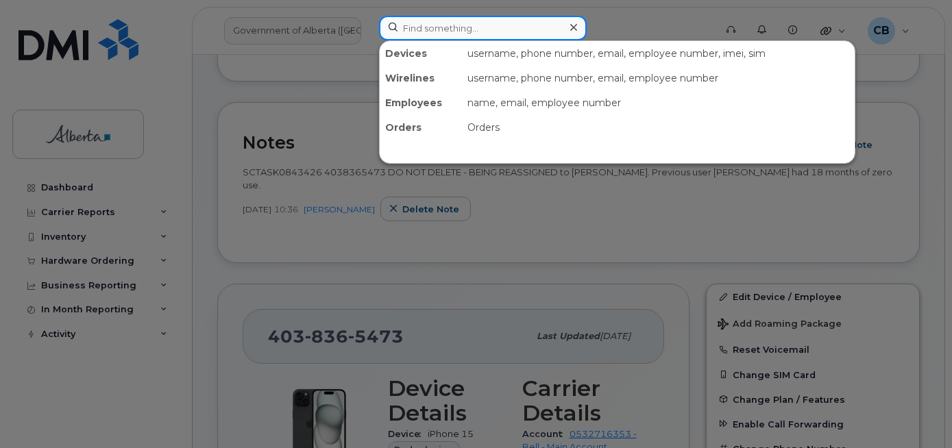
paste input "5873409125"
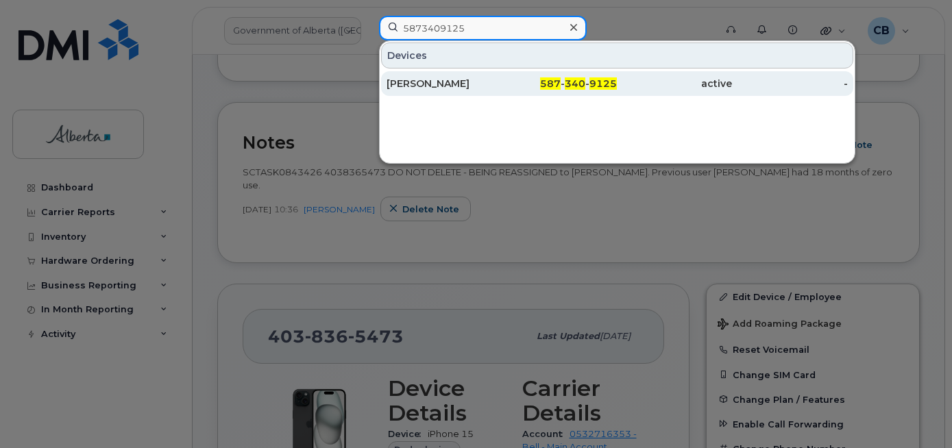
type input "5873409125"
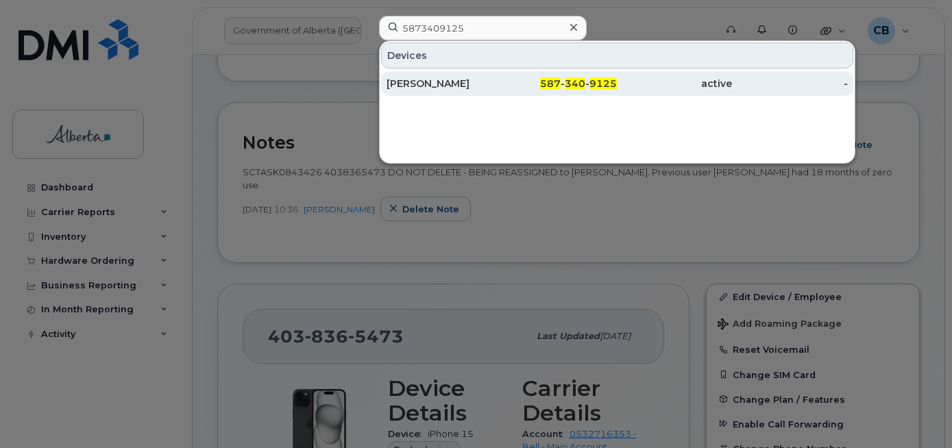
click at [436, 79] on div "[PERSON_NAME]" at bounding box center [444, 84] width 115 height 14
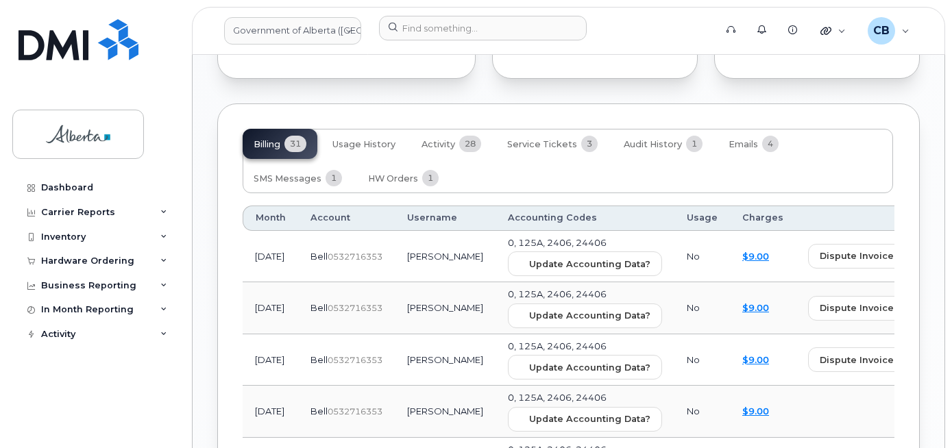
scroll to position [1458, 0]
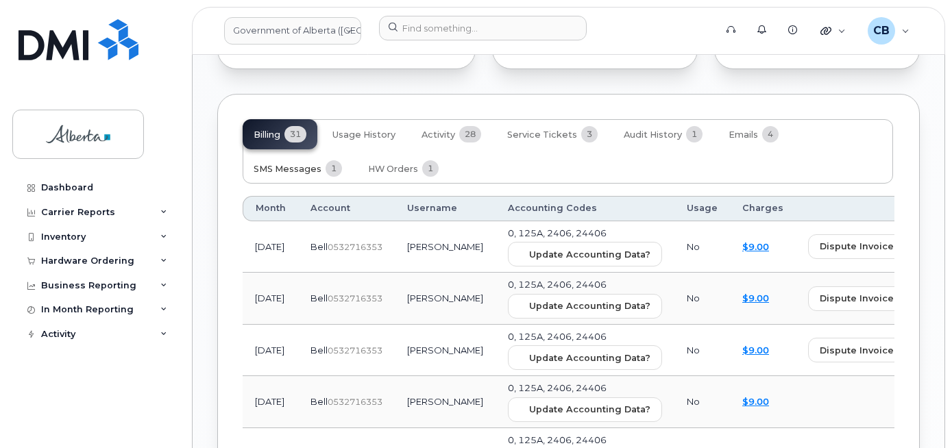
click at [264, 164] on span "SMS Messages" at bounding box center [288, 169] width 68 height 11
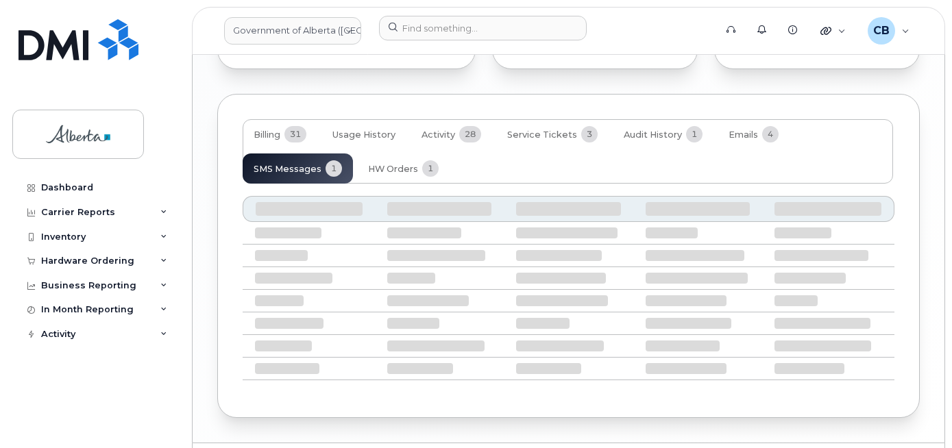
scroll to position [1349, 0]
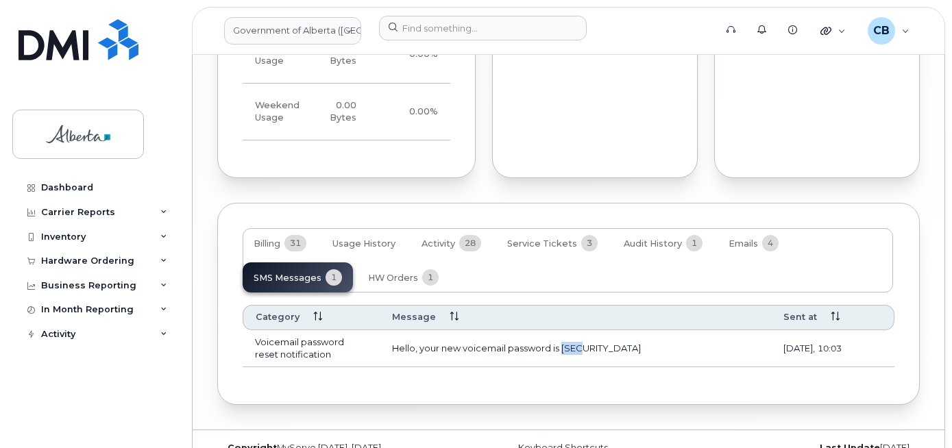
drag, startPoint x: 588, startPoint y: 319, endPoint x: 564, endPoint y: 328, distance: 25.4
click at [564, 330] on td "Hello, your new voicemail password is [SECURITY_DATA]" at bounding box center [575, 348] width 391 height 37
copy td "3687"
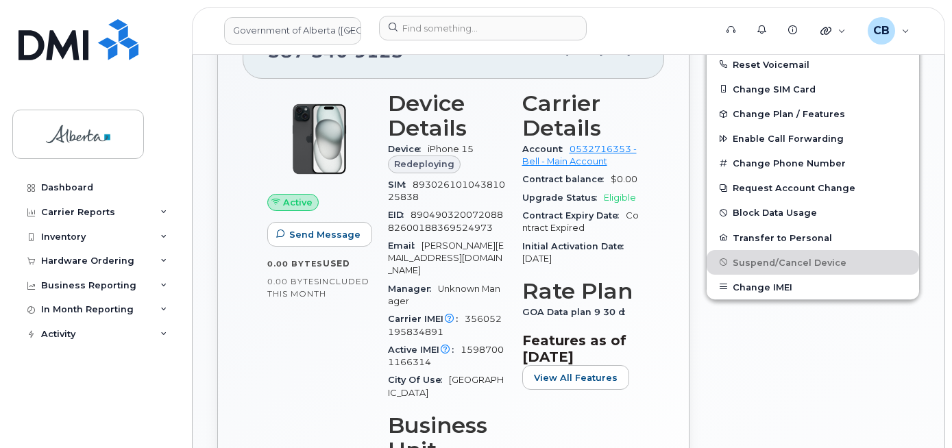
scroll to position [548, 0]
